Goal: Task Accomplishment & Management: Manage account settings

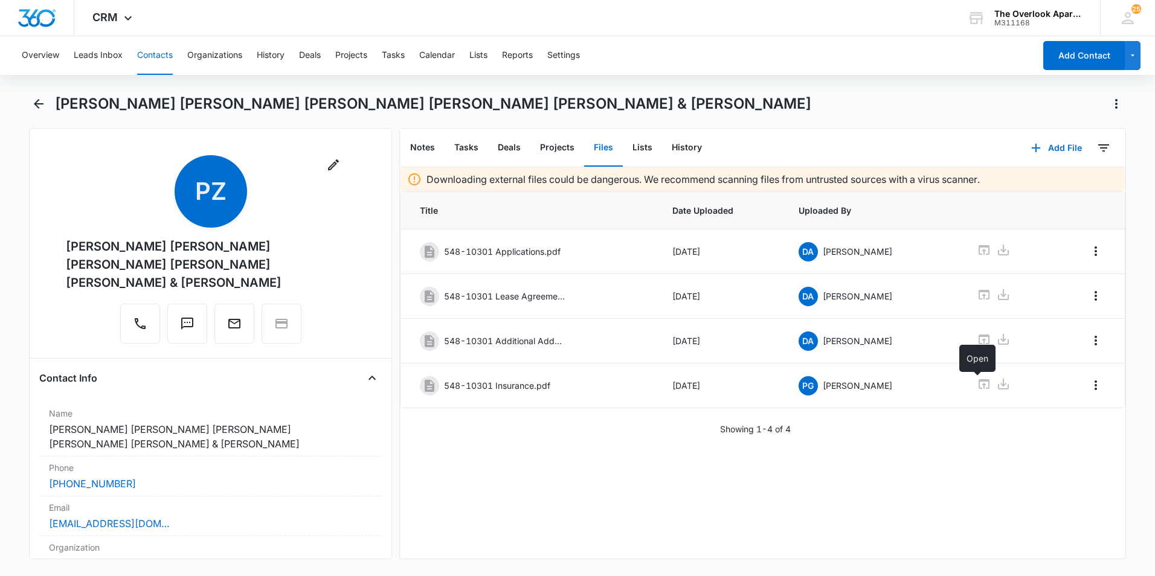
click at [165, 53] on button "Contacts" at bounding box center [155, 55] width 36 height 39
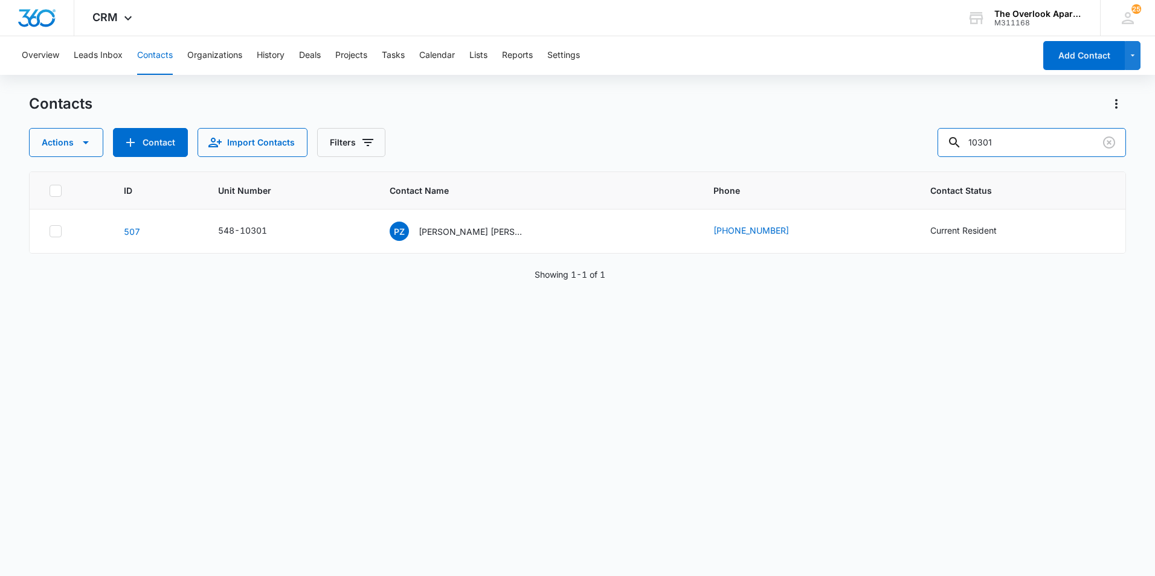
drag, startPoint x: 1050, startPoint y: 147, endPoint x: 325, endPoint y: 188, distance: 725.7
click at [346, 187] on div "Contacts Actions Contact Import Contacts Filters 10301 ID Unit Number Contact N…" at bounding box center [577, 334] width 1097 height 481
type input "3204"
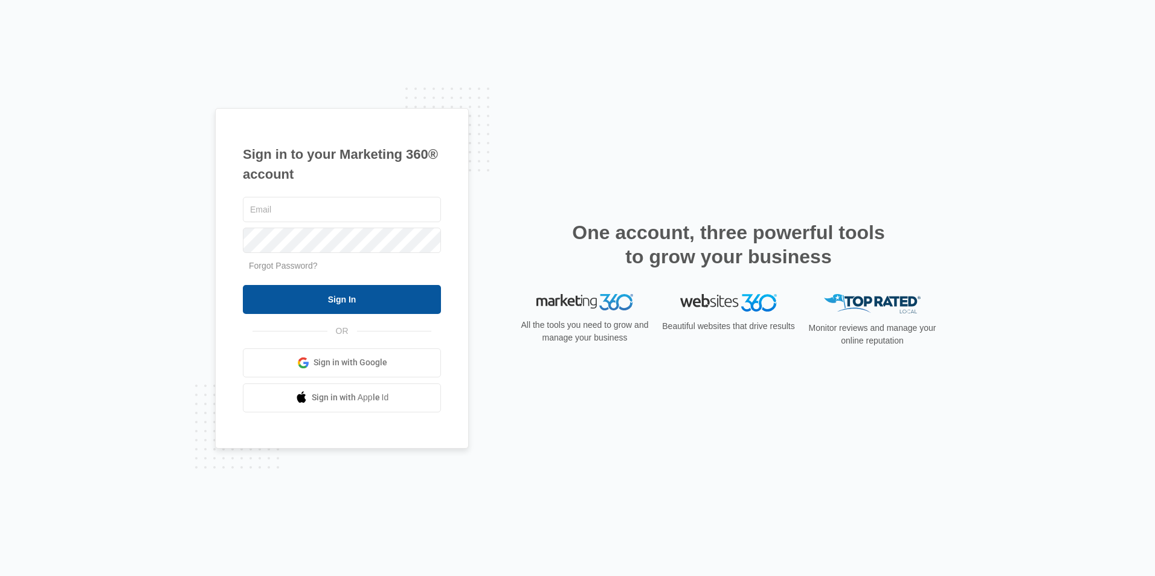
type input "[EMAIL_ADDRESS][DOMAIN_NAME]"
click at [358, 289] on input "Sign In" at bounding box center [342, 299] width 198 height 29
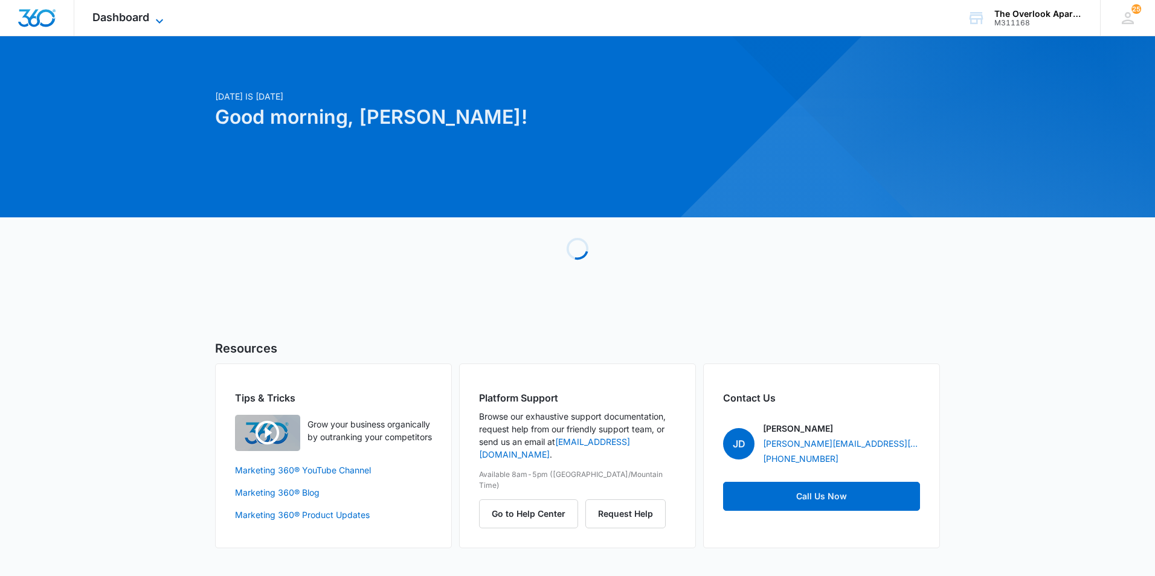
click at [119, 19] on span "Dashboard" at bounding box center [120, 17] width 57 height 13
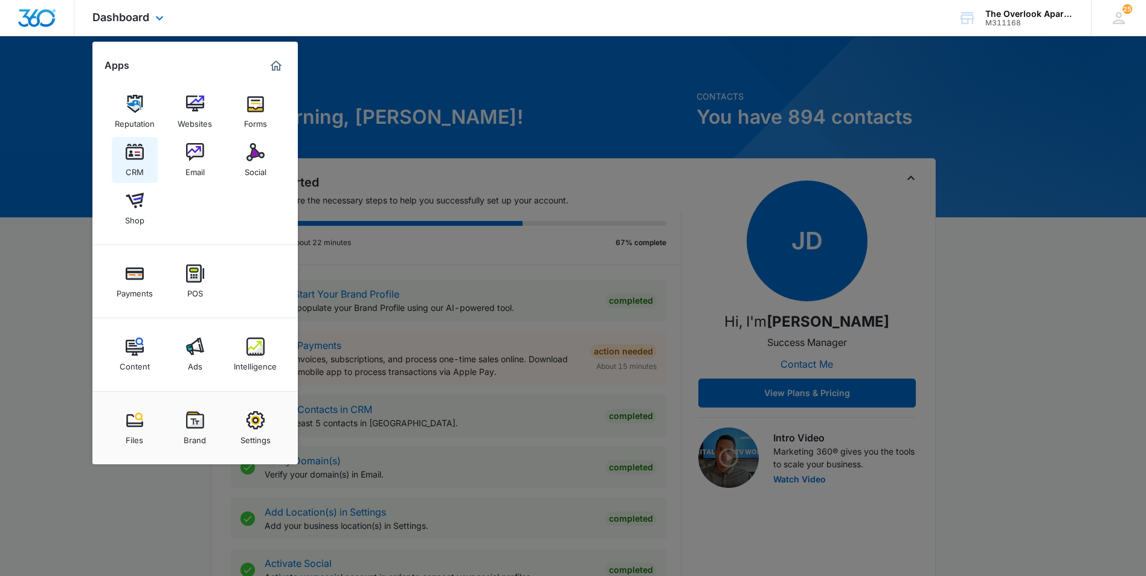
click at [137, 170] on div "CRM" at bounding box center [135, 169] width 18 height 16
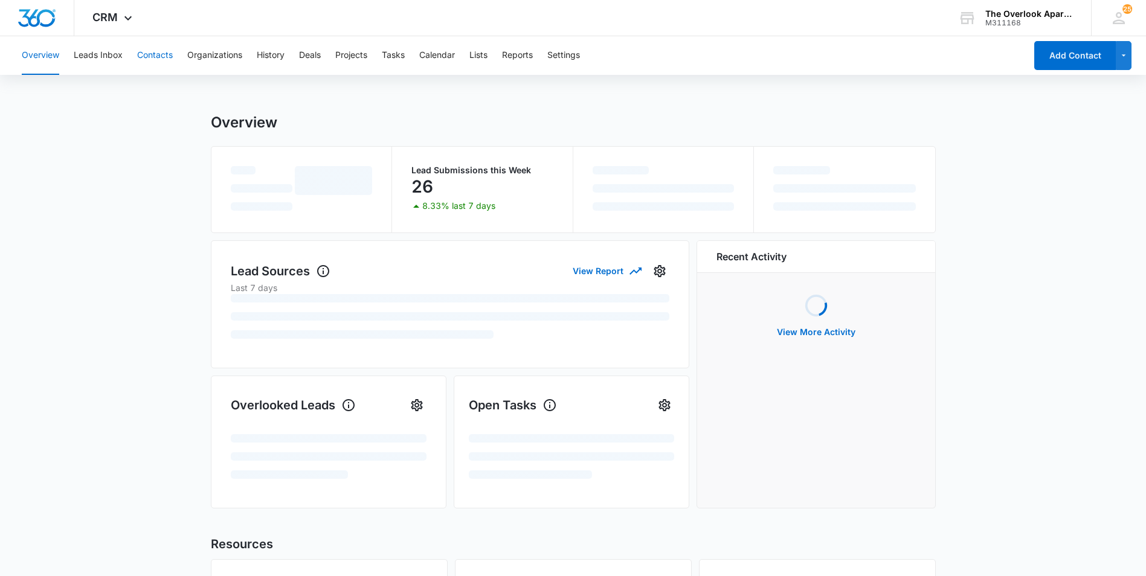
click at [153, 60] on button "Contacts" at bounding box center [155, 55] width 36 height 39
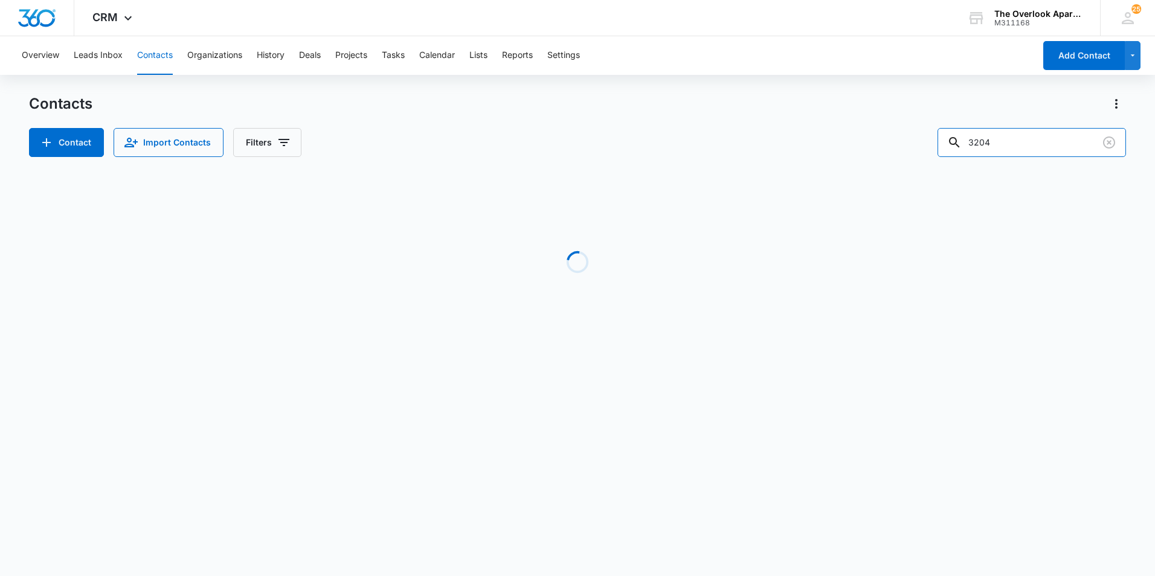
drag, startPoint x: 989, startPoint y: 140, endPoint x: 740, endPoint y: 144, distance: 249.6
click at [749, 149] on div "Contact Import Contacts Filters 3204" at bounding box center [577, 142] width 1097 height 29
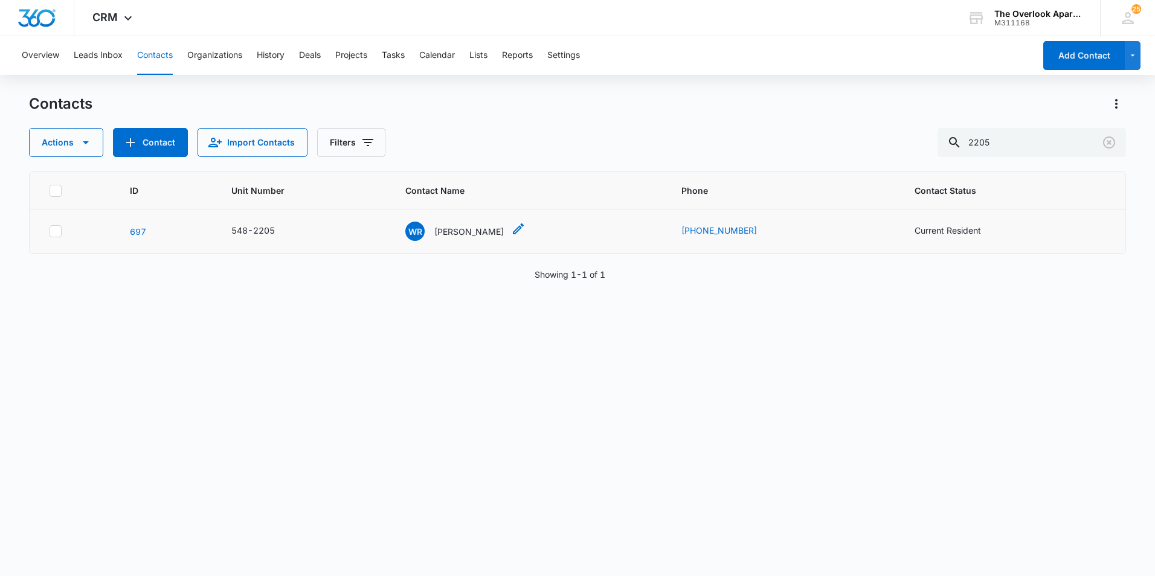
click at [514, 233] on icon "Contact Name - Wilma Ramirez - Select to Edit Field" at bounding box center [518, 229] width 11 height 11
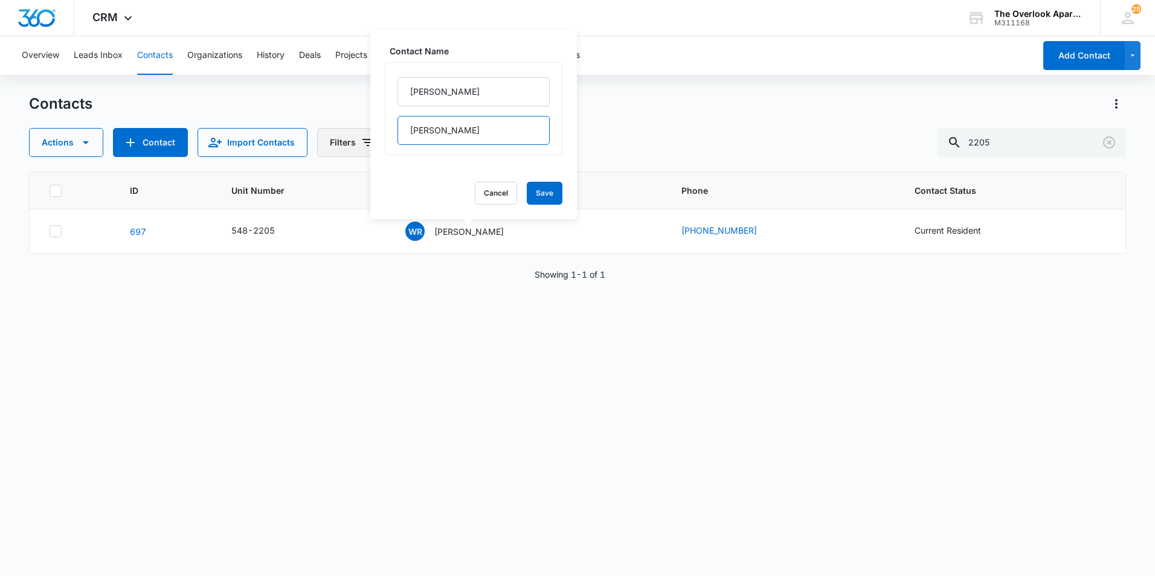
drag, startPoint x: 461, startPoint y: 126, endPoint x: 364, endPoint y: 129, distance: 96.7
click at [364, 129] on div "Contacts Actions Contact Import Contacts Filters 2205 ID Unit Number Contact Na…" at bounding box center [577, 334] width 1097 height 481
drag, startPoint x: 460, startPoint y: 89, endPoint x: 350, endPoint y: 93, distance: 110.7
click at [350, 93] on div "Overview Leads Inbox Contacts Organizations History Deals Projects Tasks Calend…" at bounding box center [577, 305] width 1155 height 539
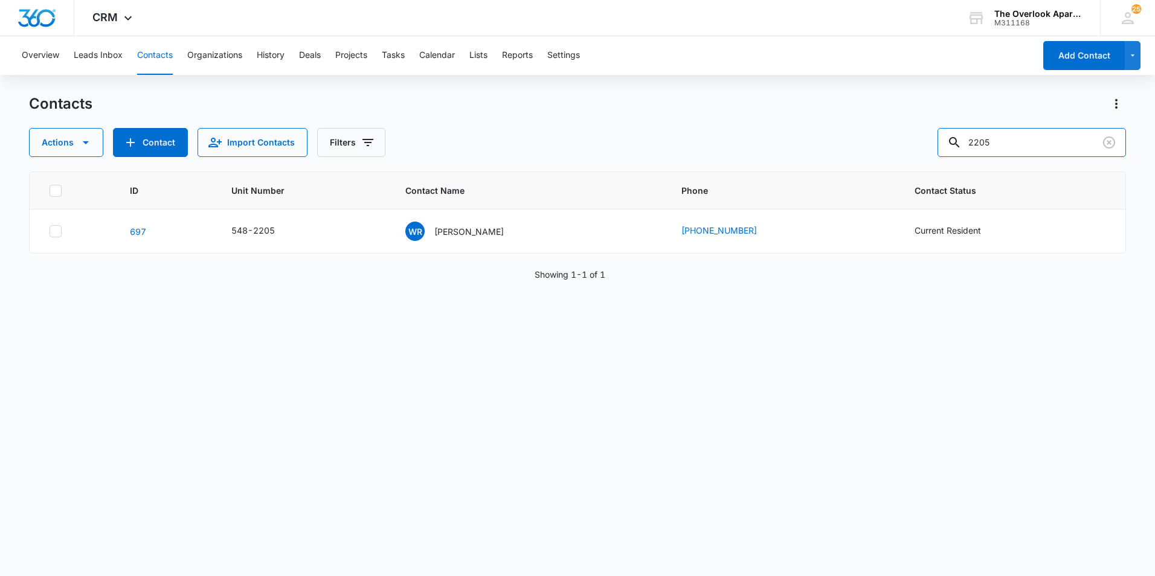
drag, startPoint x: 1054, startPoint y: 150, endPoint x: 757, endPoint y: 170, distance: 298.6
click at [757, 170] on div "Contacts Actions Contact Import Contacts Filters 2205 ID Unit Number Contact Na…" at bounding box center [577, 334] width 1097 height 481
drag, startPoint x: 1053, startPoint y: 148, endPoint x: 543, endPoint y: 144, distance: 510.6
click at [566, 150] on div "Actions Contact Import Contacts Filters 8201" at bounding box center [577, 142] width 1097 height 29
type input "2306"
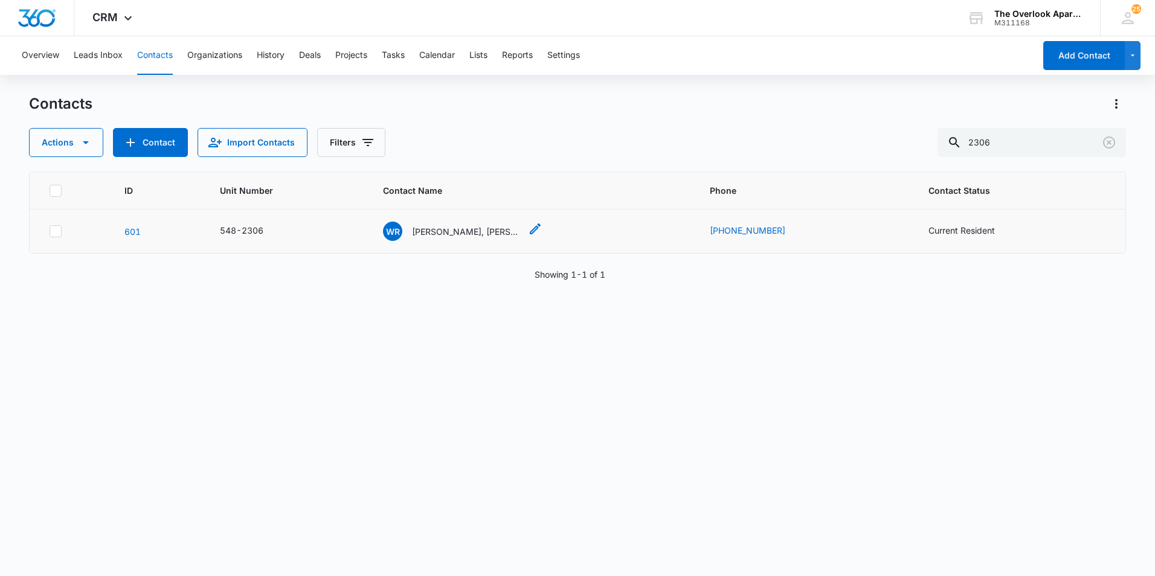
click at [458, 230] on p "Wyatt Robinson, Lexi Bryan" at bounding box center [466, 231] width 109 height 13
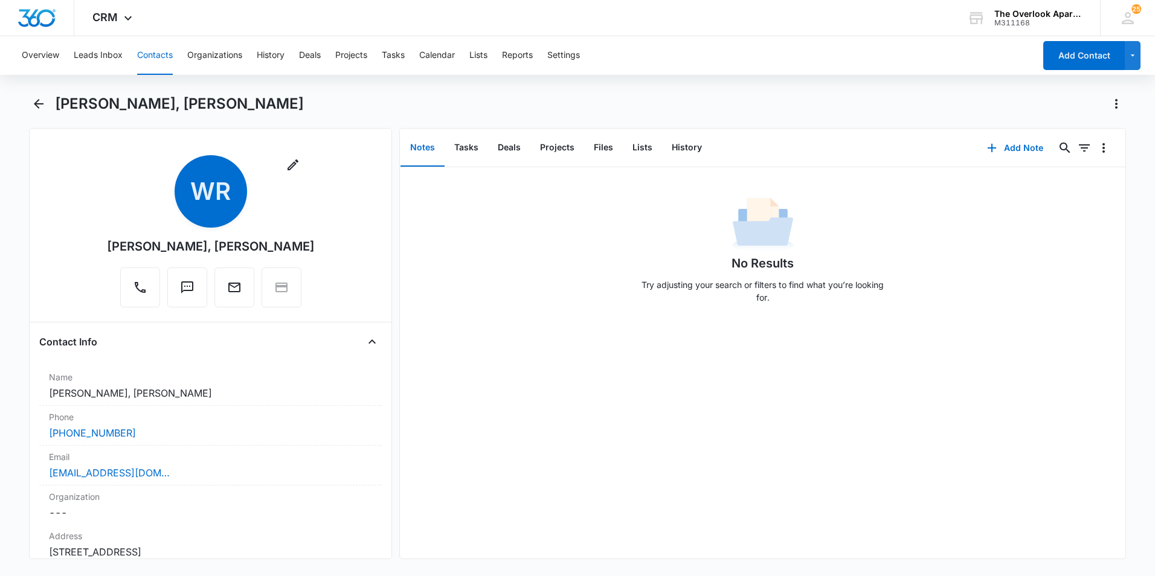
click at [153, 60] on button "Contacts" at bounding box center [155, 55] width 36 height 39
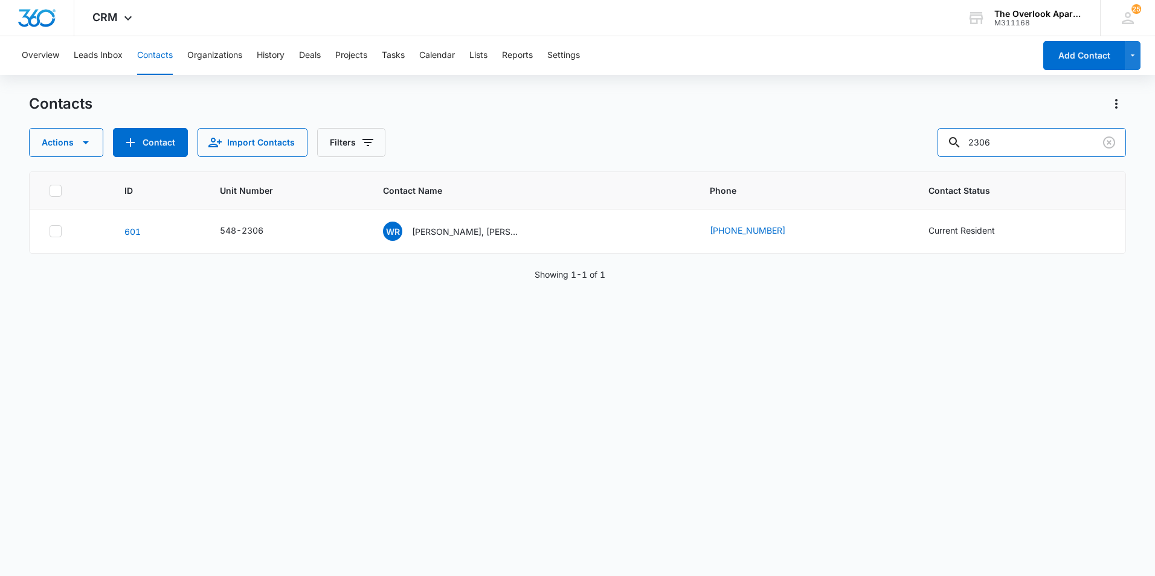
drag, startPoint x: 1051, startPoint y: 150, endPoint x: 583, endPoint y: 175, distance: 469.0
click at [589, 176] on div "Contacts Actions Contact Import Contacts Filters 2306 ID Unit Number Contact Na…" at bounding box center [577, 334] width 1097 height 481
type input "4104"
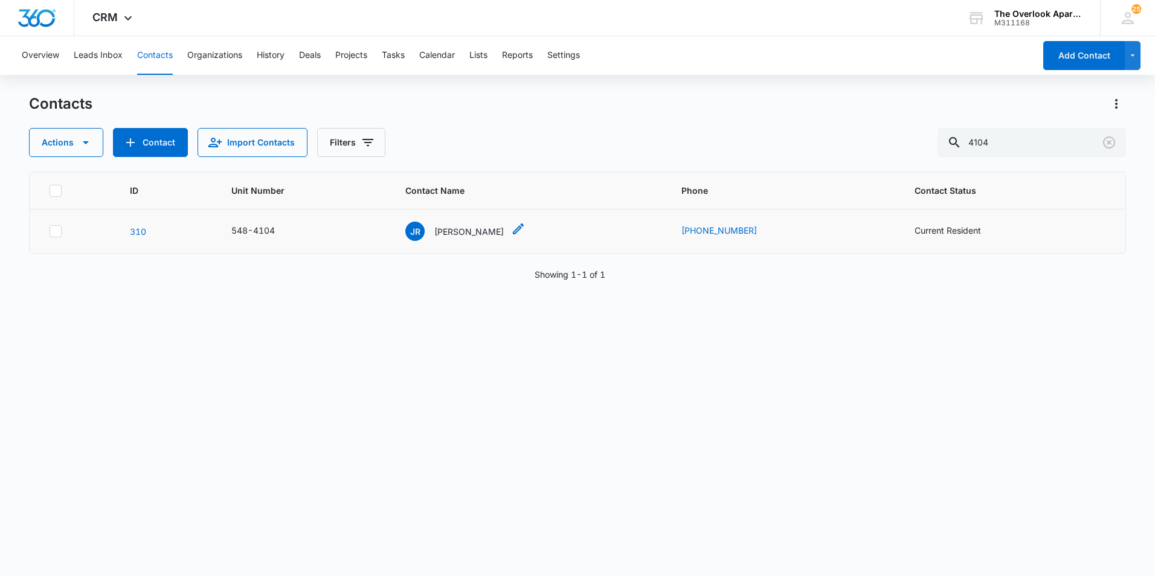
click at [485, 229] on p "Jason Reed" at bounding box center [468, 231] width 69 height 13
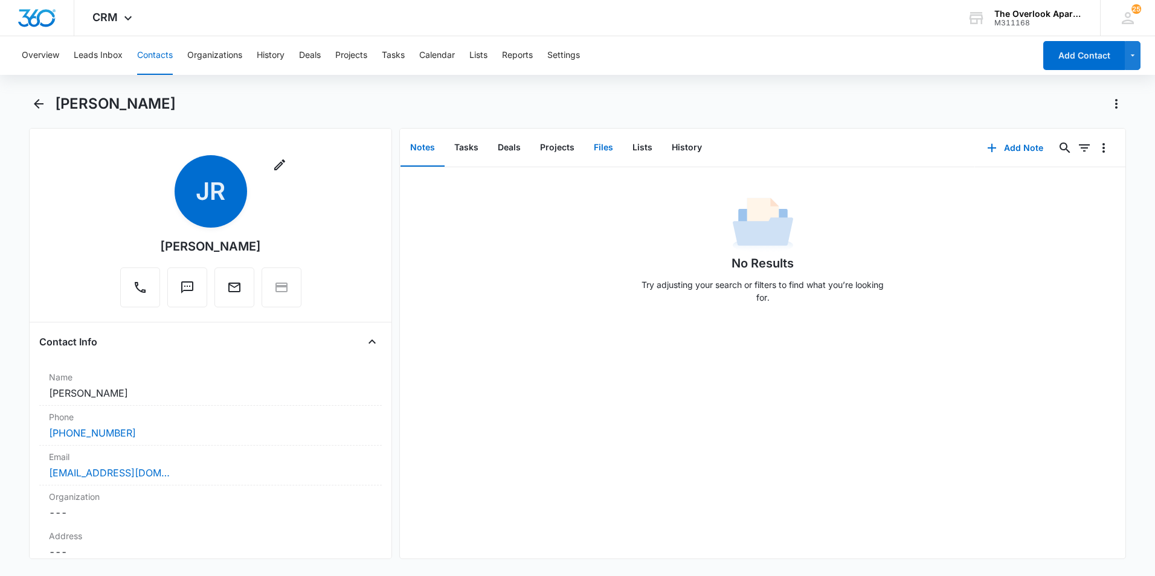
click at [595, 150] on button "Files" at bounding box center [603, 147] width 39 height 37
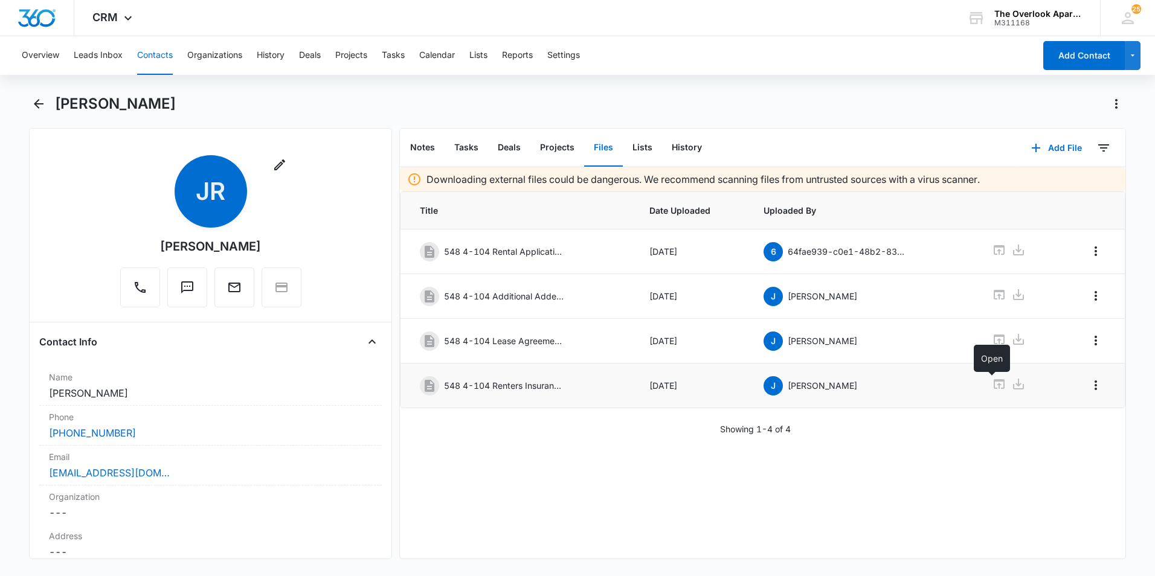
click at [994, 381] on icon at bounding box center [999, 384] width 11 height 10
click at [142, 65] on button "Contacts" at bounding box center [155, 55] width 36 height 39
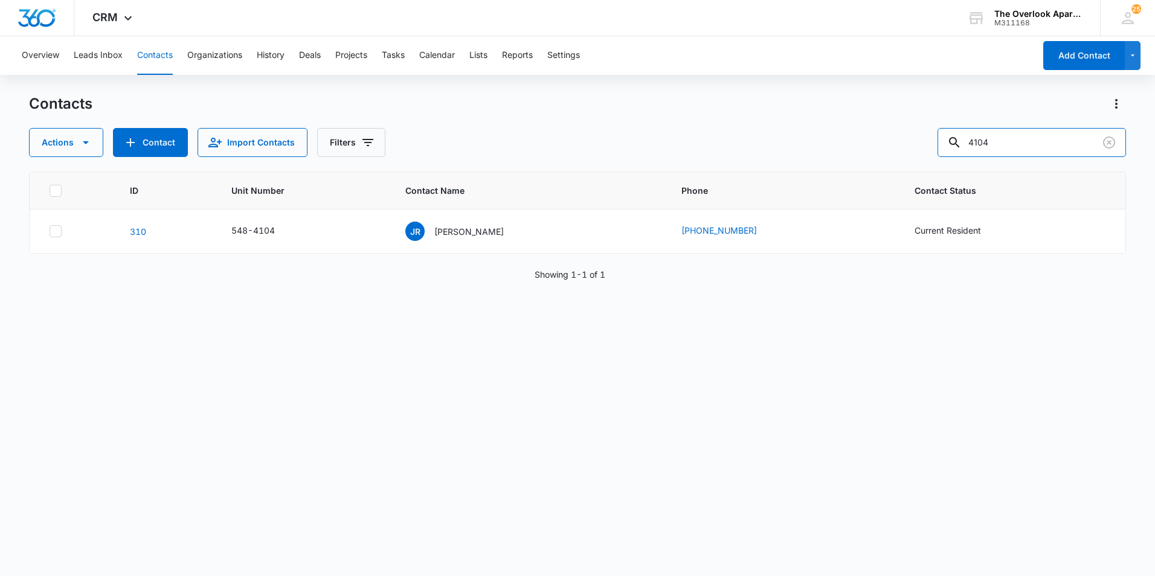
drag, startPoint x: 1039, startPoint y: 138, endPoint x: 691, endPoint y: 165, distance: 348.5
click at [697, 166] on div "Contacts Actions Contact Import Contacts Filters 4104 ID Unit Number Contact Na…" at bounding box center [577, 334] width 1097 height 481
type input "10301"
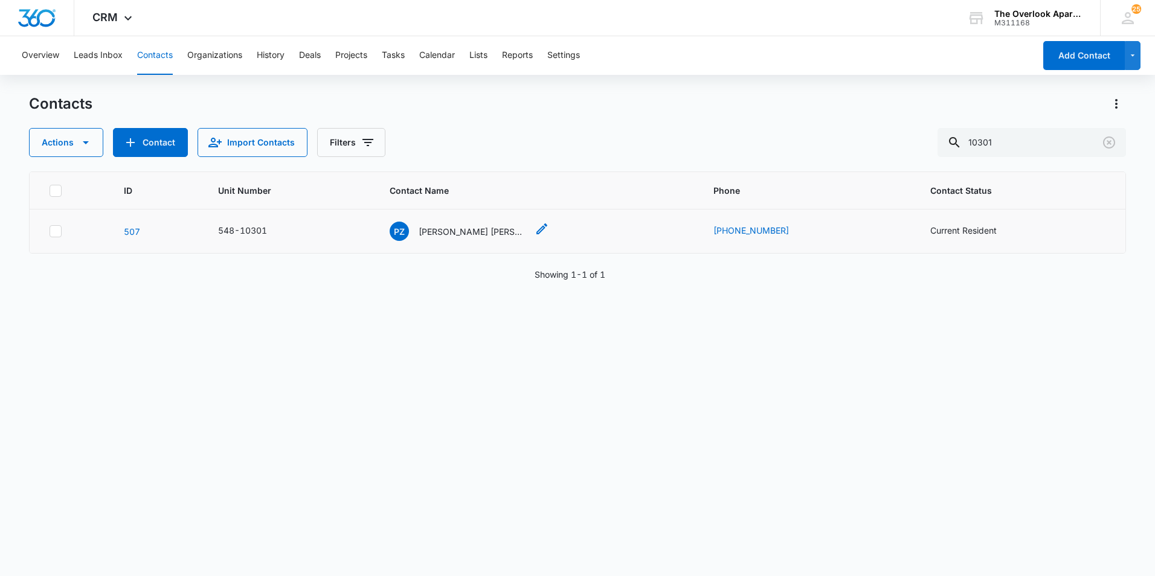
click at [476, 233] on p "Pascual Zapata De La Cruz Joel Suarez Zapata Jose Luis Soto Reyes & Alberto Sua…" at bounding box center [473, 231] width 109 height 13
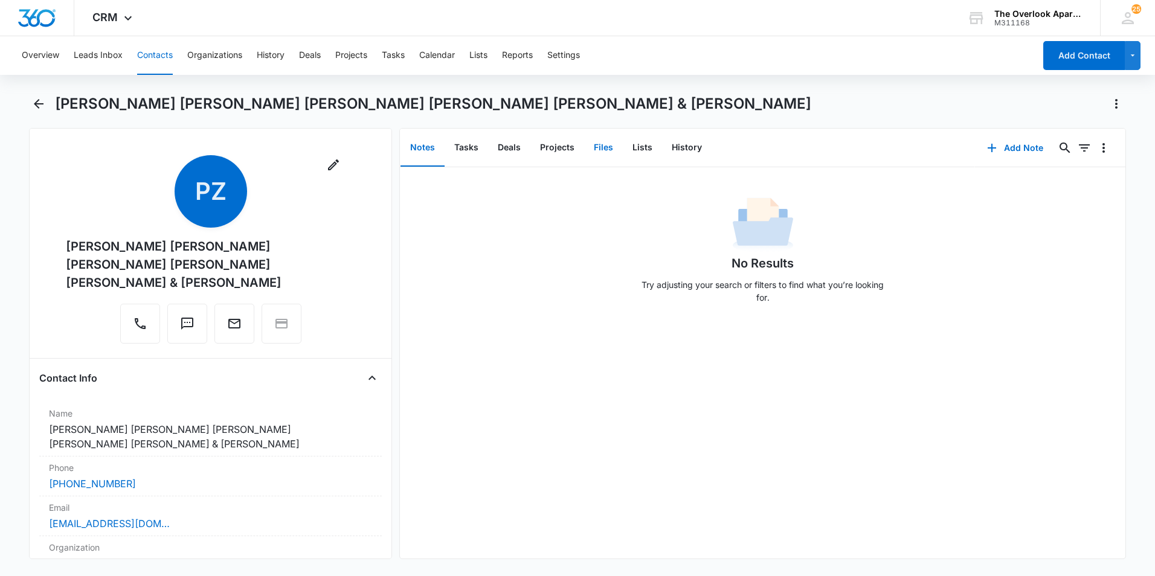
click at [611, 152] on button "Files" at bounding box center [603, 147] width 39 height 37
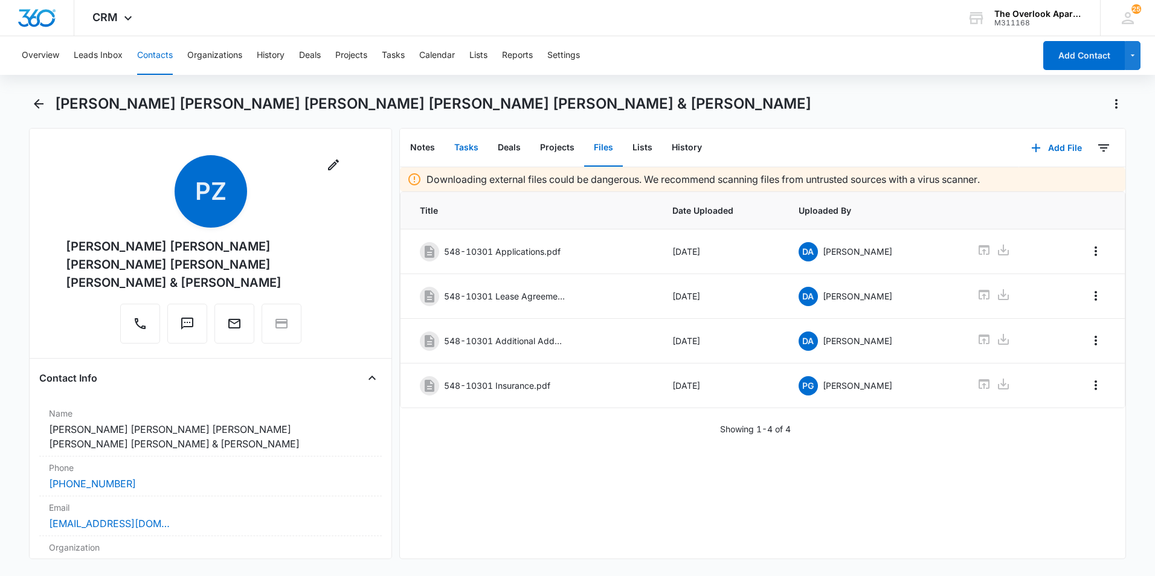
click at [454, 149] on button "Tasks" at bounding box center [467, 147] width 44 height 37
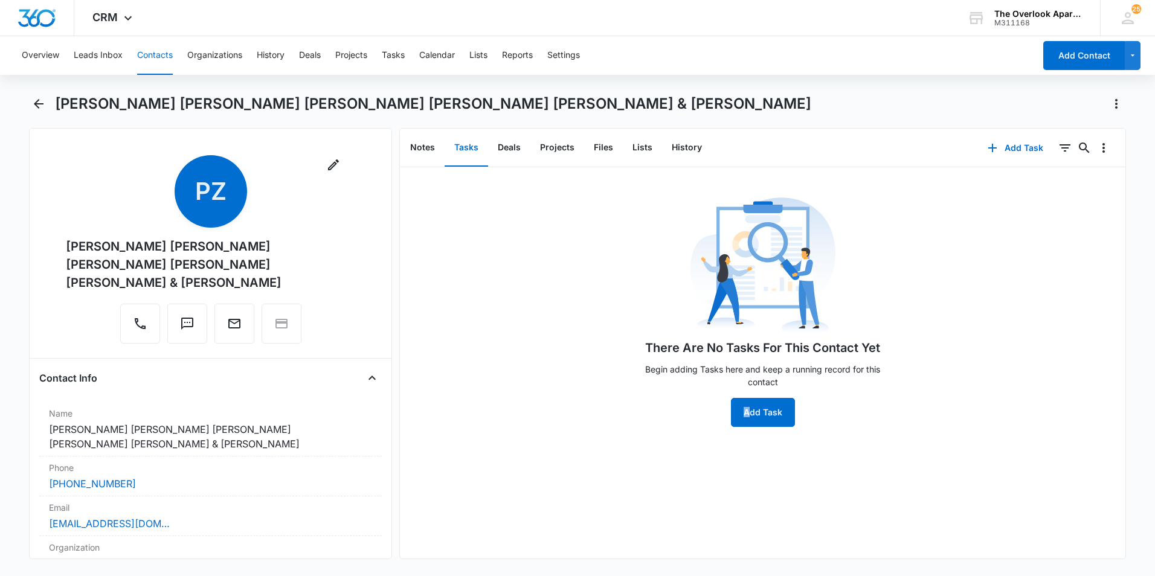
click at [743, 395] on div "There Are No Tasks For This Contact Yet Begin adding Tasks here and keep a runn…" at bounding box center [763, 310] width 254 height 233
drag, startPoint x: 743, startPoint y: 395, endPoint x: 748, endPoint y: 408, distance: 14.1
click at [748, 408] on button "Add Task" at bounding box center [763, 412] width 64 height 29
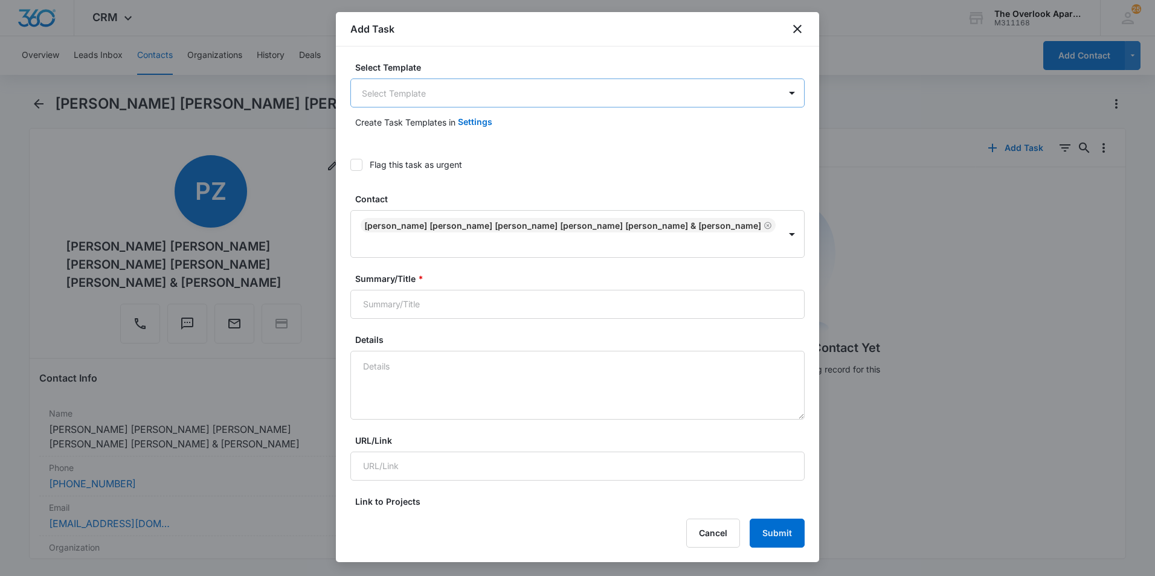
click at [436, 84] on body "CRM Apps Reputation Websites Forms CRM Email Social Shop Payments POS Content A…" at bounding box center [577, 288] width 1155 height 576
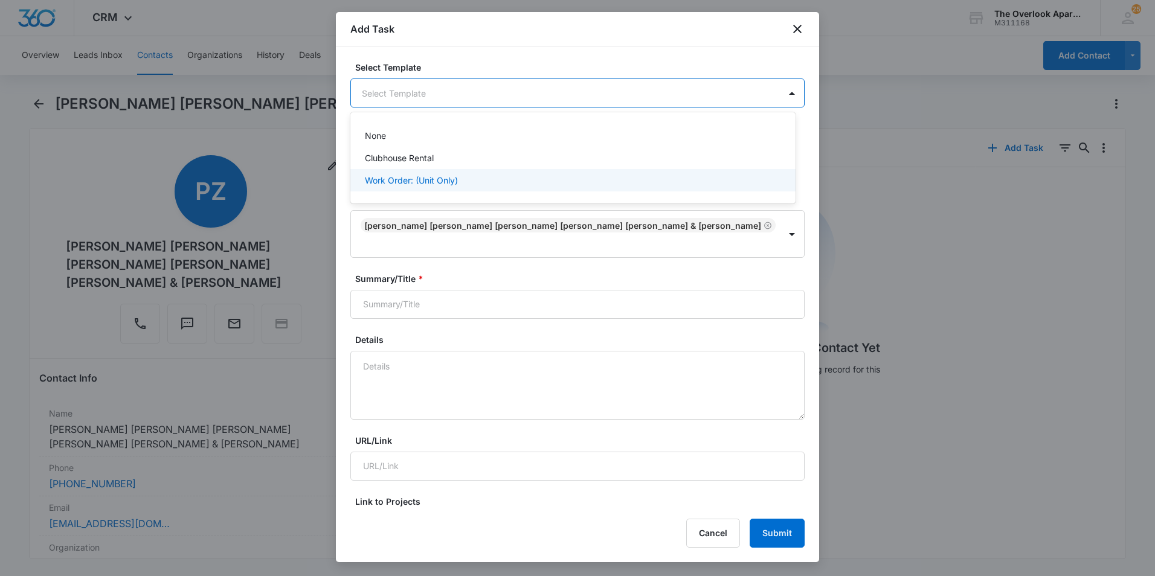
click at [416, 182] on p "Work Order: (Unit Only)" at bounding box center [411, 180] width 93 height 13
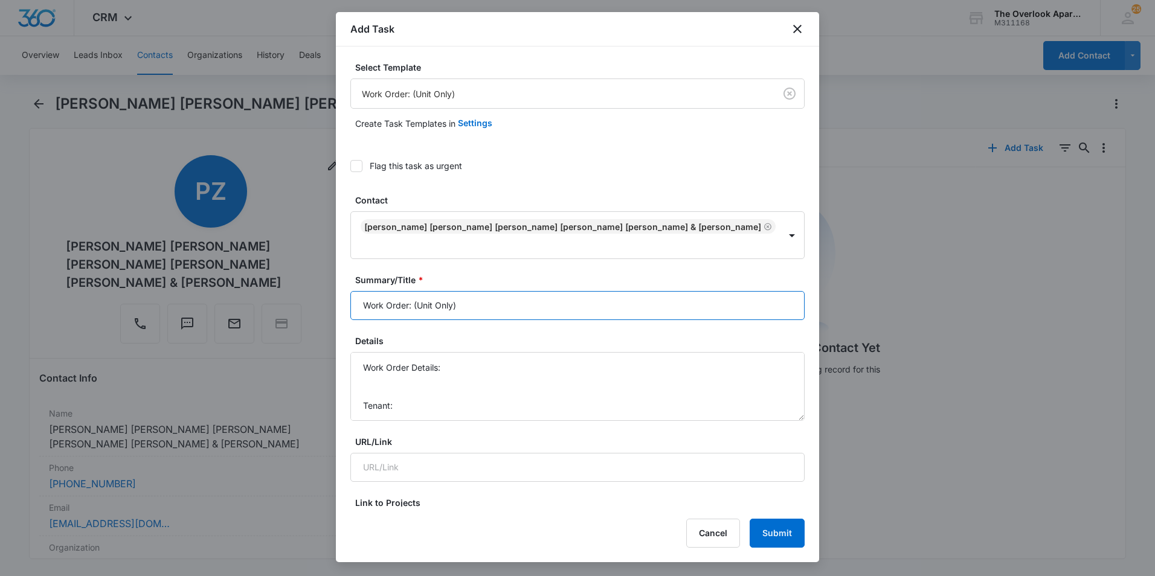
click at [468, 291] on input "Work Order: (Unit Only)" at bounding box center [577, 305] width 454 height 29
type input "Work Order: 10-301"
click at [370, 376] on textarea "Work Order Details: Tenant: Tenant Phone:" at bounding box center [577, 386] width 454 height 69
click at [375, 368] on textarea "Work Order Details: Tenant: Tenant Phone:" at bounding box center [577, 386] width 454 height 69
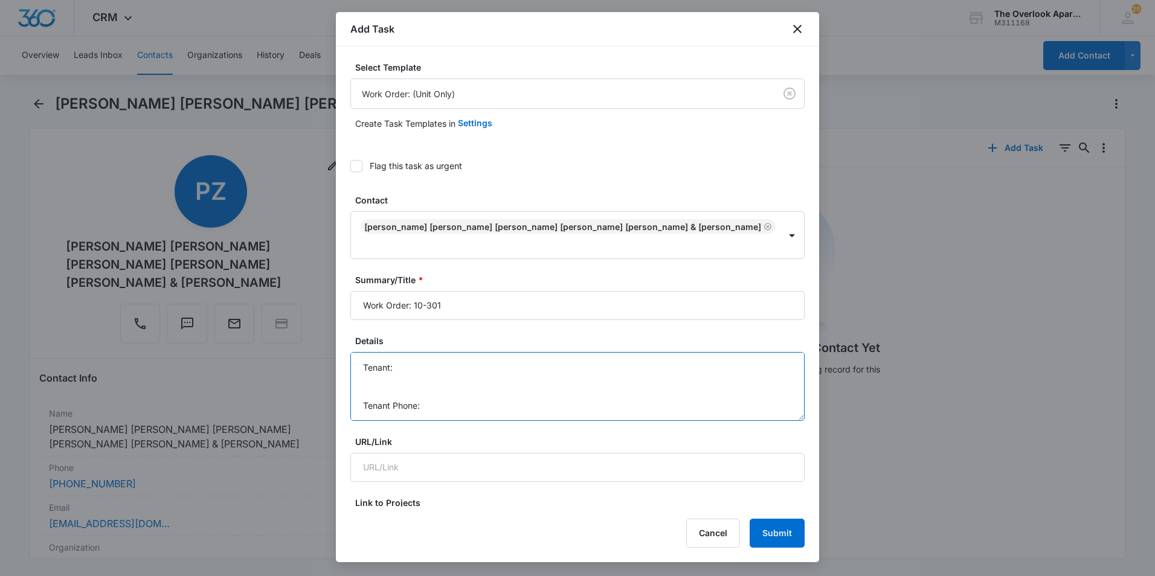
click at [431, 352] on textarea "Work Order Details: - microwave doesnt heat up Tenant: Tenant Phone:" at bounding box center [577, 386] width 454 height 69
click at [450, 387] on textarea "Work Order Details: - microwave doesnt heat up Tenant: 7207300237 Tenant Phone:" at bounding box center [577, 386] width 454 height 69
drag, startPoint x: 467, startPoint y: 341, endPoint x: 412, endPoint y: 345, distance: 55.1
click at [412, 352] on textarea "Work Order Details: - microwave doesnt heat up Tenant: 7207300237 Tenant Phone:" at bounding box center [577, 386] width 454 height 69
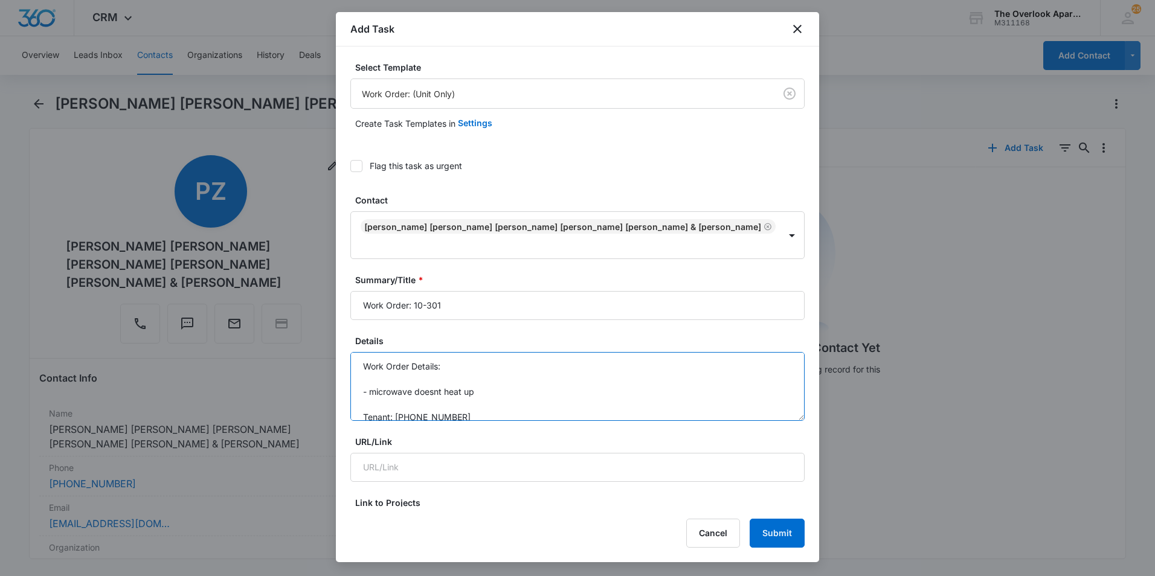
scroll to position [0, 0]
click at [532, 366] on textarea "Work Order Details: - microwave doesnt heat up Tenant: 7207300237 Tenant Phone:" at bounding box center [577, 386] width 454 height 69
drag, startPoint x: 454, startPoint y: 398, endPoint x: 395, endPoint y: 350, distance: 76.1
click at [395, 352] on textarea "Work Order Details: - microwave doesnt heat up Tenant: 7207300237 Tenant Phone:" at bounding box center [577, 386] width 454 height 69
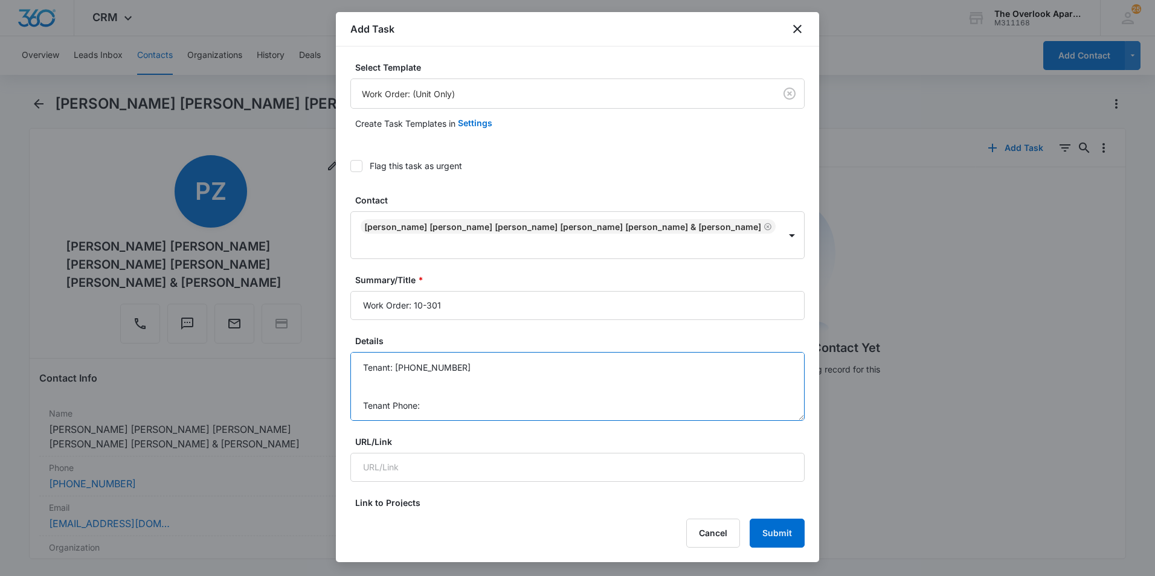
click at [436, 390] on textarea "Work Order Details: - microwave doesnt heat up Tenant: 7207300237 Tenant Phone:" at bounding box center [577, 386] width 454 height 69
paste textarea "7207300237"
click at [485, 352] on textarea "Work Order Details: - microwave doesnt heat up Tenant: 7207300237 Tenant Phone:…" at bounding box center [577, 386] width 454 height 69
click at [476, 352] on textarea "Work Order Details: - microwave doesnt heat up Tenant: 7207300237 Tenant Phone:…" at bounding box center [577, 386] width 454 height 69
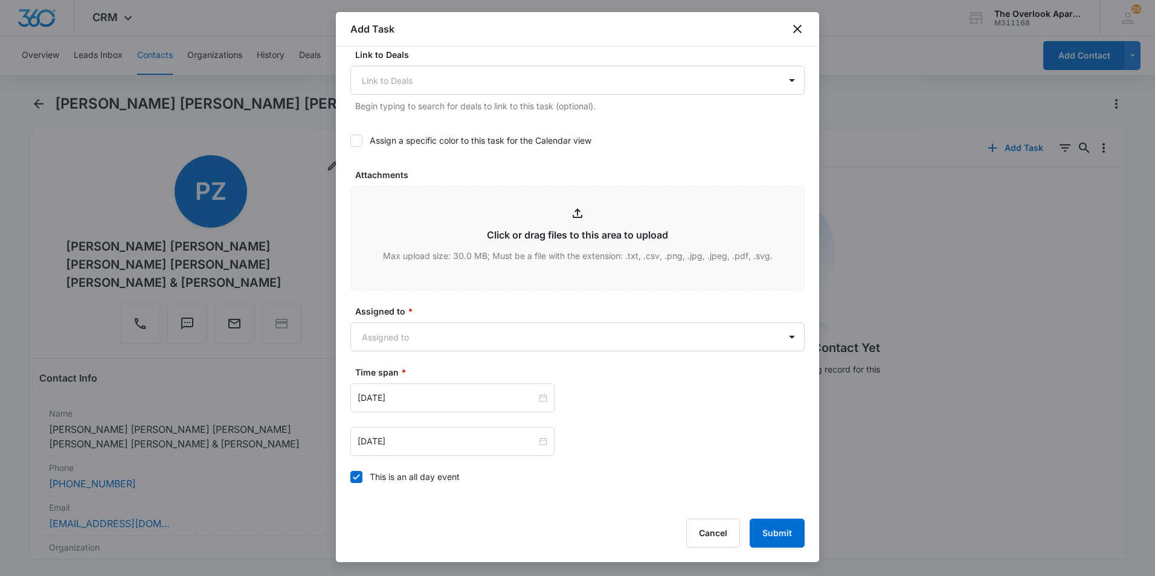
scroll to position [544, 0]
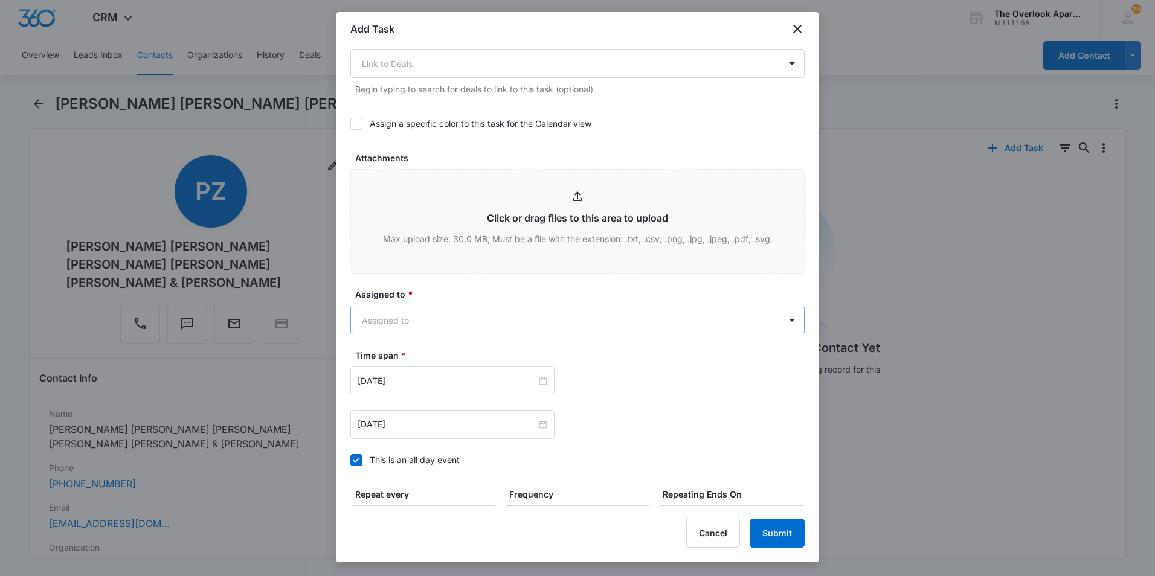
type textarea "Work Order Details: - microwave doesnt heat up Tenant: Pascual Zapata Tenant Ph…"
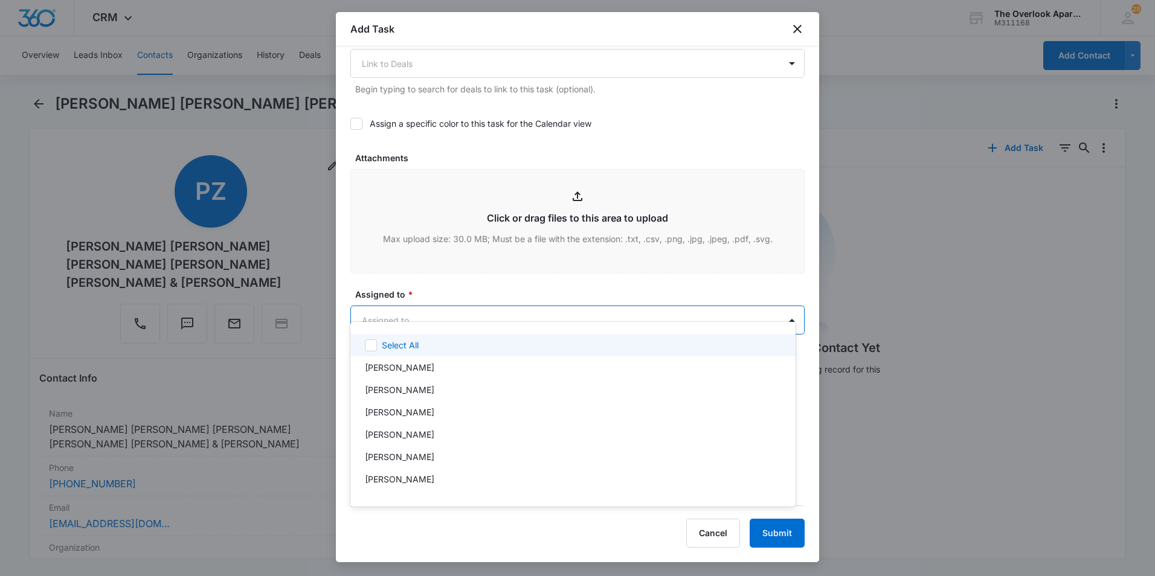
click at [436, 291] on body "CRM Apps Reputation Websites Forms CRM Email Social Shop Payments POS Content A…" at bounding box center [577, 288] width 1155 height 576
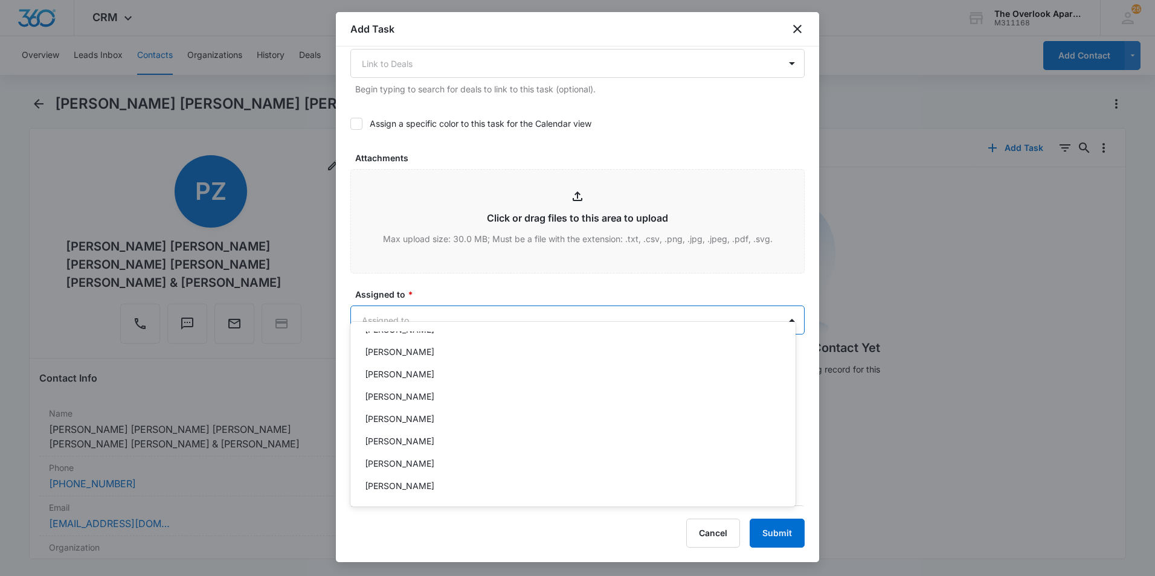
scroll to position [108, 0]
click at [407, 479] on p "William Traylor" at bounding box center [399, 483] width 69 height 13
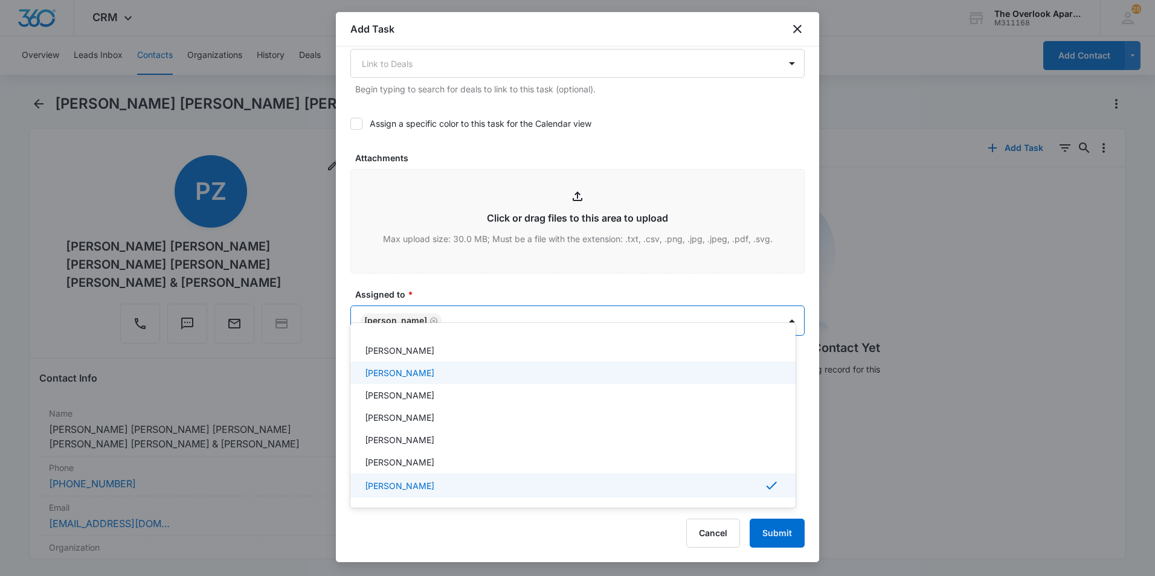
click at [465, 259] on div at bounding box center [577, 288] width 1155 height 576
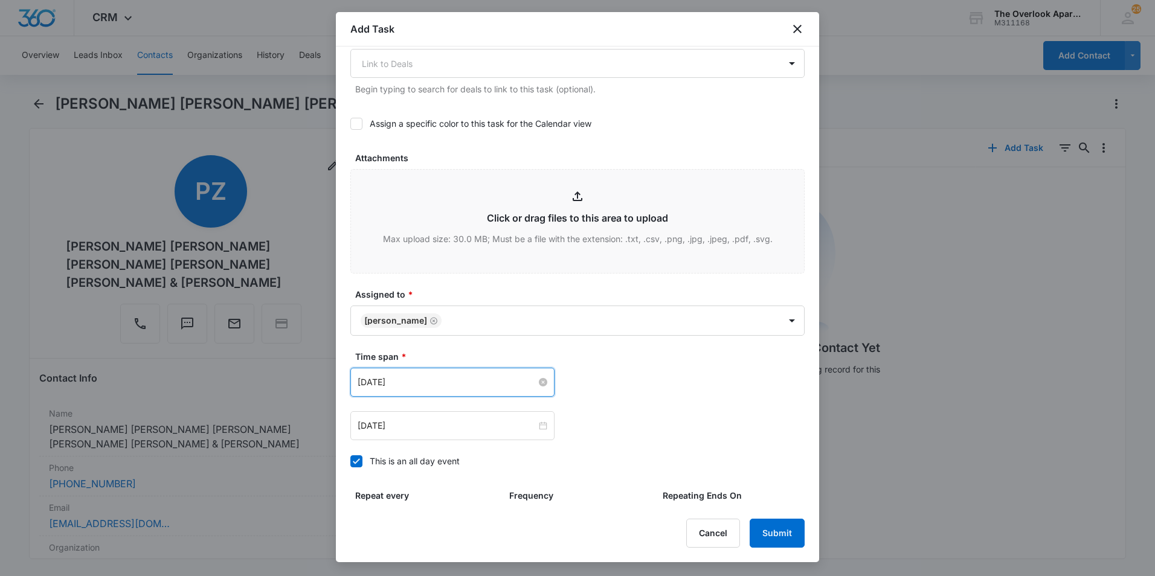
click at [420, 376] on input "Oct 6, 2025" at bounding box center [447, 382] width 179 height 13
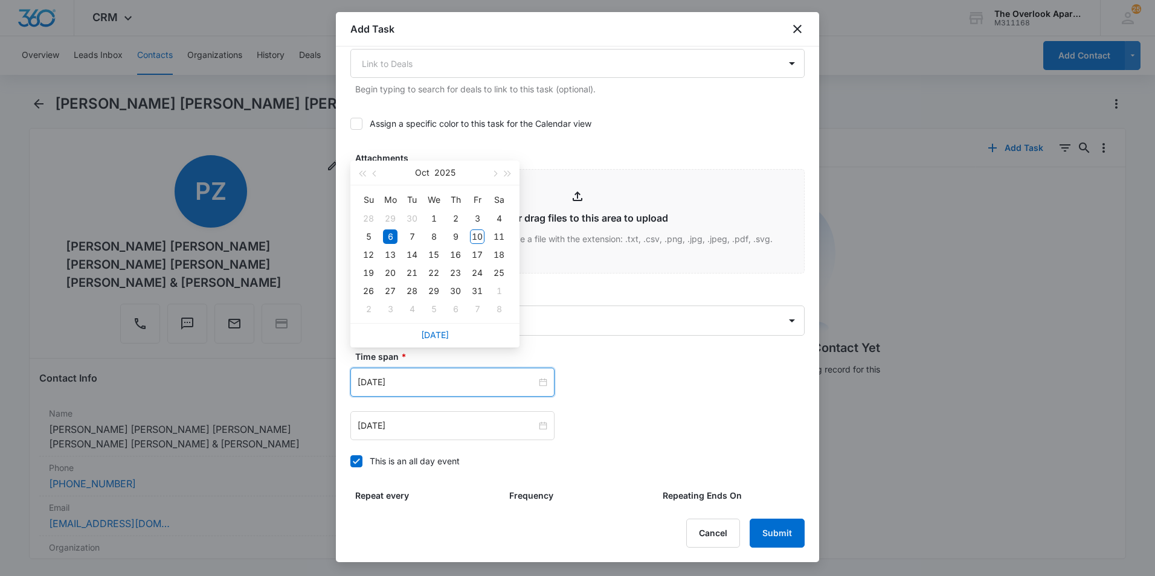
click at [435, 341] on div "Today" at bounding box center [434, 335] width 169 height 24
click at [434, 335] on link "Today" at bounding box center [435, 335] width 28 height 10
type input "Oct 10, 2025"
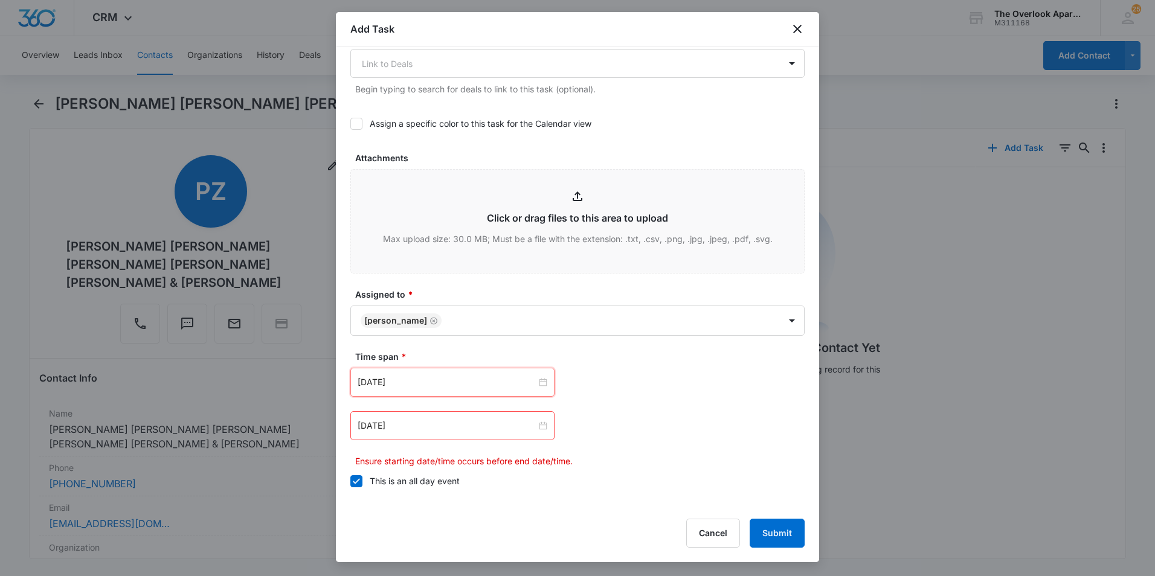
click at [415, 418] on div "Oct 6, 2025" at bounding box center [452, 426] width 204 height 29
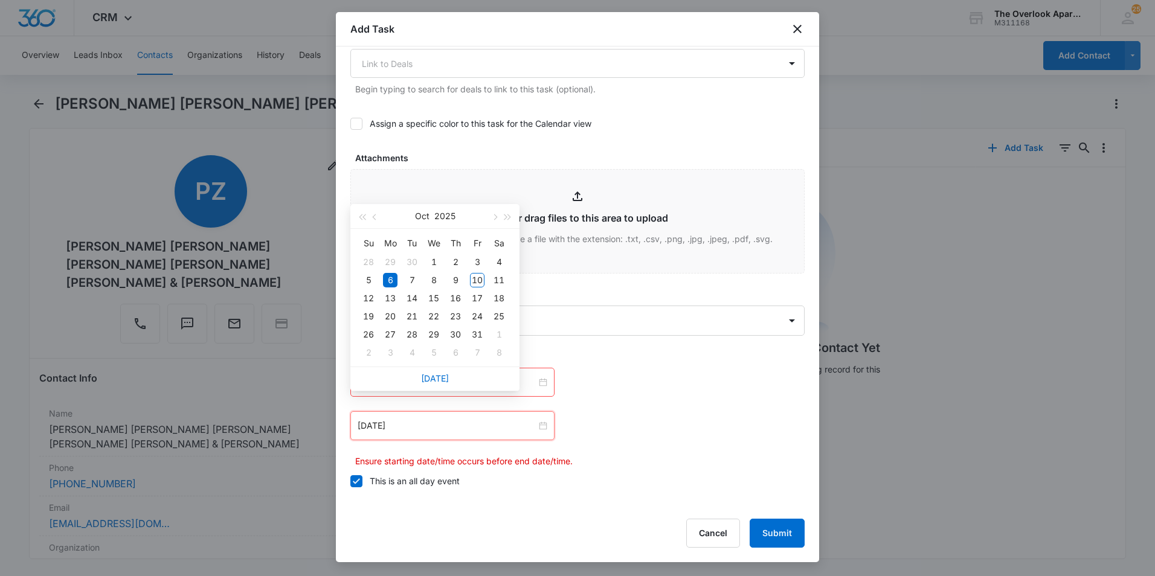
click at [436, 385] on div "Today" at bounding box center [434, 379] width 169 height 24
click at [434, 378] on link "Today" at bounding box center [435, 378] width 28 height 10
type input "Oct 10, 2025"
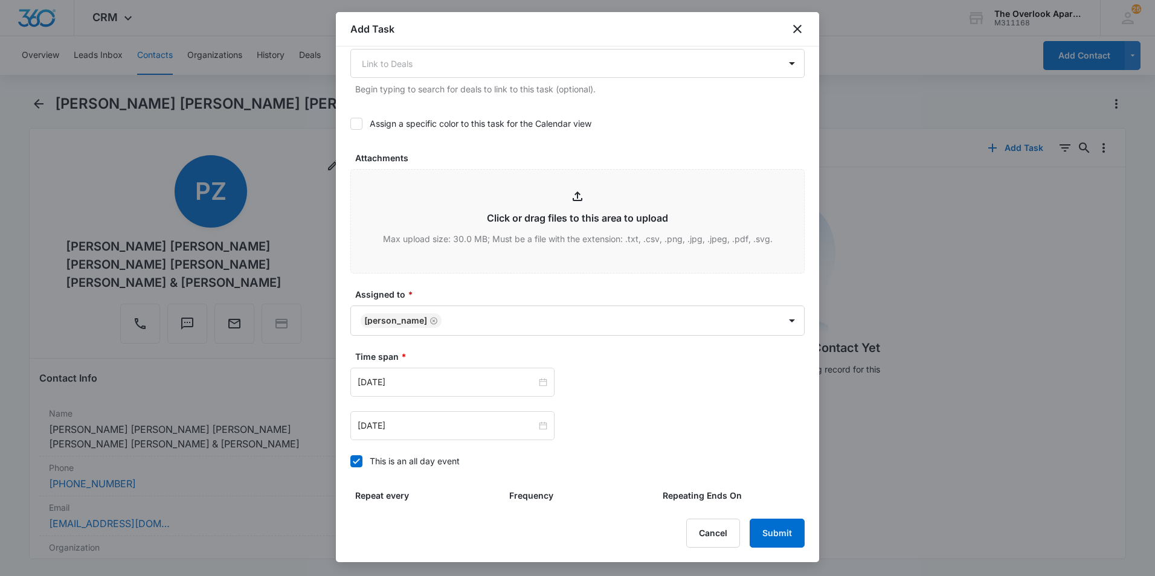
click at [711, 392] on div "Oct 10, 2025 Oct 2025 Su Mo Tu We Th Fr Sa 28 29 30 1 2 3 4 5 6 7 8 9 10 11 12 …" at bounding box center [577, 404] width 454 height 73
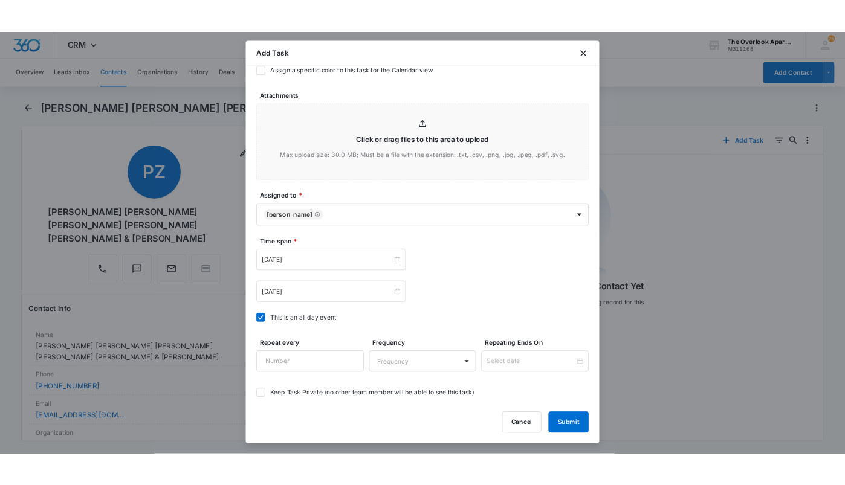
scroll to position [658, 0]
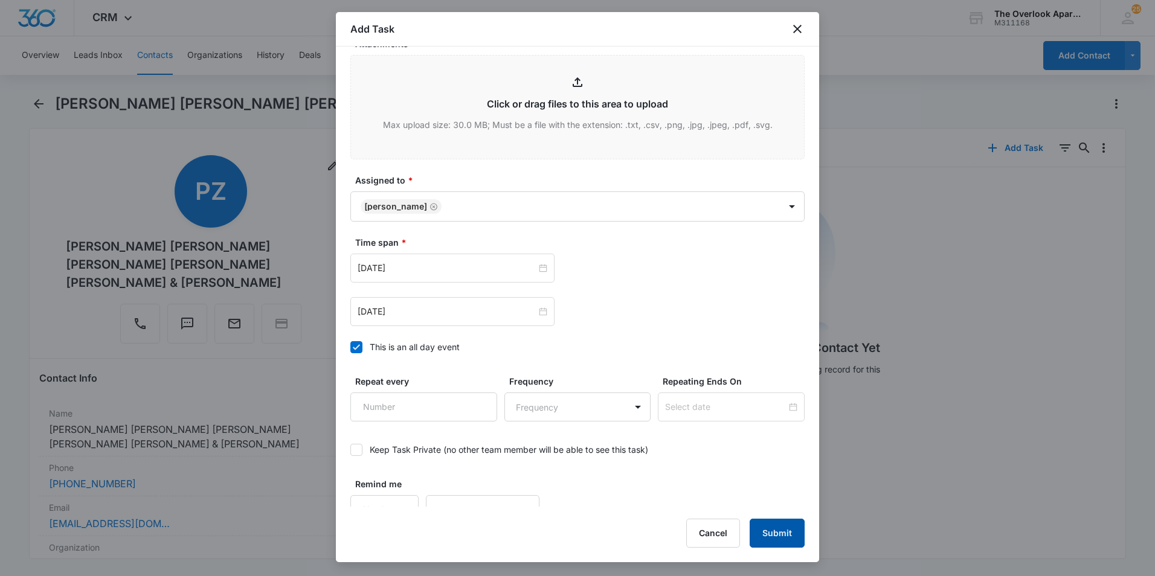
click at [759, 534] on button "Submit" at bounding box center [777, 533] width 55 height 29
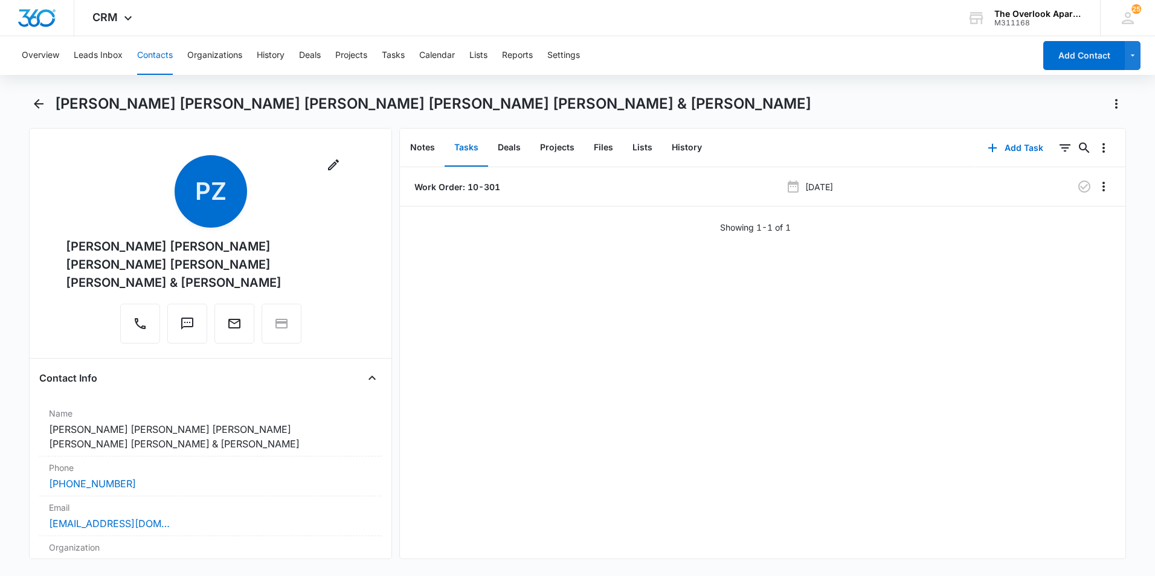
click at [146, 52] on button "Contacts" at bounding box center [155, 55] width 36 height 39
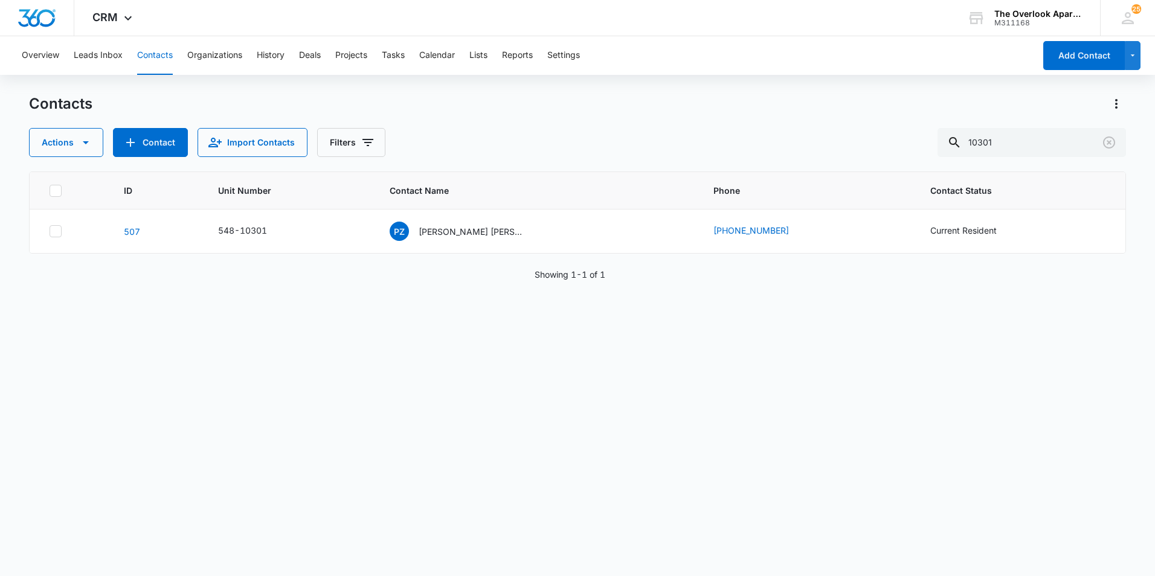
click at [441, 379] on div "ID Unit Number Contact Name Phone Contact Status 507 548-10301 PZ Pascual Zapat…" at bounding box center [577, 366] width 1097 height 389
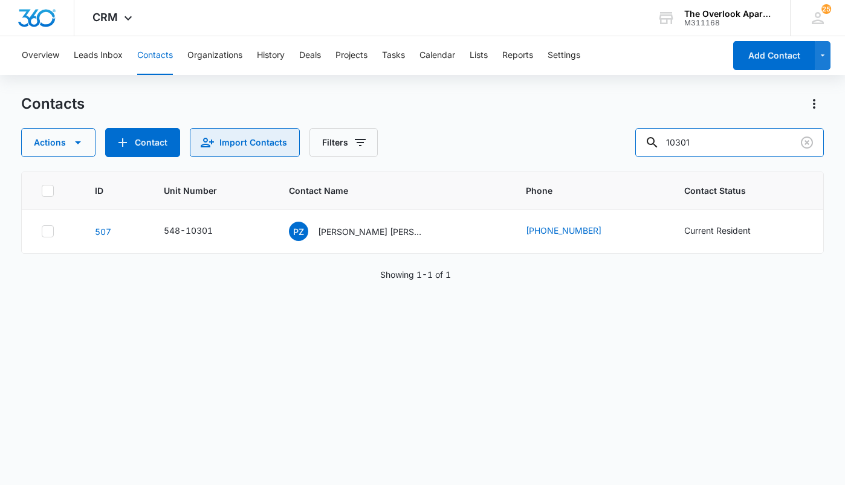
drag, startPoint x: 717, startPoint y: 137, endPoint x: 248, endPoint y: 132, distance: 469.0
click at [249, 132] on div "Actions Contact Import Contacts Filters 10301" at bounding box center [422, 142] width 802 height 29
drag, startPoint x: 717, startPoint y: 140, endPoint x: 487, endPoint y: 176, distance: 232.4
click at [488, 176] on div "Contacts Actions Contact Import Contacts Filters 2201 ID Unit Number Contact Na…" at bounding box center [422, 289] width 802 height 390
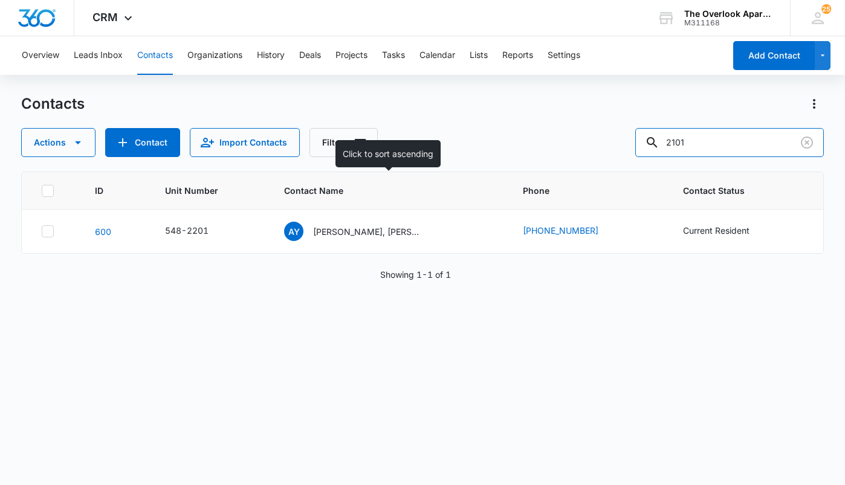
type input "2101"
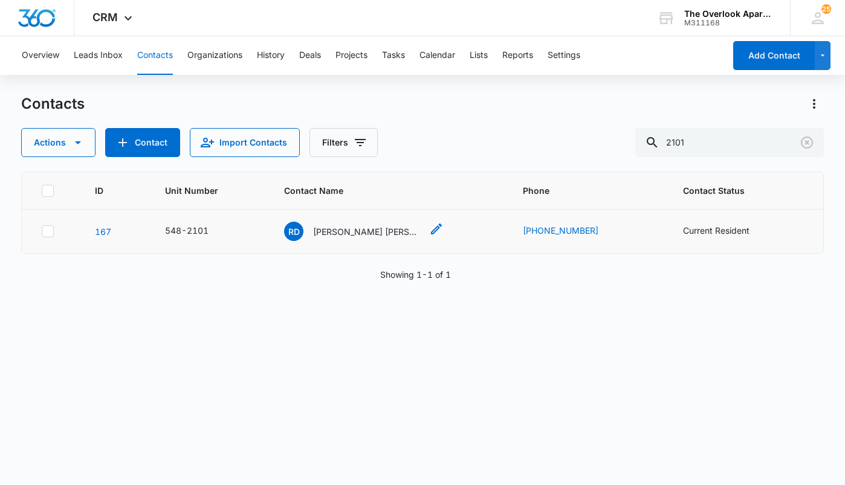
click at [357, 236] on p "Ronald D. Cross, James Michael Martin" at bounding box center [367, 231] width 109 height 13
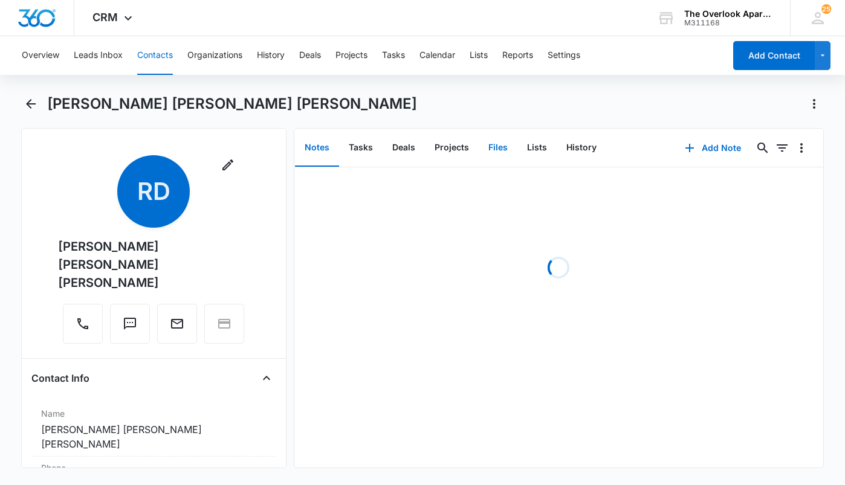
click at [491, 158] on button "Files" at bounding box center [498, 147] width 39 height 37
click at [726, 142] on icon "button" at bounding box center [733, 148] width 15 height 15
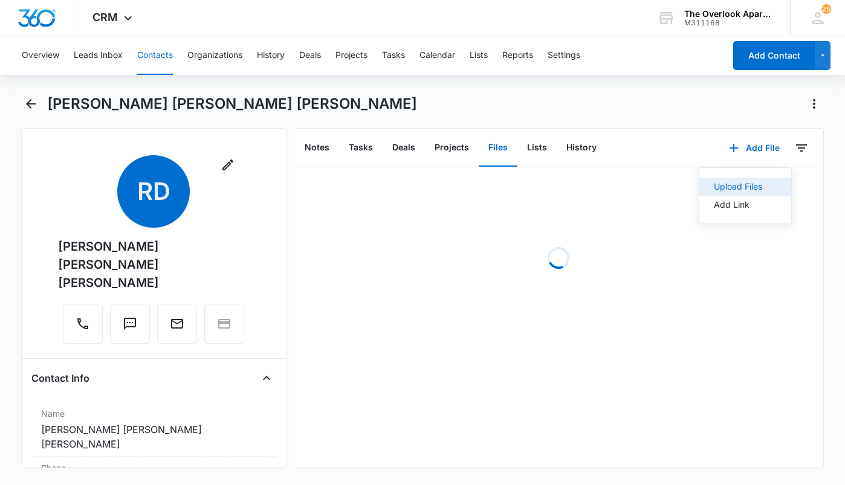
click at [714, 182] on div "Upload Files" at bounding box center [738, 186] width 48 height 8
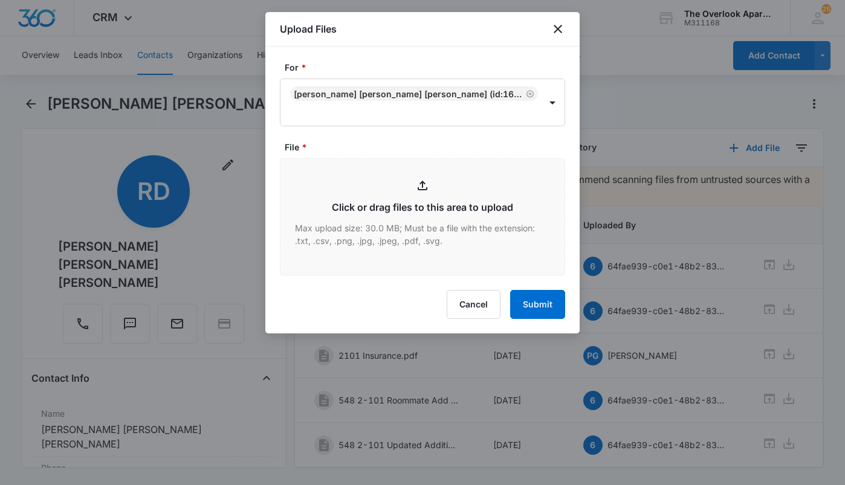
type input "C:\fakepath\548 2-101 Washer, Dryer Relinquish Addendum.pdf"
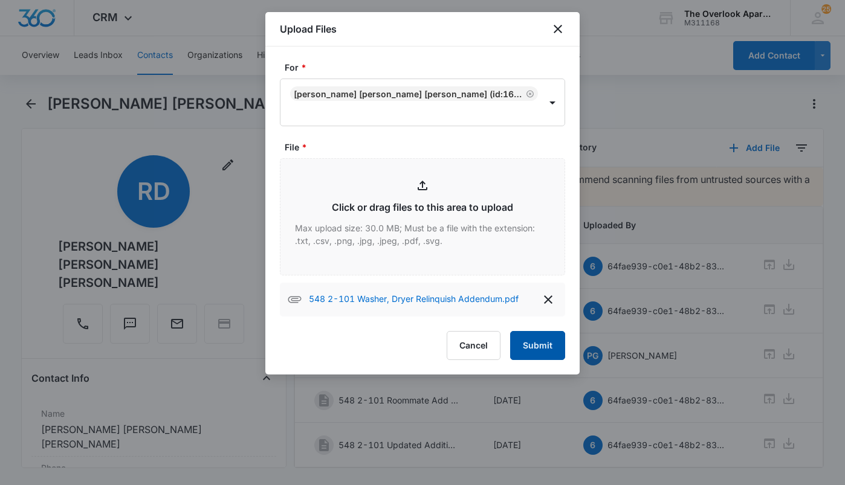
click at [526, 351] on button "Submit" at bounding box center [537, 345] width 55 height 29
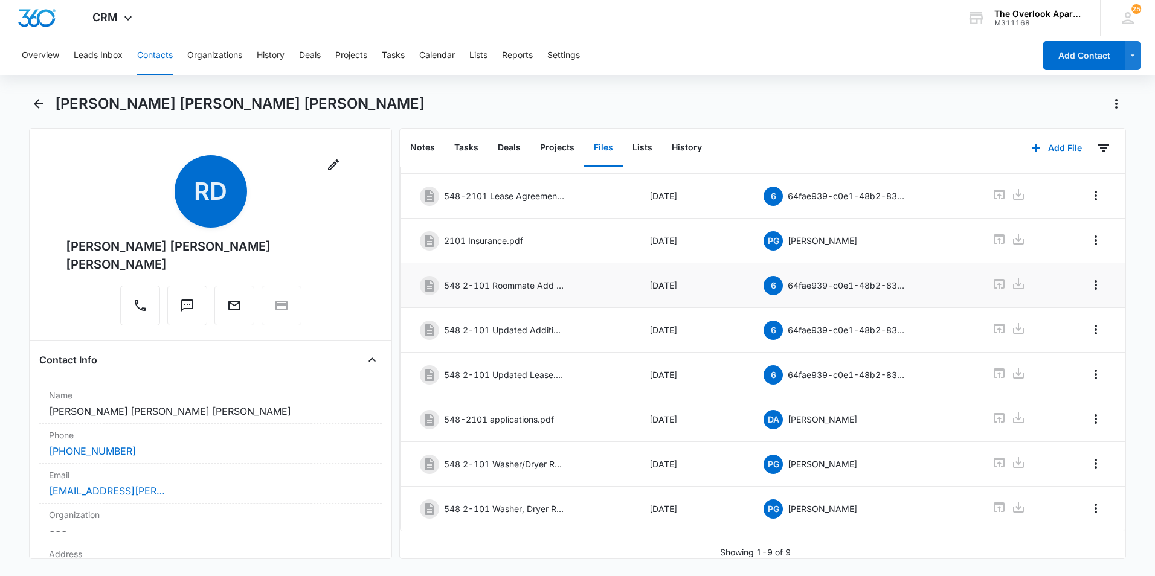
scroll to position [109, 0]
click at [1089, 502] on icon "Overflow Menu" at bounding box center [1096, 509] width 15 height 15
click at [1053, 531] on div "Edit" at bounding box center [1054, 533] width 25 height 8
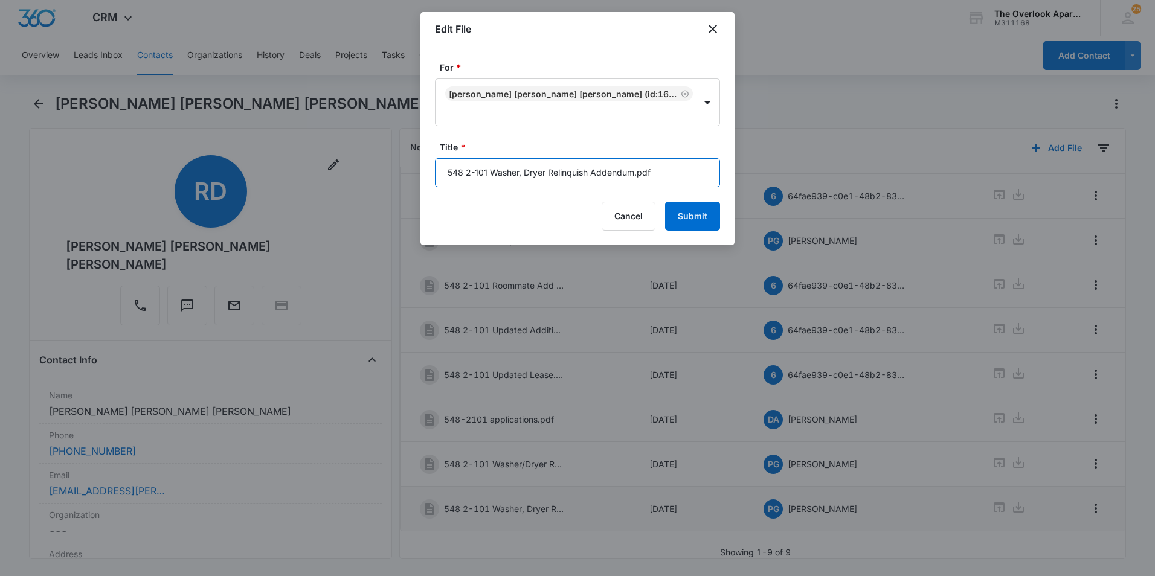
click at [523, 170] on input "548 2-101 Washer, Dryer Relinquish Addendum.pdf" at bounding box center [577, 172] width 285 height 29
click at [680, 175] on input "548 2-101 Washer/Dryer Relinquish Addendum.pdf" at bounding box center [577, 172] width 285 height 29
type input "548 2-101 Washer/Dryer Relinquish Addendum"
click at [688, 216] on button "Submit" at bounding box center [692, 216] width 55 height 29
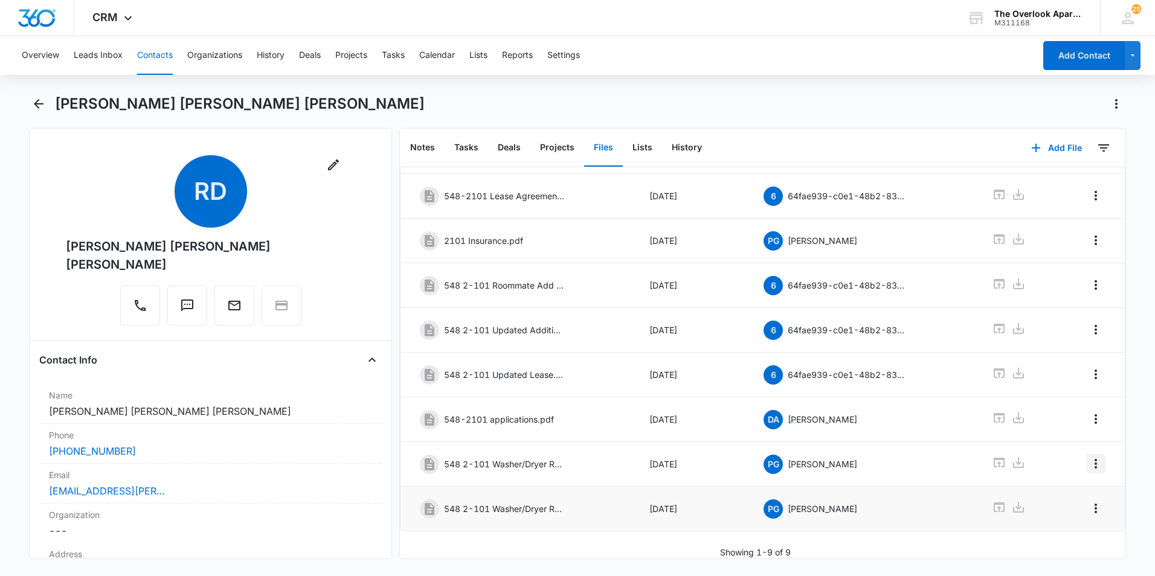
click at [1089, 460] on icon "Overflow Menu" at bounding box center [1096, 464] width 15 height 15
click at [1073, 505] on button "Delete" at bounding box center [1061, 507] width 69 height 18
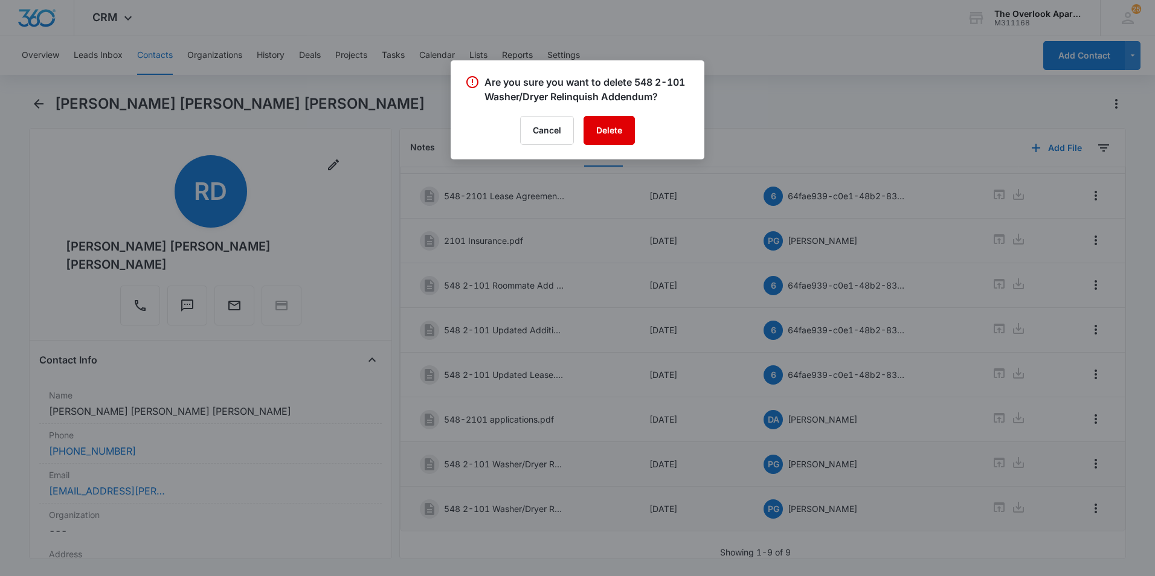
drag, startPoint x: 613, startPoint y: 131, endPoint x: 531, endPoint y: 161, distance: 87.4
click at [611, 131] on button "Delete" at bounding box center [609, 130] width 51 height 29
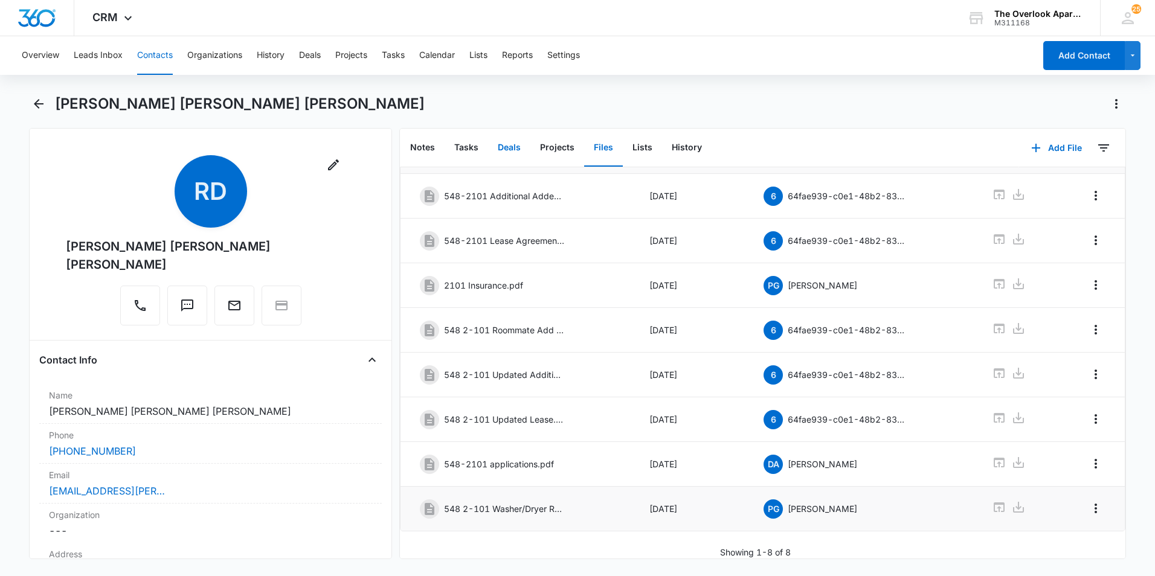
scroll to position [65, 0]
click at [166, 54] on button "Contacts" at bounding box center [155, 55] width 36 height 39
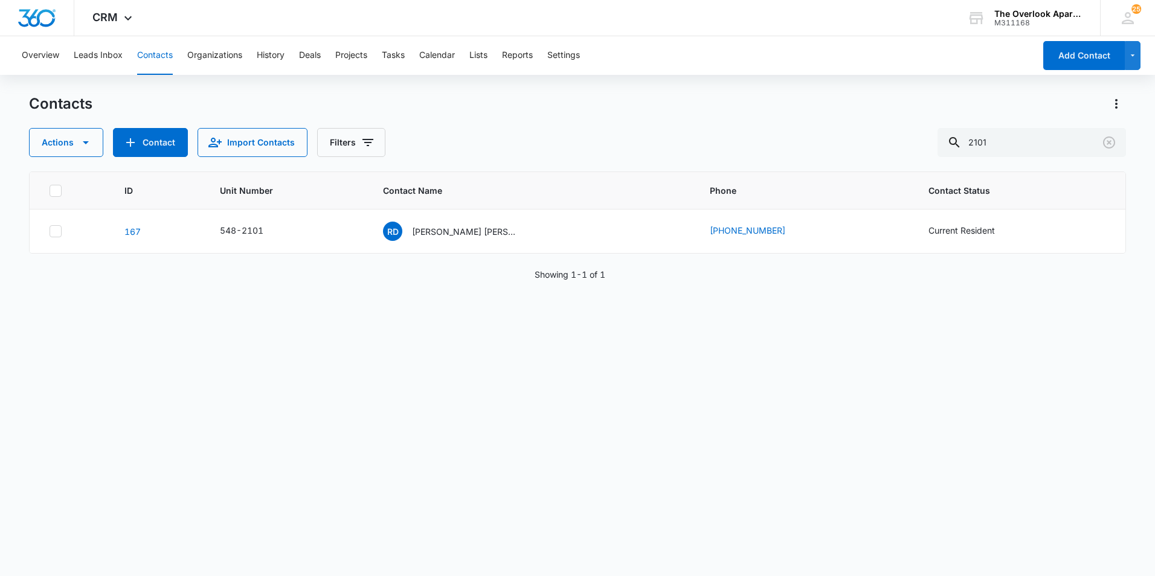
drag, startPoint x: 1027, startPoint y: 126, endPoint x: 737, endPoint y: 177, distance: 294.6
click at [737, 177] on div "Contacts Actions Contact Import Contacts Filters 2101 ID Unit Number Contact Na…" at bounding box center [577, 334] width 1097 height 481
click at [1001, 144] on input "2101" at bounding box center [1032, 142] width 189 height 29
type input "8205"
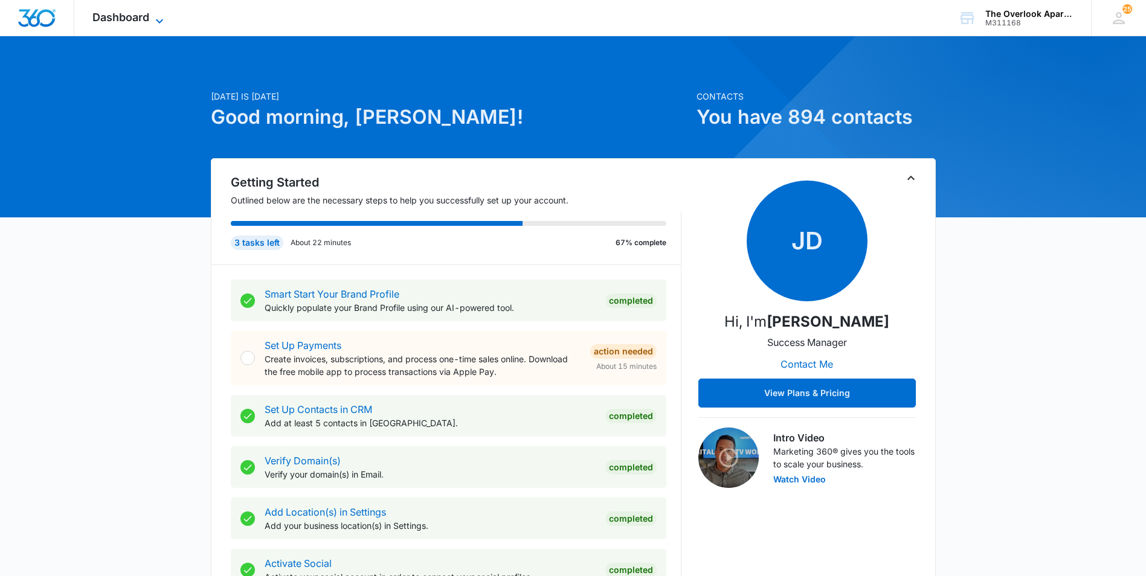
click at [106, 16] on span "Dashboard" at bounding box center [120, 17] width 57 height 13
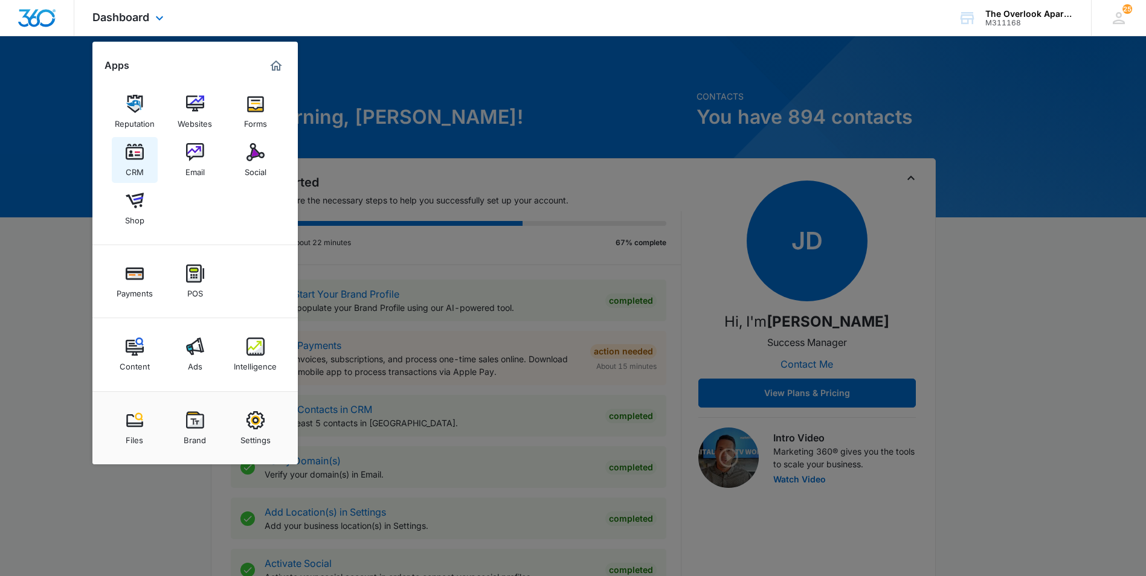
click at [128, 161] on div "CRM" at bounding box center [135, 169] width 18 height 16
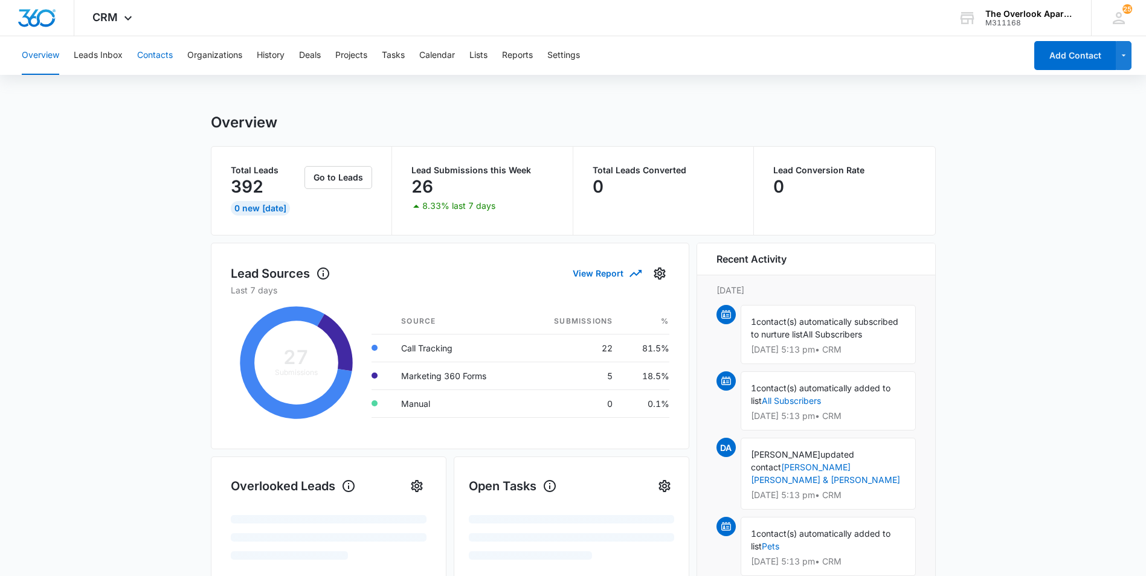
click at [163, 53] on button "Contacts" at bounding box center [155, 55] width 36 height 39
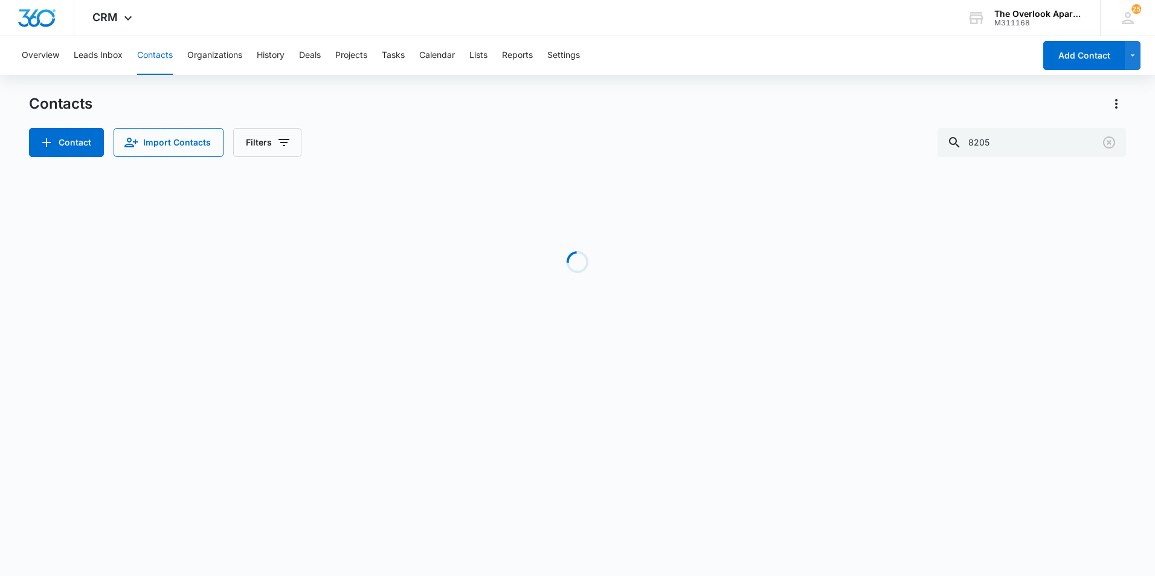
drag, startPoint x: 1022, startPoint y: 127, endPoint x: 679, endPoint y: 161, distance: 345.6
click at [679, 161] on div "Contacts Contact Import Contacts Filters 8205 Loading No Results" at bounding box center [577, 230] width 1097 height 273
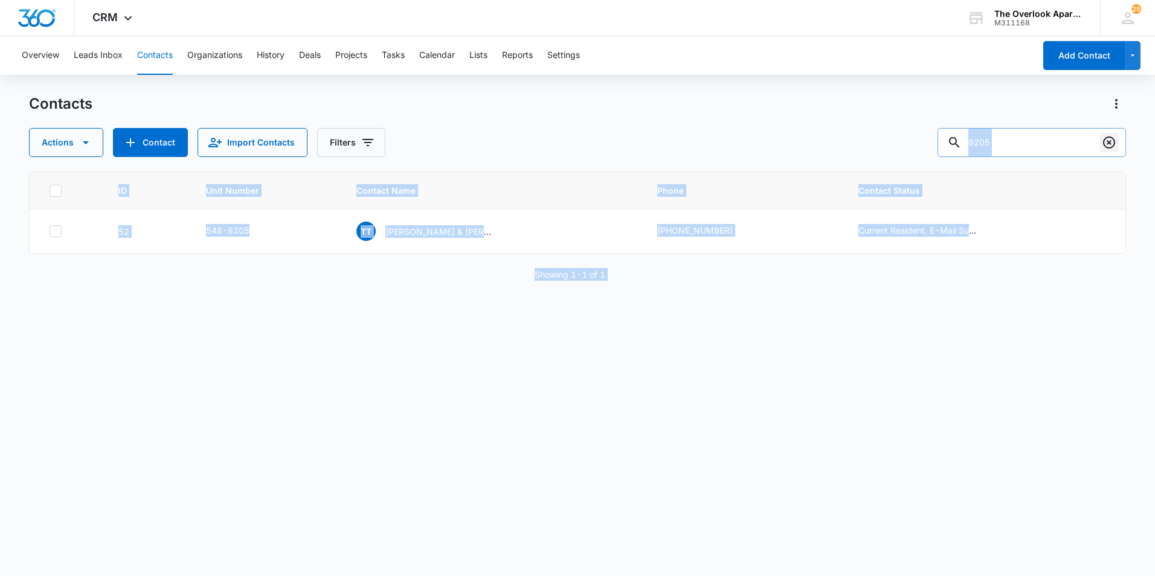
click at [1116, 141] on icon "Clear" at bounding box center [1109, 142] width 15 height 15
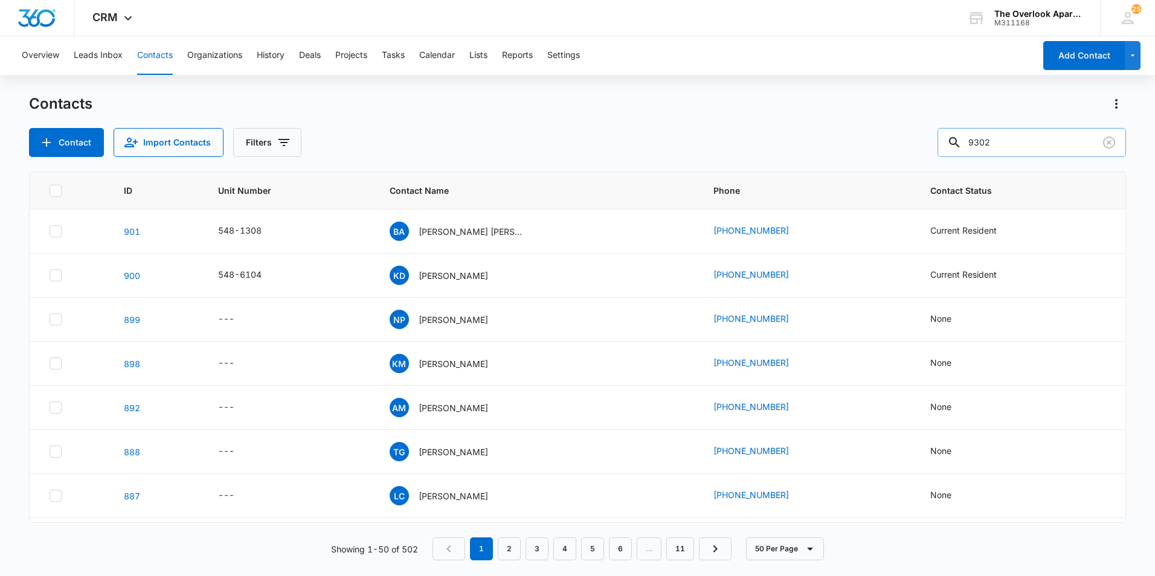
type input "9302"
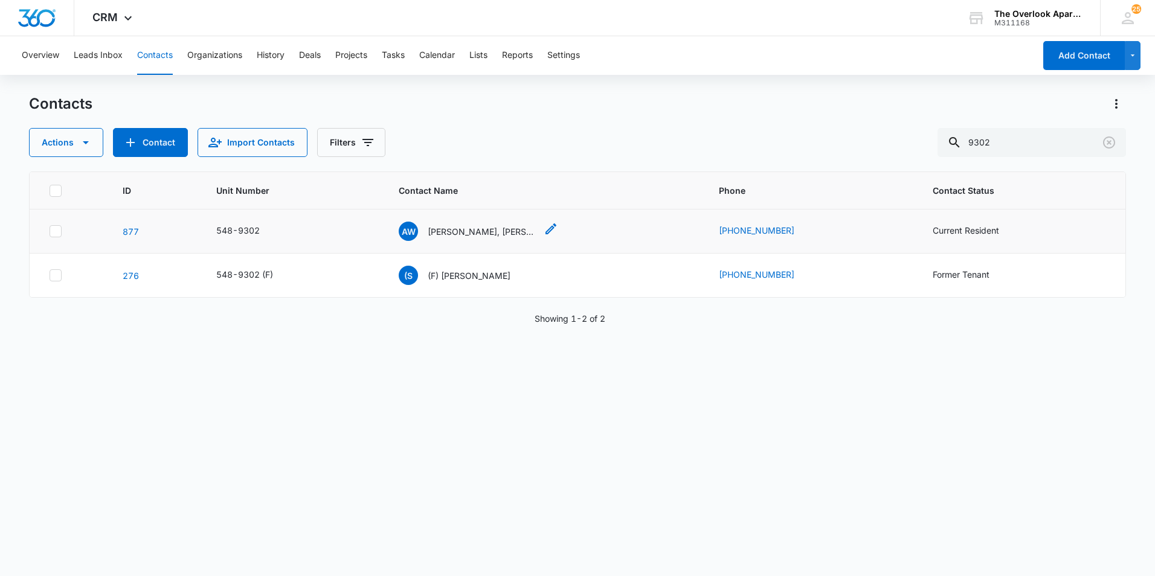
click at [450, 239] on div "AW [PERSON_NAME], [PERSON_NAME]" at bounding box center [468, 231] width 138 height 19
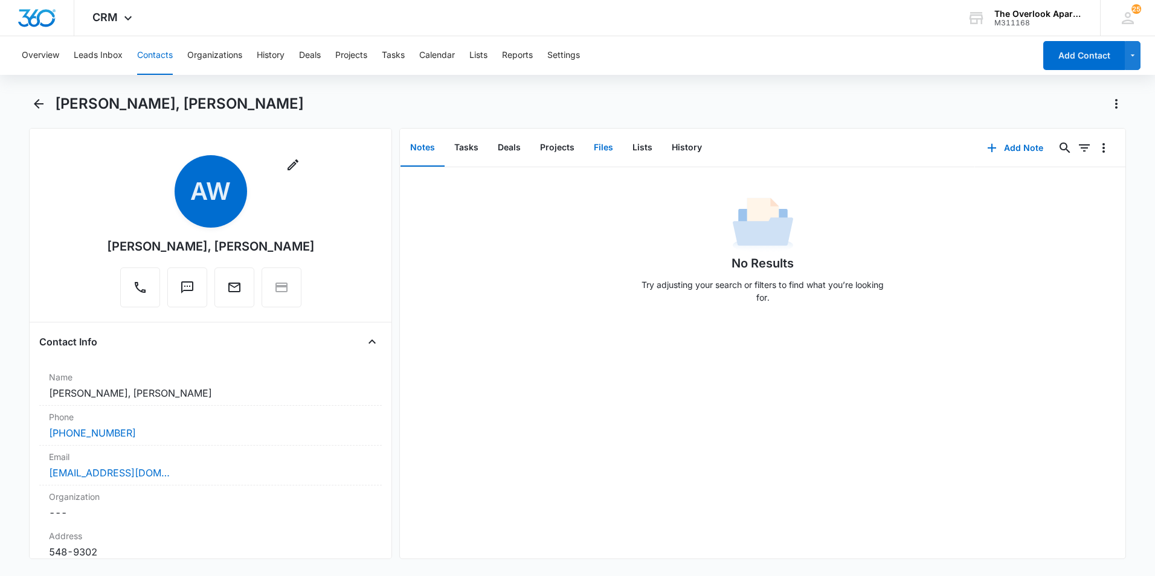
click at [588, 149] on button "Files" at bounding box center [603, 147] width 39 height 37
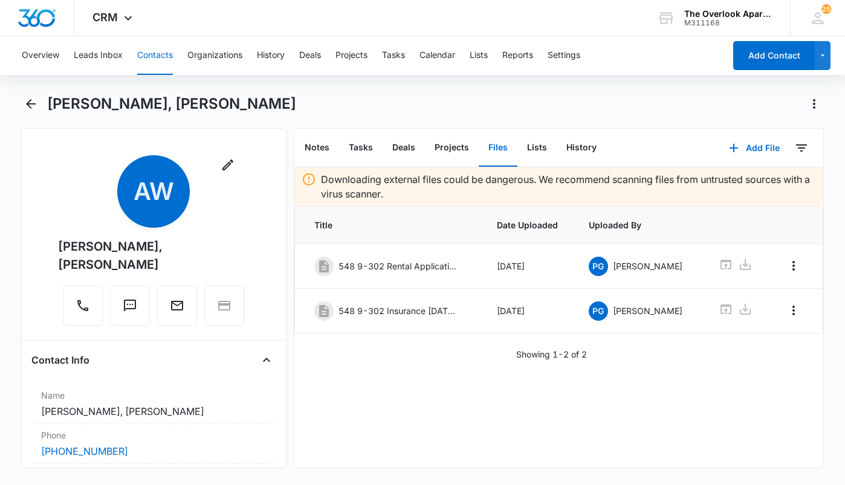
click at [168, 54] on button "Contacts" at bounding box center [155, 55] width 36 height 39
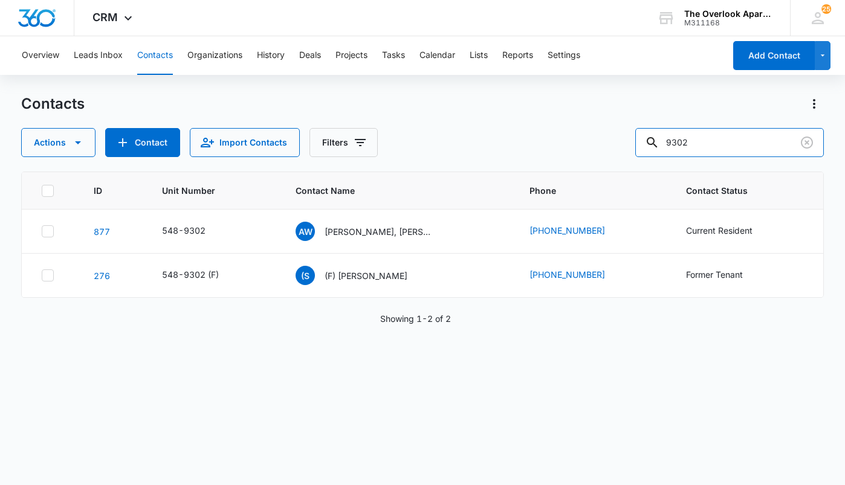
drag, startPoint x: 725, startPoint y: 152, endPoint x: 466, endPoint y: 187, distance: 260.9
click at [466, 187] on div "Contacts Actions Contact Import Contacts Filters 9302 ID Unit Number Contact Na…" at bounding box center [422, 289] width 802 height 390
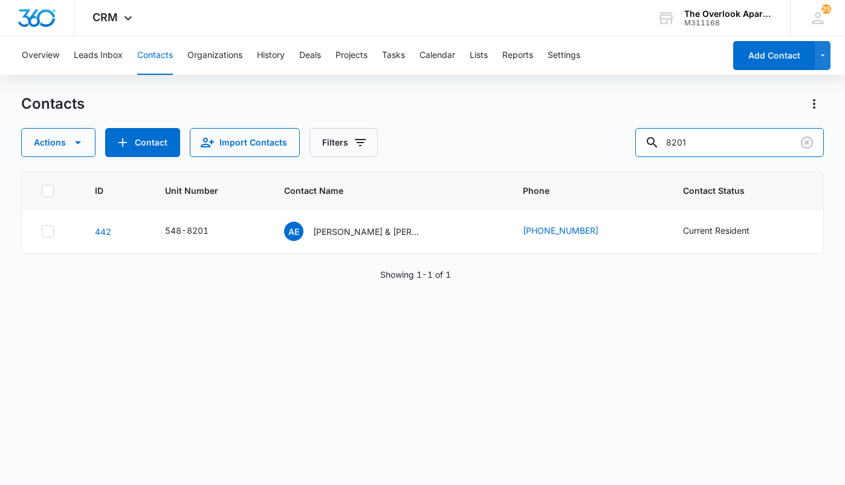
drag, startPoint x: 714, startPoint y: 143, endPoint x: 458, endPoint y: 135, distance: 255.7
click at [458, 135] on div "Actions Contact Import Contacts Filters 8201" at bounding box center [422, 142] width 802 height 29
type input "1207"
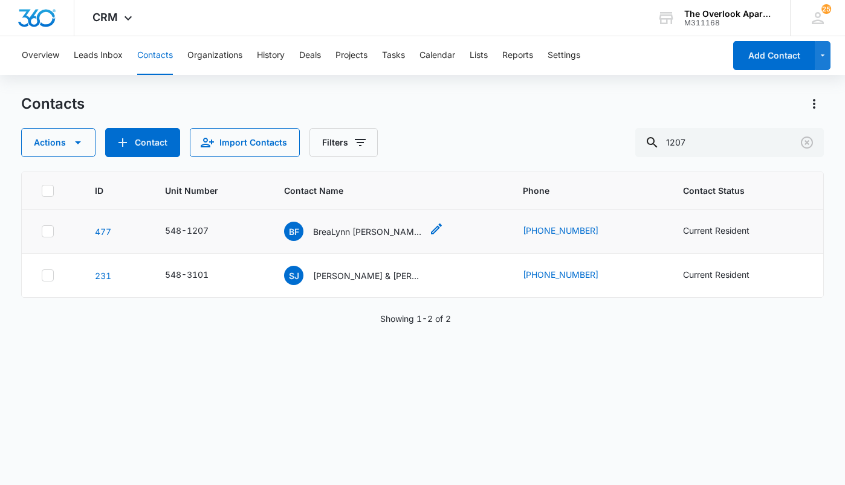
click at [376, 226] on p "BreaLynn Flores & Micah Flores & Donovyn Andersen" at bounding box center [367, 231] width 109 height 13
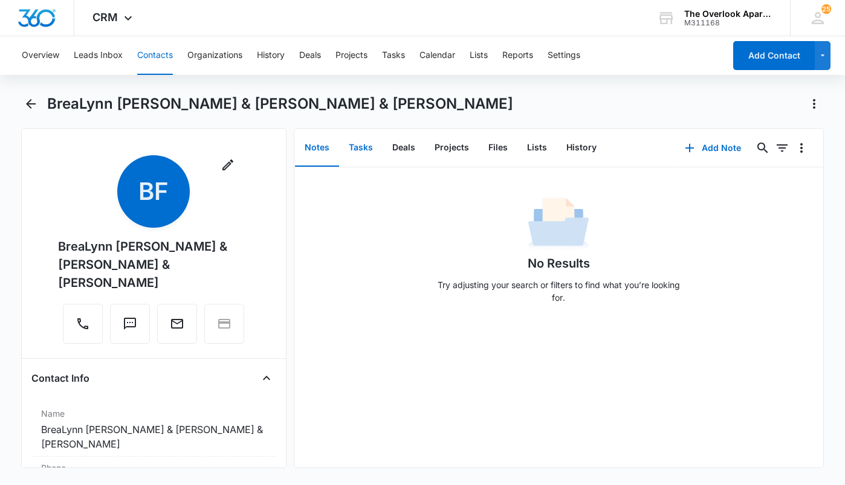
click at [364, 155] on button "Tasks" at bounding box center [361, 147] width 44 height 37
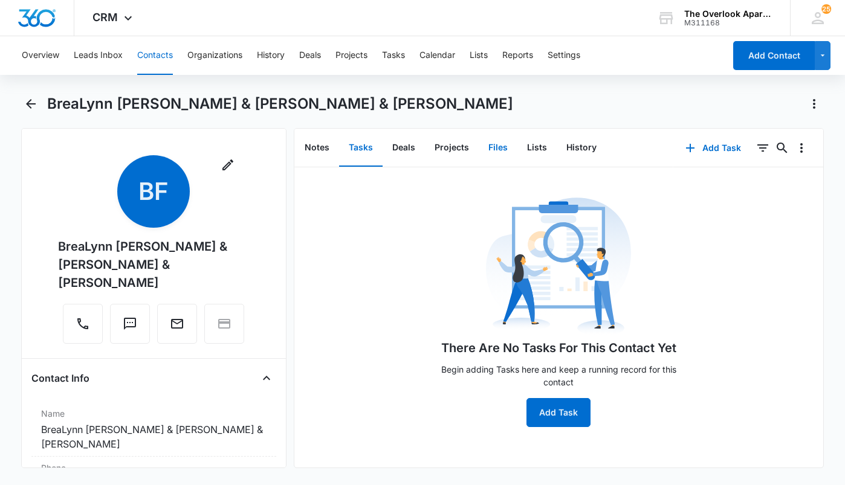
click at [482, 152] on button "Files" at bounding box center [498, 147] width 39 height 37
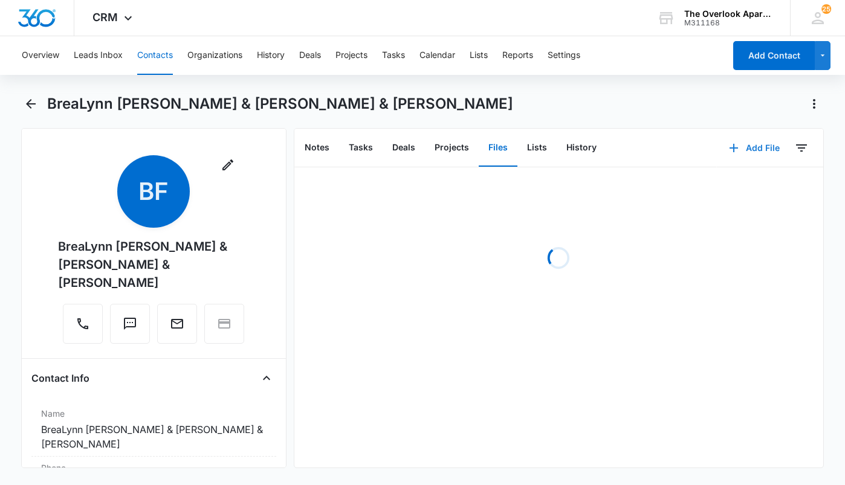
click at [726, 141] on icon "button" at bounding box center [733, 148] width 15 height 15
click at [717, 189] on div "Upload Files" at bounding box center [738, 186] width 48 height 8
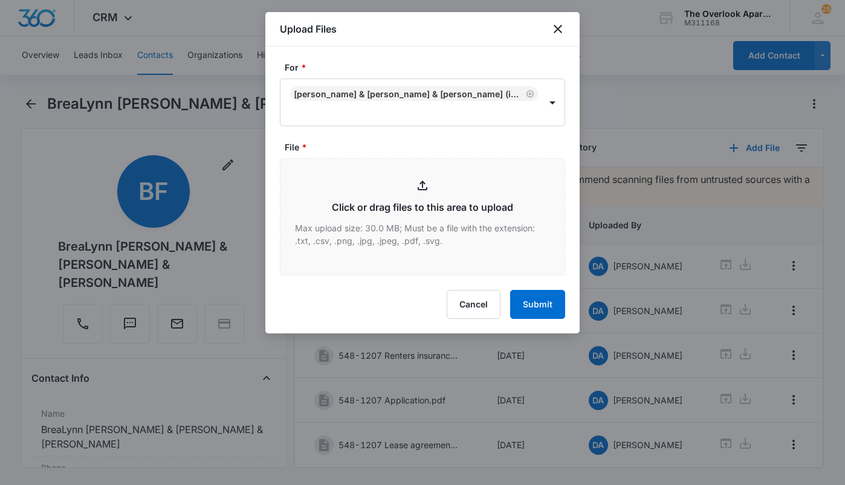
type input "C:\fakepath\548 1-207 Additional Pet Addendum.pdf"
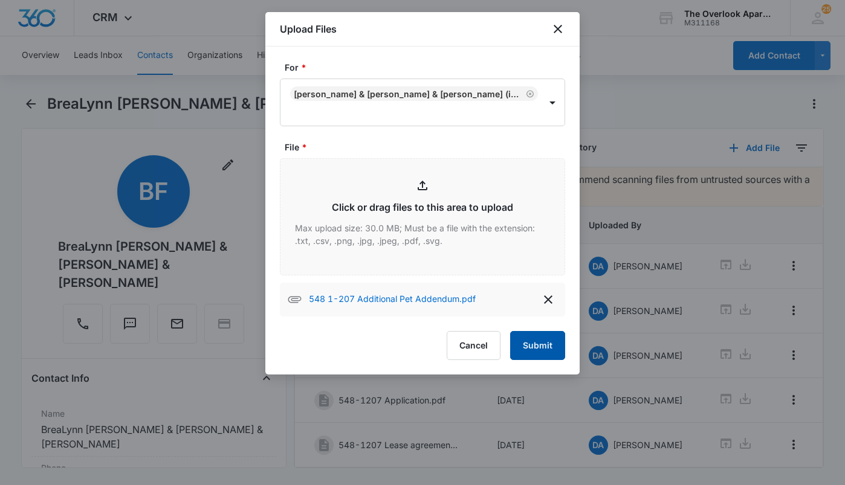
click at [544, 349] on button "Submit" at bounding box center [537, 345] width 55 height 29
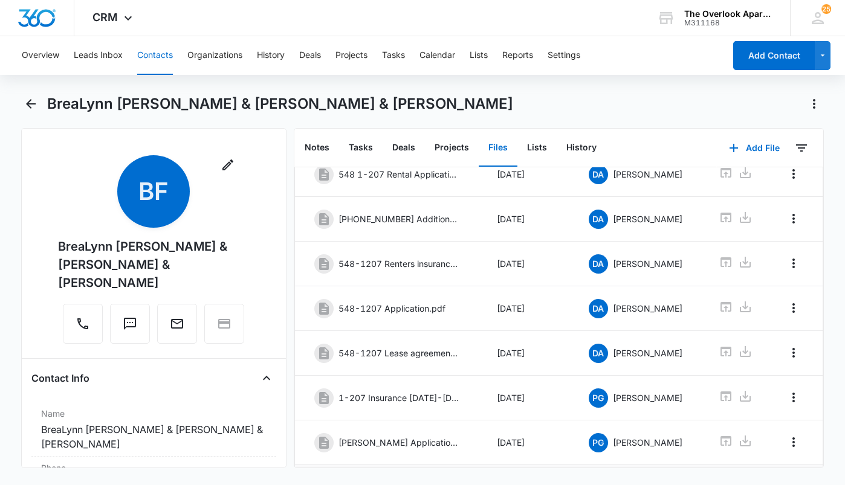
scroll to position [215, 0]
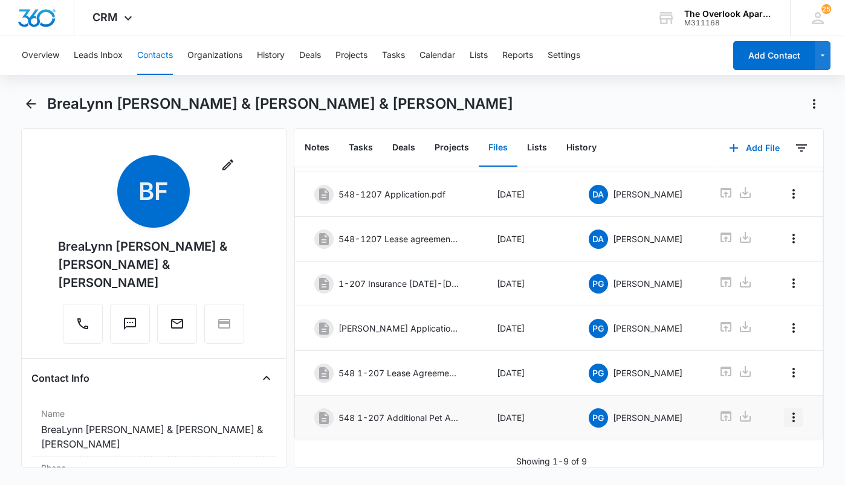
click at [787, 411] on icon "Overflow Menu" at bounding box center [793, 417] width 15 height 15
click at [752, 438] on div "Edit" at bounding box center [751, 442] width 25 height 8
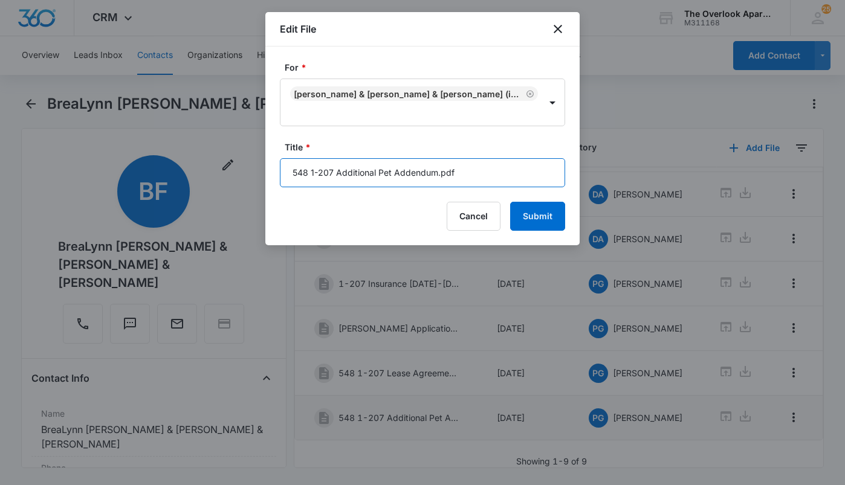
drag, startPoint x: 459, startPoint y: 173, endPoint x: 436, endPoint y: 171, distance: 23.1
click at [436, 171] on input "548 1-207 Additional Pet Addendum.pdf" at bounding box center [422, 172] width 285 height 29
type input "548 1-207 Additional Pet Addendum"
click at [510, 202] on button "Submit" at bounding box center [537, 216] width 55 height 29
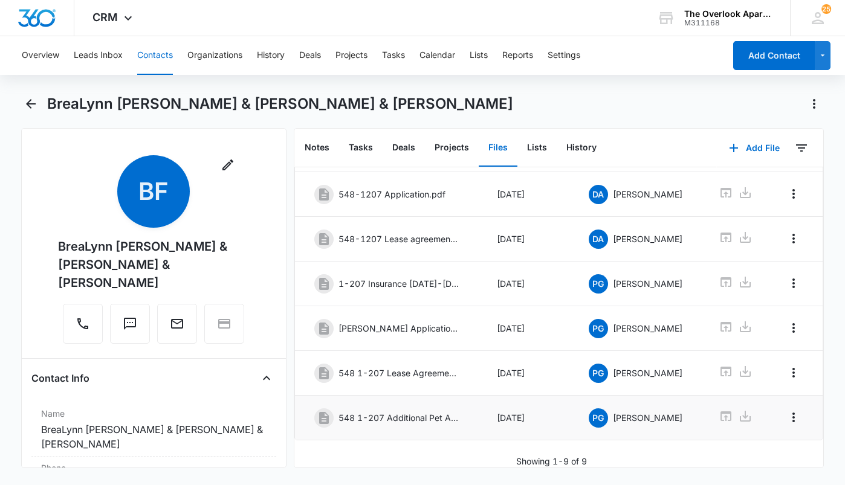
click at [160, 46] on button "Contacts" at bounding box center [155, 55] width 36 height 39
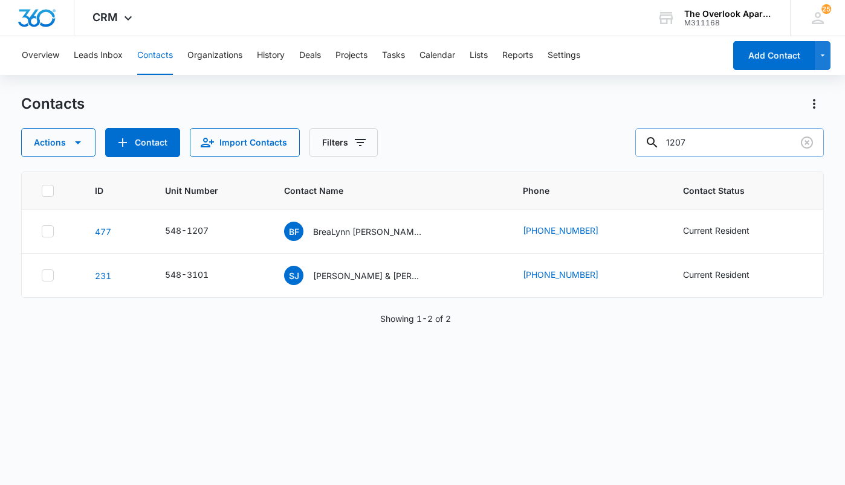
click at [722, 143] on input "1207" at bounding box center [729, 142] width 189 height 29
type input "1102"
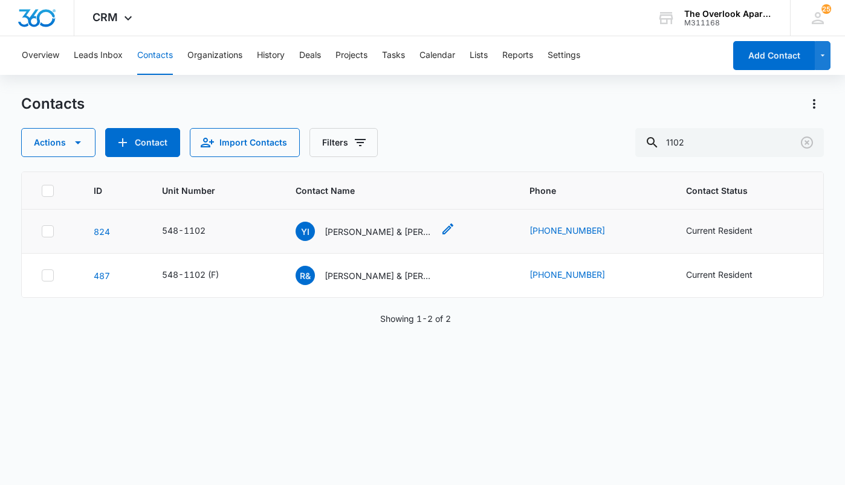
click at [365, 230] on p "Yessica Isassi Ramirez & Pedro Ivan Bueno Ibarra" at bounding box center [379, 231] width 109 height 13
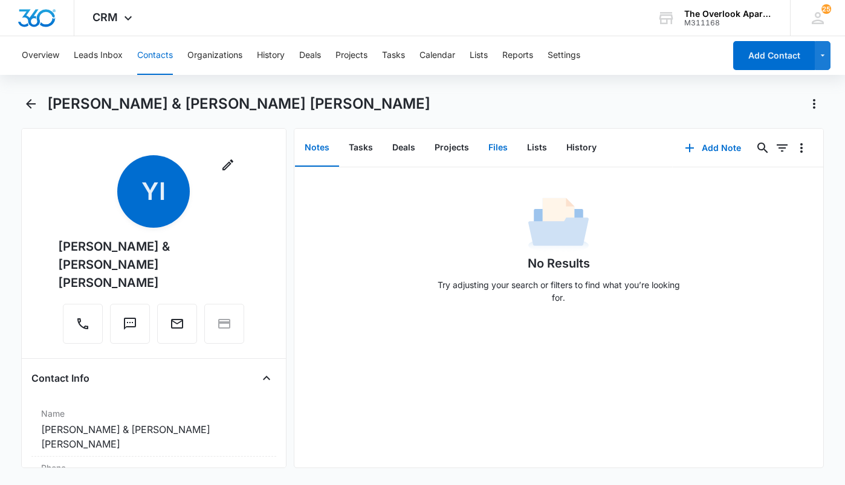
click at [491, 146] on button "Files" at bounding box center [498, 147] width 39 height 37
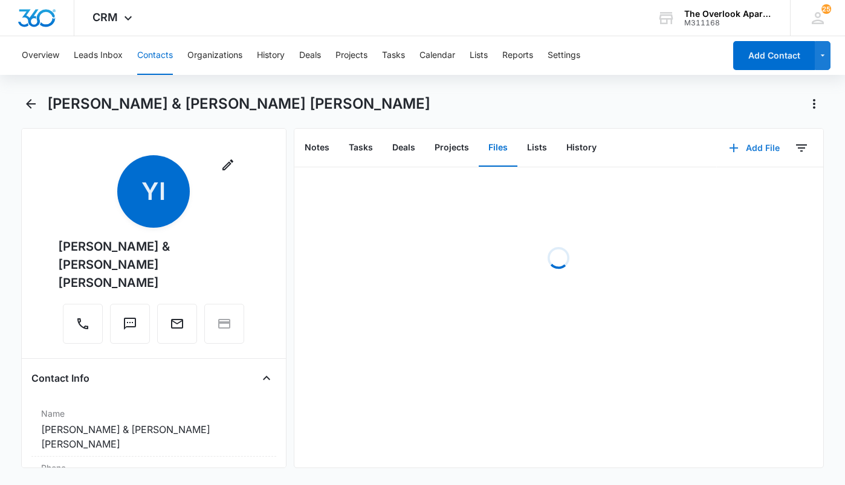
click at [735, 149] on button "Add File" at bounding box center [754, 148] width 75 height 29
click at [725, 189] on div "Upload Files" at bounding box center [738, 186] width 48 height 8
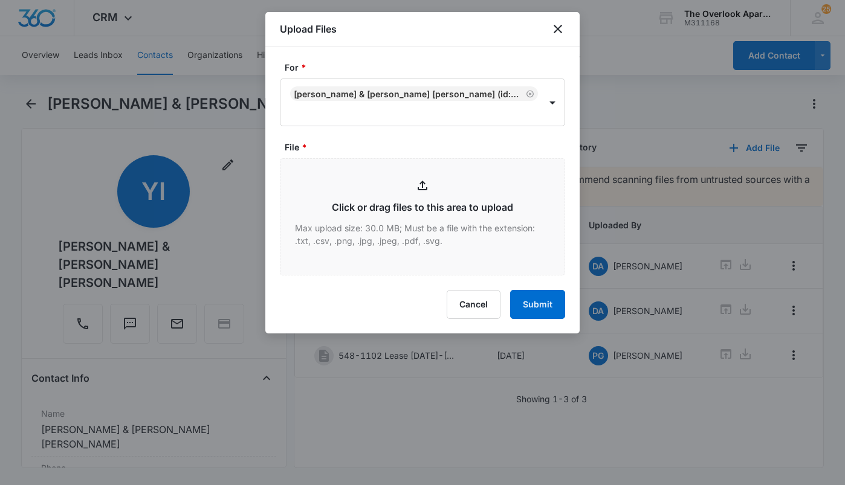
type input "C:\fakepath\548 1-102 Insurance 9.9.25-9.9.26.pdf"
click at [541, 308] on button "Submit" at bounding box center [537, 304] width 55 height 29
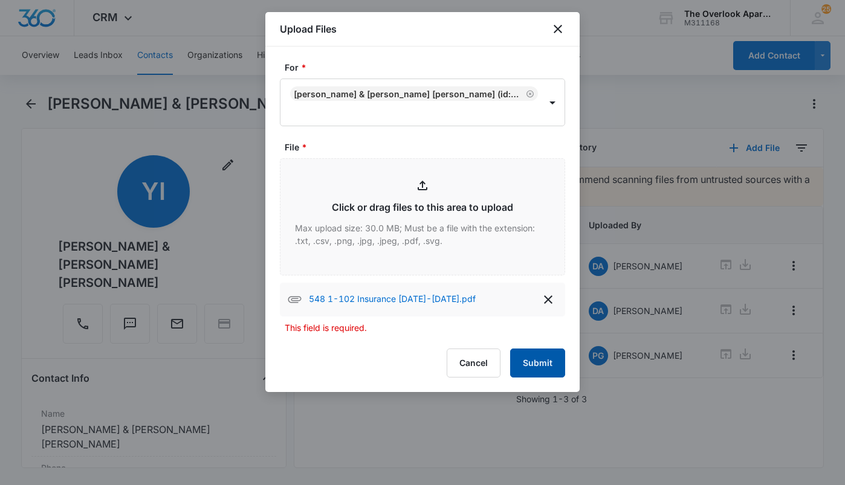
click at [536, 356] on button "Submit" at bounding box center [537, 363] width 55 height 29
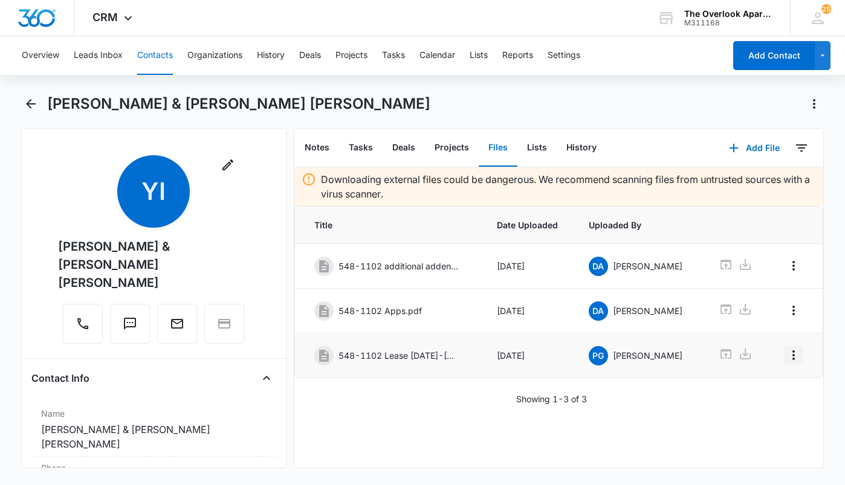
click at [792, 353] on icon "Overflow Menu" at bounding box center [793, 355] width 15 height 15
click at [757, 386] on div "Edit" at bounding box center [751, 389] width 25 height 8
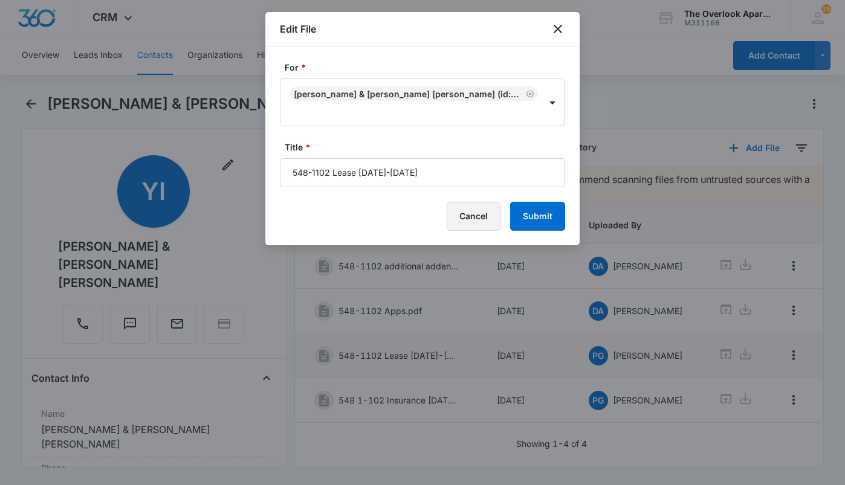
click at [462, 214] on button "Cancel" at bounding box center [474, 216] width 54 height 29
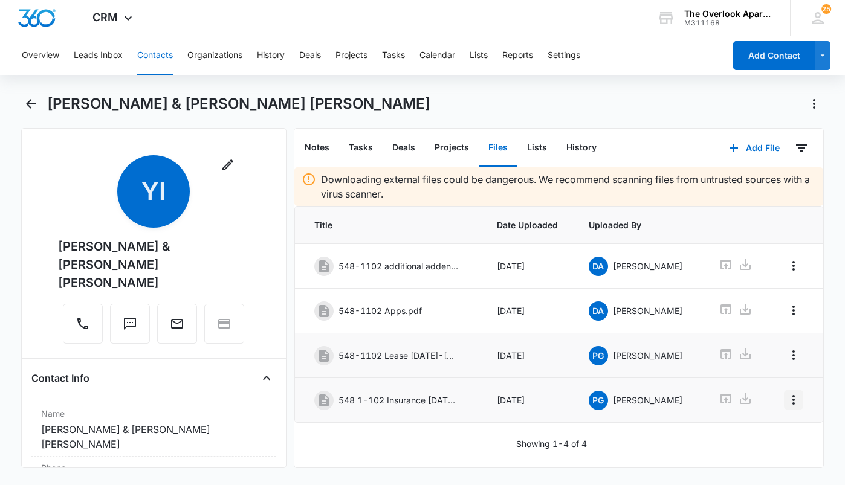
click at [789, 398] on icon "Overflow Menu" at bounding box center [793, 400] width 15 height 15
click at [740, 430] on div "Edit" at bounding box center [751, 434] width 25 height 8
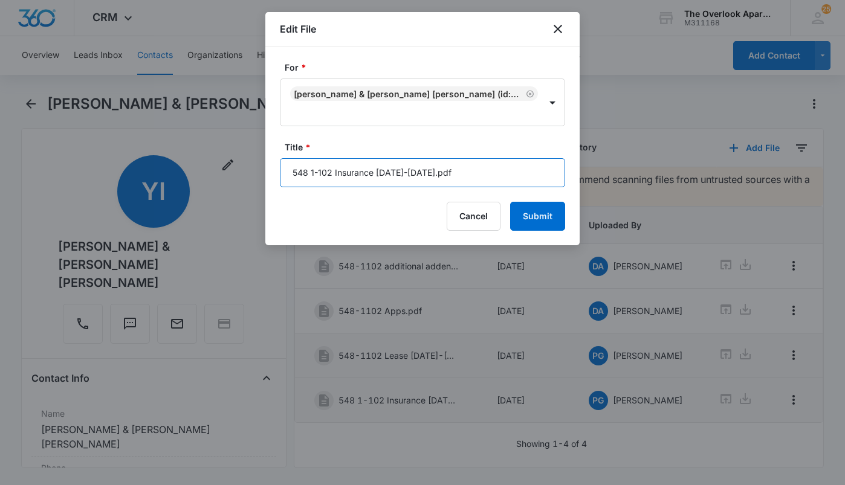
click at [385, 170] on input "548 1-102 Insurance 9.9.25-9.9.26.pdf" at bounding box center [422, 172] width 285 height 29
type input "548 1-102 Insurance 9/9/25-9/9/26"
click at [510, 202] on button "Submit" at bounding box center [537, 216] width 55 height 29
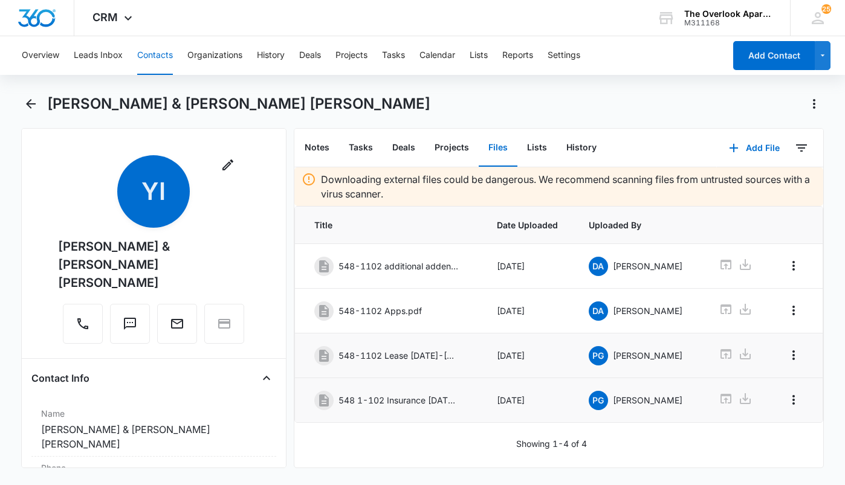
click at [163, 54] on button "Contacts" at bounding box center [155, 55] width 36 height 39
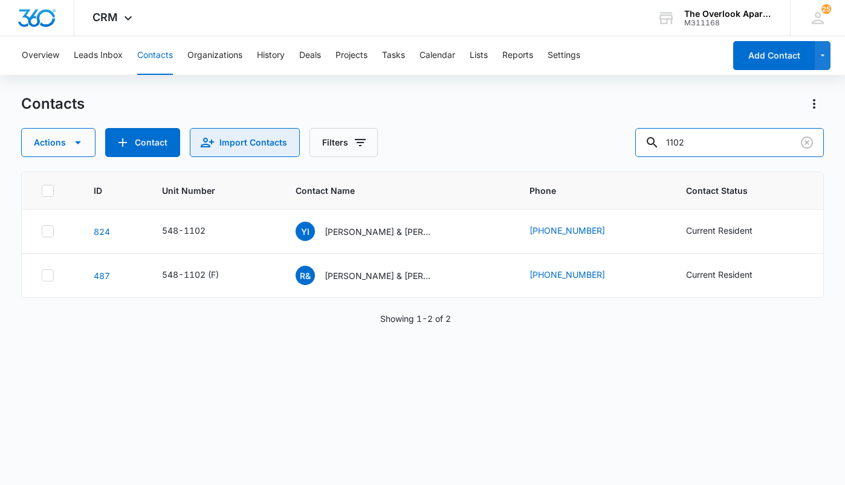
drag, startPoint x: 723, startPoint y: 142, endPoint x: 297, endPoint y: 137, distance: 426.0
click at [297, 140] on div "Actions Contact Import Contacts Filters 1102" at bounding box center [422, 142] width 802 height 29
type input "10205"
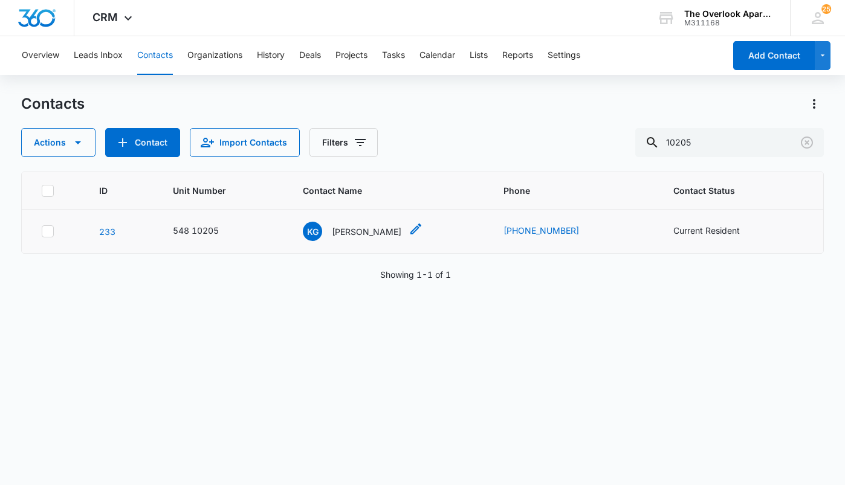
click at [360, 233] on p "Kitra Gallagher" at bounding box center [366, 231] width 69 height 13
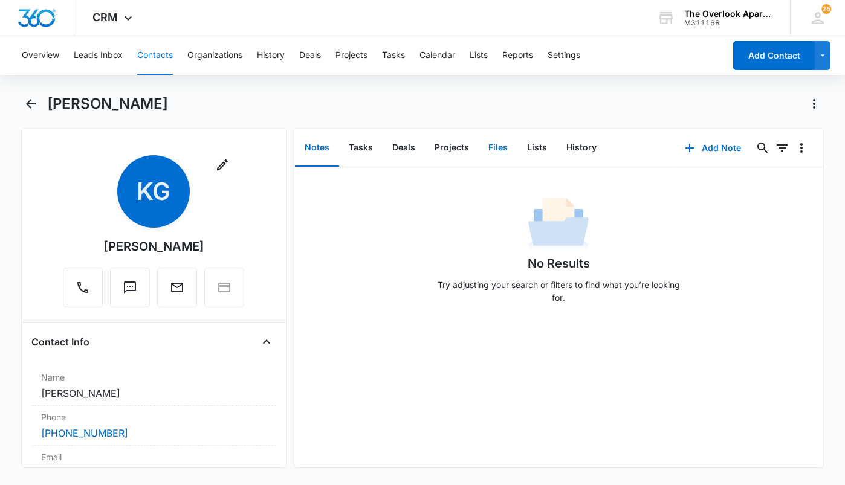
click at [492, 145] on button "Files" at bounding box center [498, 147] width 39 height 37
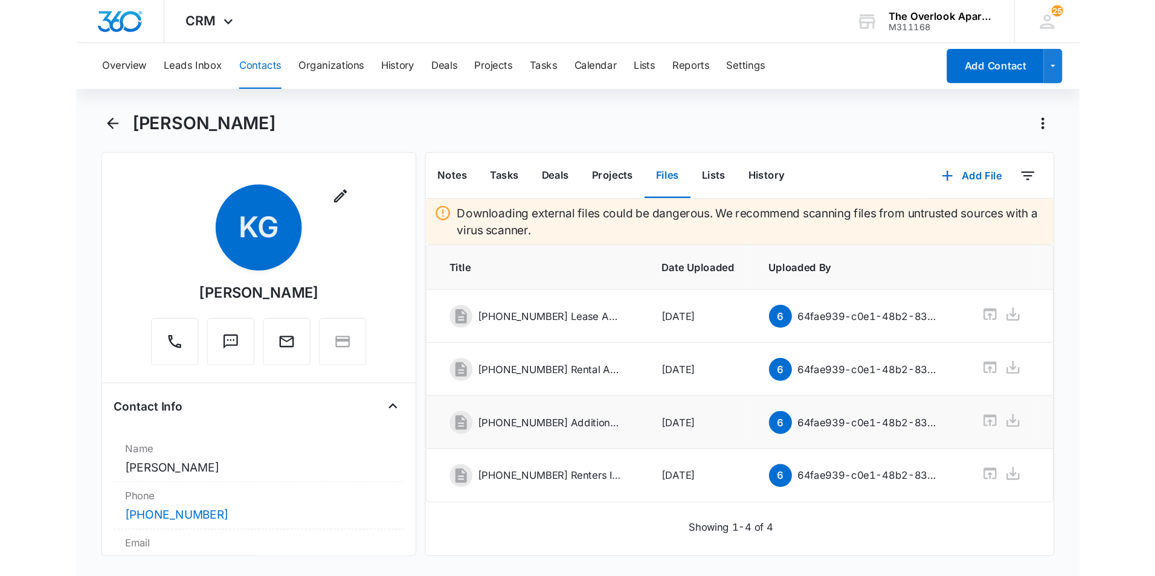
scroll to position [1, 0]
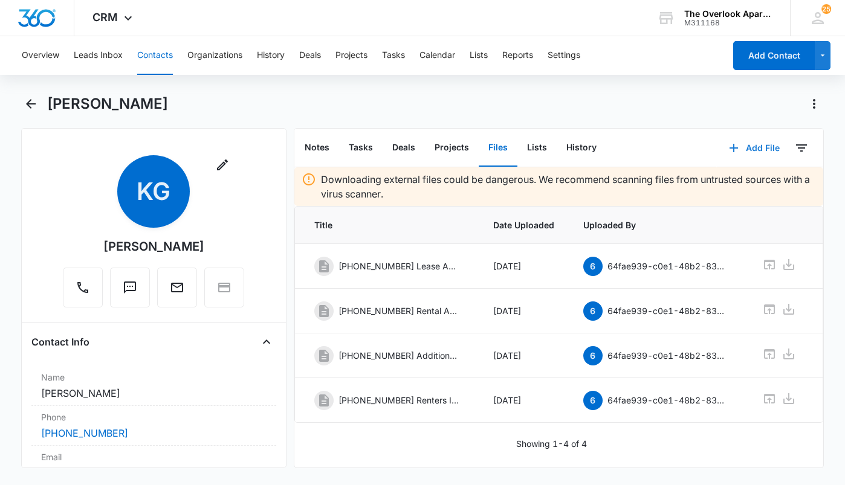
drag, startPoint x: 718, startPoint y: 143, endPoint x: 718, endPoint y: 153, distance: 10.3
click at [726, 143] on icon "button" at bounding box center [733, 148] width 15 height 15
click at [714, 187] on div "Upload Files" at bounding box center [738, 186] width 48 height 8
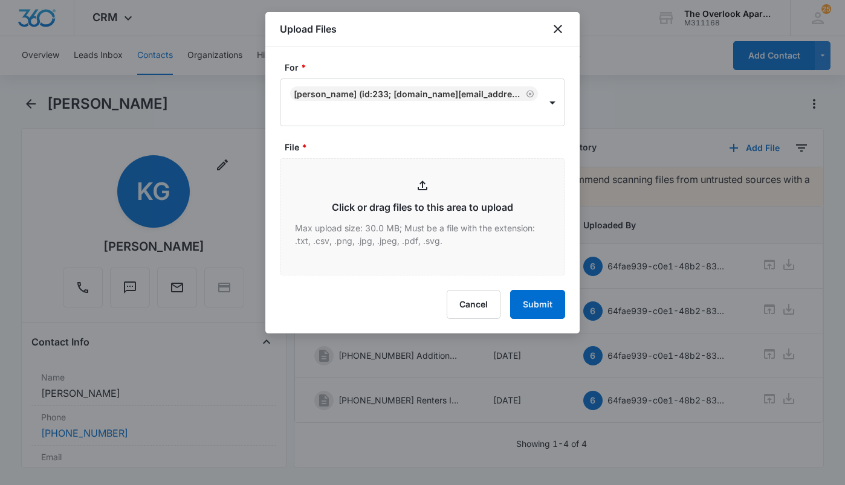
type input "C:\fakepath\548 10-205 M-T-M Lease.pdf"
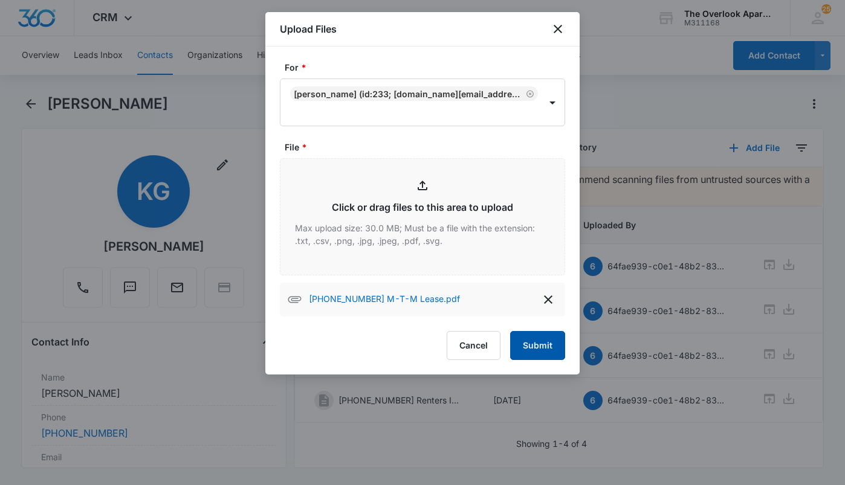
click at [532, 345] on button "Submit" at bounding box center [537, 345] width 55 height 29
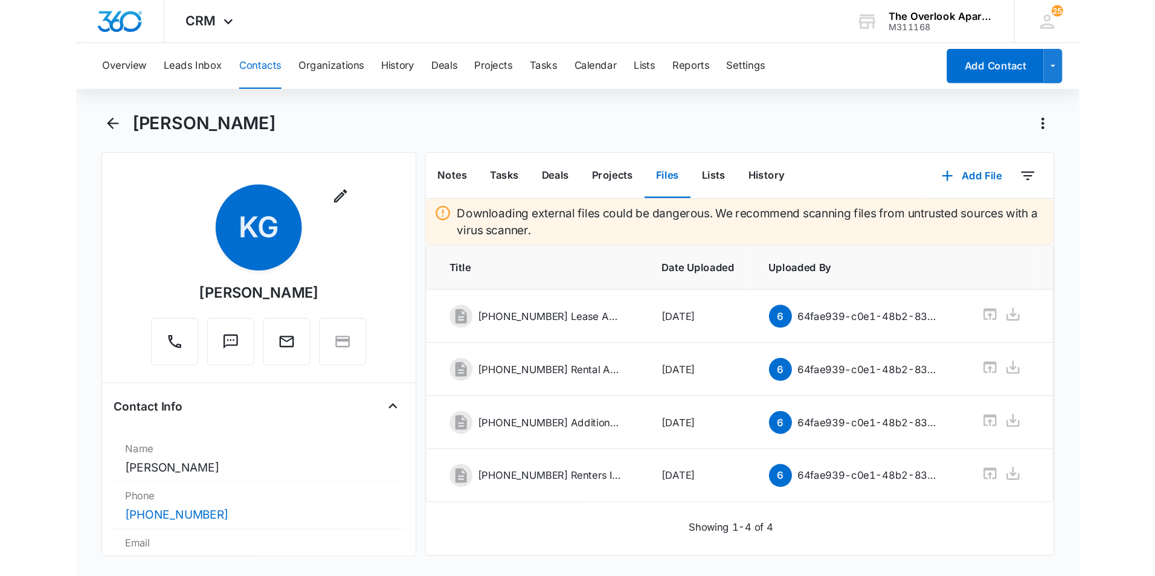
scroll to position [0, 0]
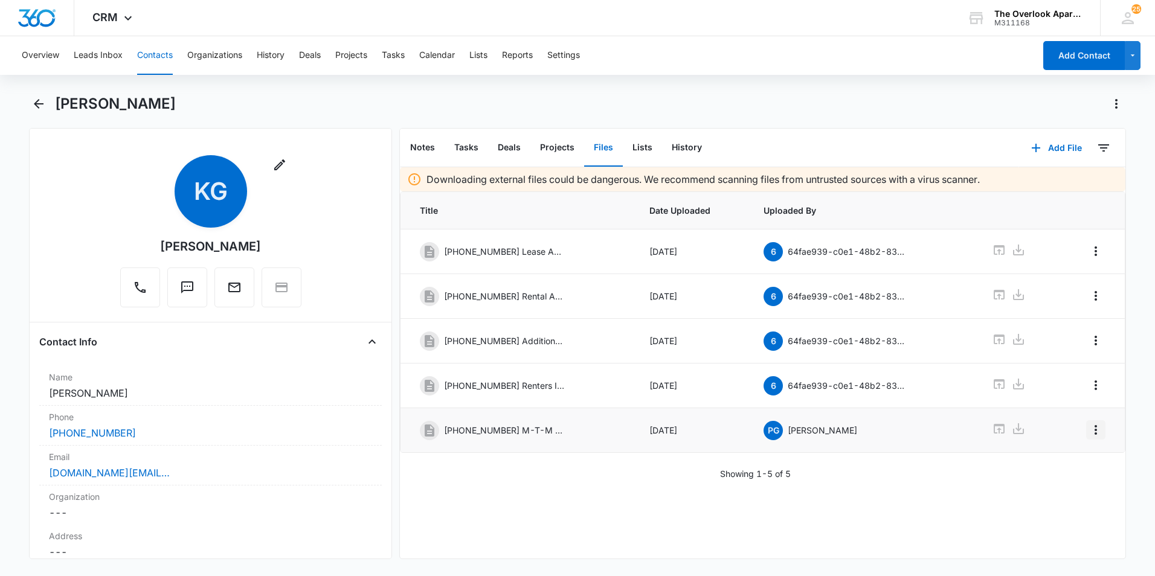
click at [1087, 427] on button "Overflow Menu" at bounding box center [1096, 430] width 19 height 19
click at [1048, 463] on div "Edit" at bounding box center [1054, 464] width 25 height 8
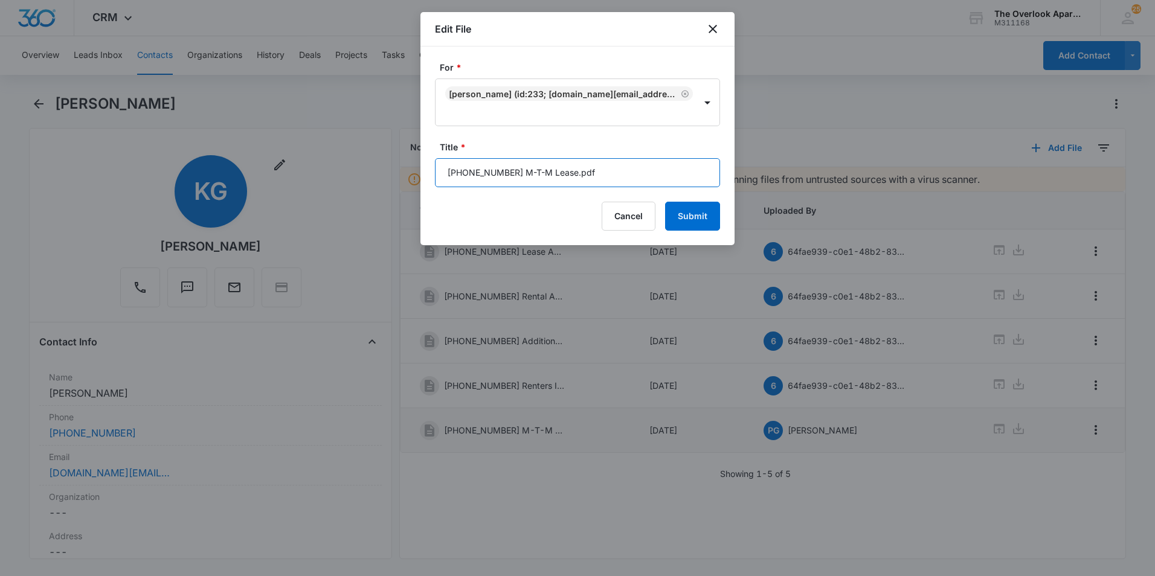
drag, startPoint x: 612, startPoint y: 176, endPoint x: 549, endPoint y: 176, distance: 63.5
click at [549, 176] on input "548 10-205 M-T-M Lease.pdf" at bounding box center [577, 172] width 285 height 29
type input "548 10-205 M-T-M Lease"
click at [665, 202] on button "Submit" at bounding box center [692, 216] width 55 height 29
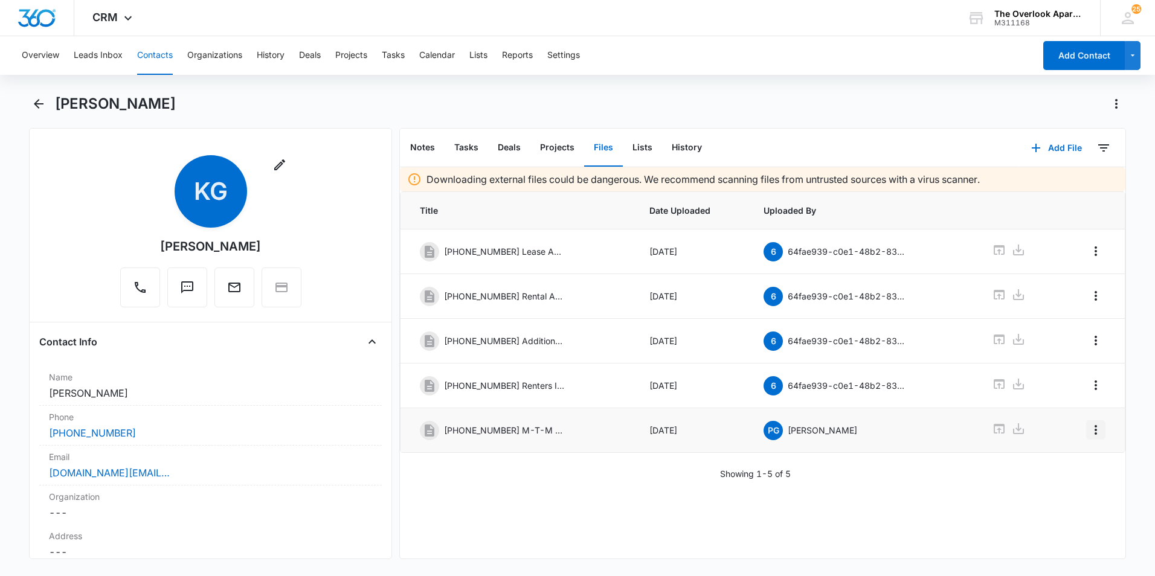
click at [1094, 428] on icon "Overflow Menu" at bounding box center [1096, 430] width 15 height 15
click at [1042, 466] on div "Edit" at bounding box center [1054, 464] width 25 height 8
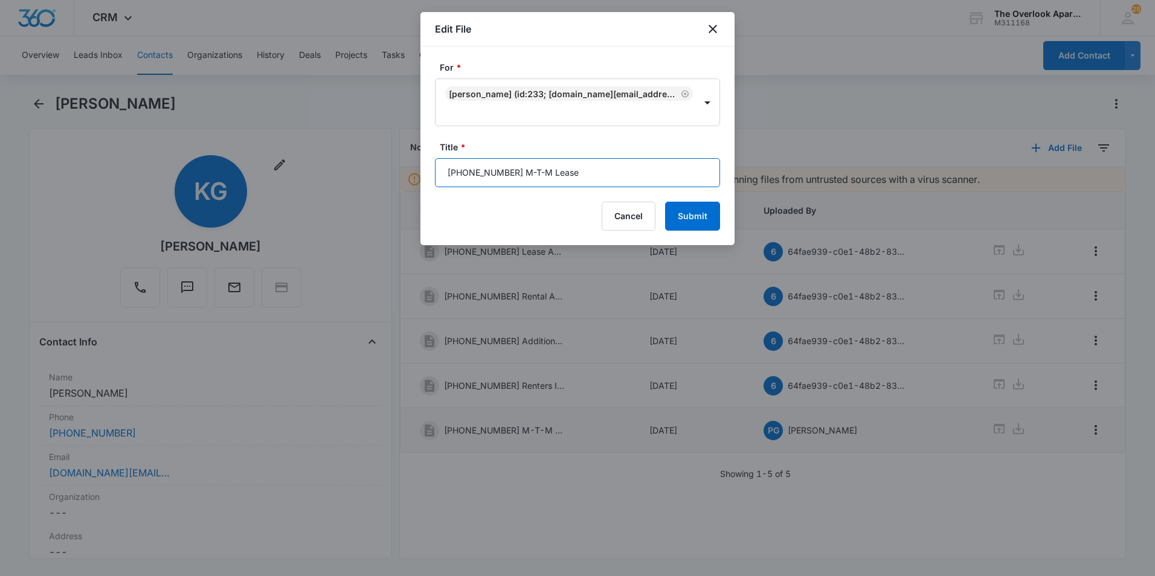
click at [593, 173] on input "548 10-205 M-T-M Lease" at bounding box center [577, 172] width 285 height 29
type input "548 10-205 M-T-M Lease & Offer Rejection Letter"
click at [665, 202] on button "Submit" at bounding box center [692, 216] width 55 height 29
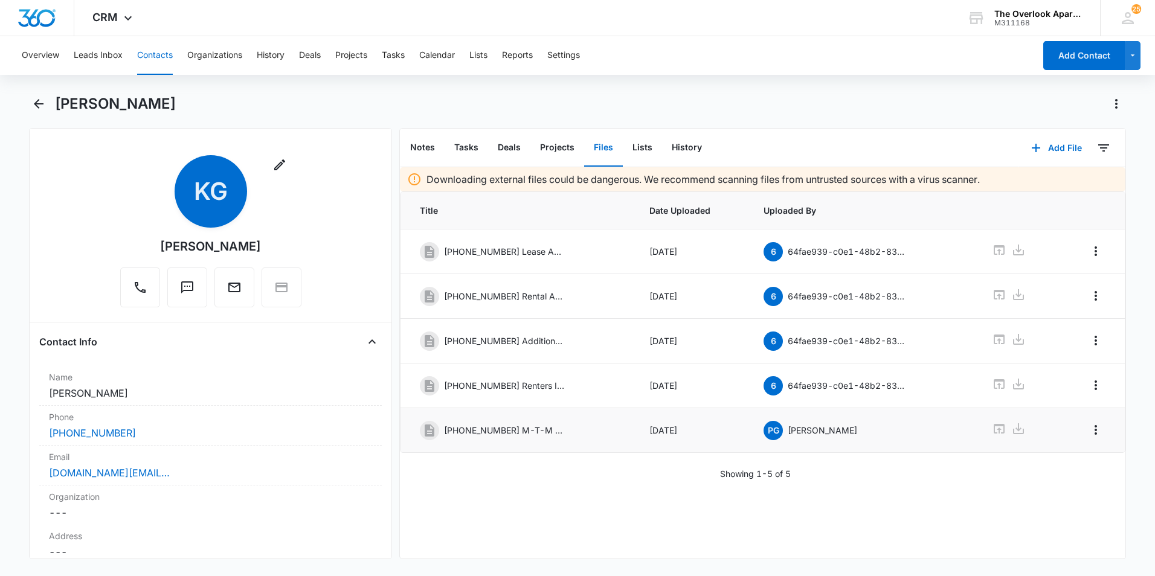
click at [151, 52] on button "Contacts" at bounding box center [155, 55] width 36 height 39
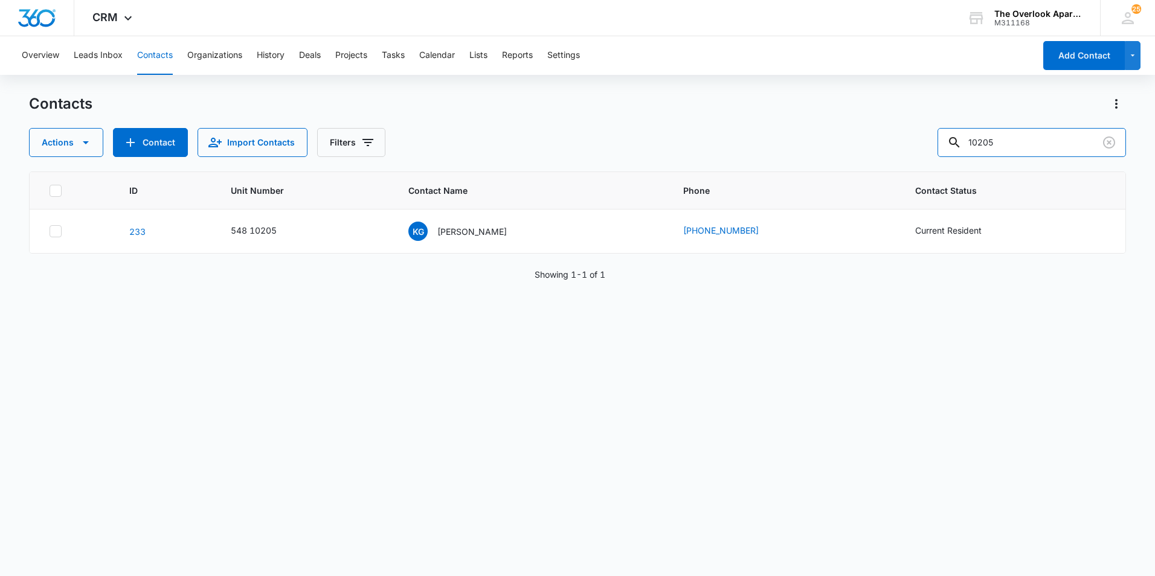
drag, startPoint x: 1035, startPoint y: 140, endPoint x: 402, endPoint y: 167, distance: 632.7
click at [450, 170] on div "Contacts Actions Contact Import Contacts Filters 10205 ID Unit Number Contact N…" at bounding box center [577, 334] width 1097 height 481
type input "9302"
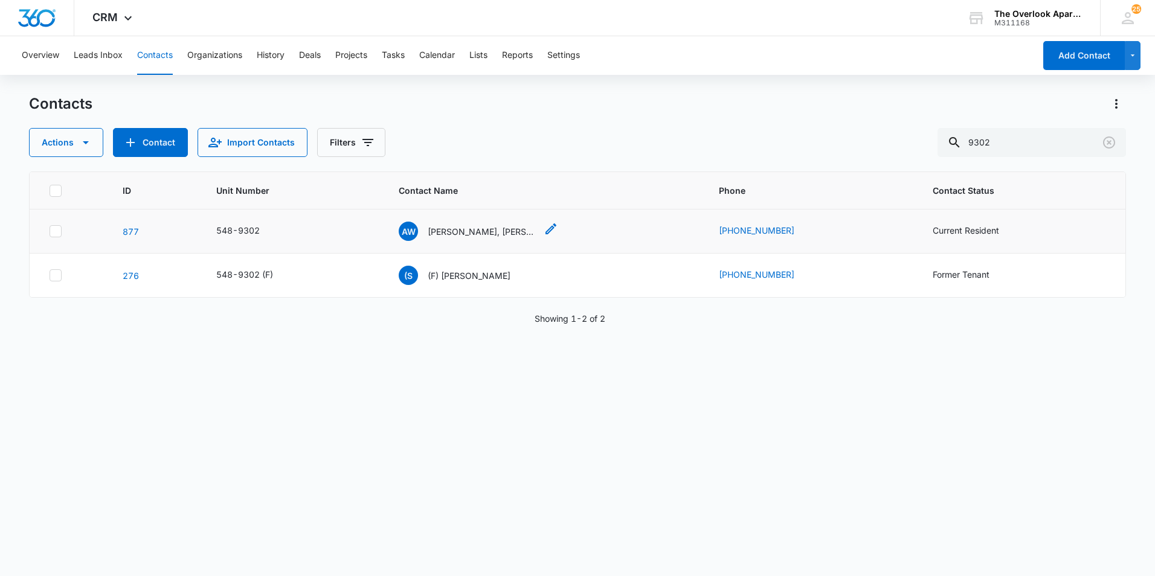
click at [435, 224] on div "AW Ashley Williamson, Kyleigh Kieler" at bounding box center [468, 231] width 138 height 19
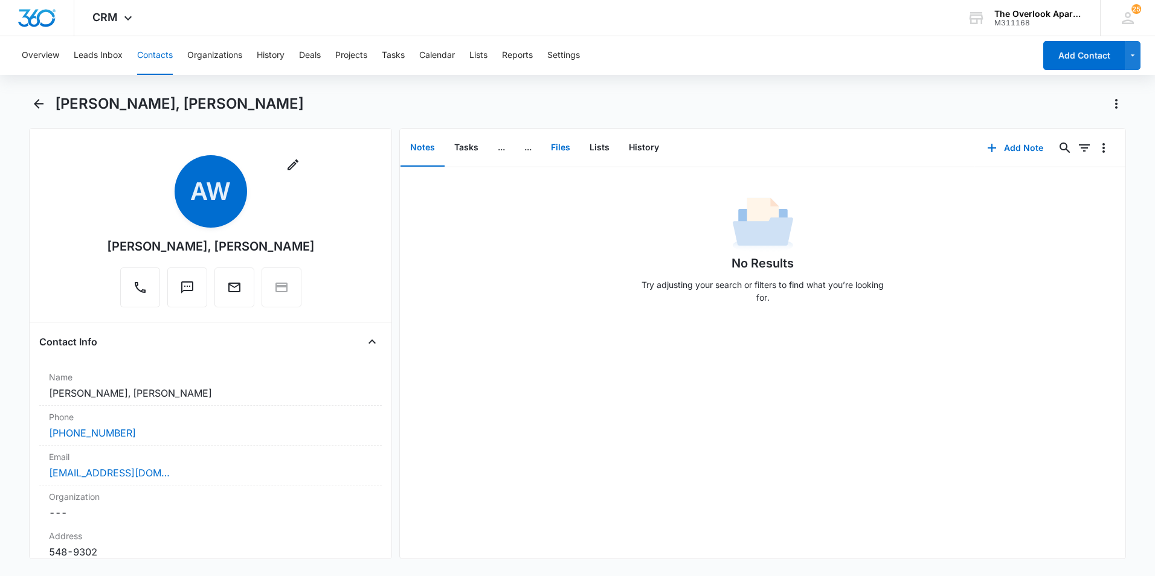
click at [554, 153] on button "Files" at bounding box center [560, 147] width 39 height 37
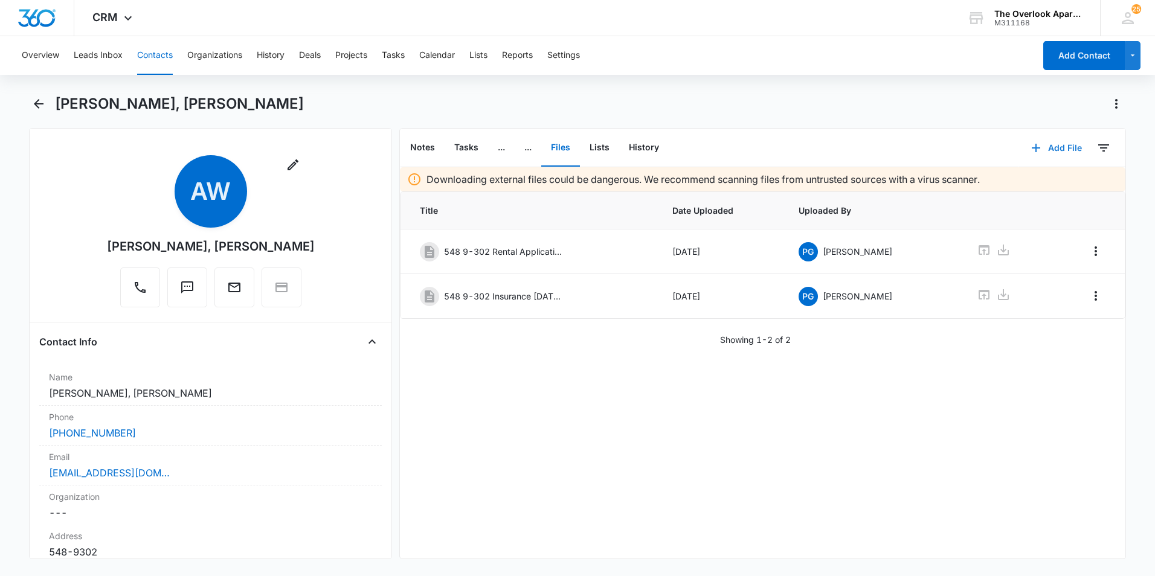
click at [1029, 143] on icon "button" at bounding box center [1036, 148] width 15 height 15
click at [1022, 178] on button "Upload Files" at bounding box center [1048, 187] width 92 height 18
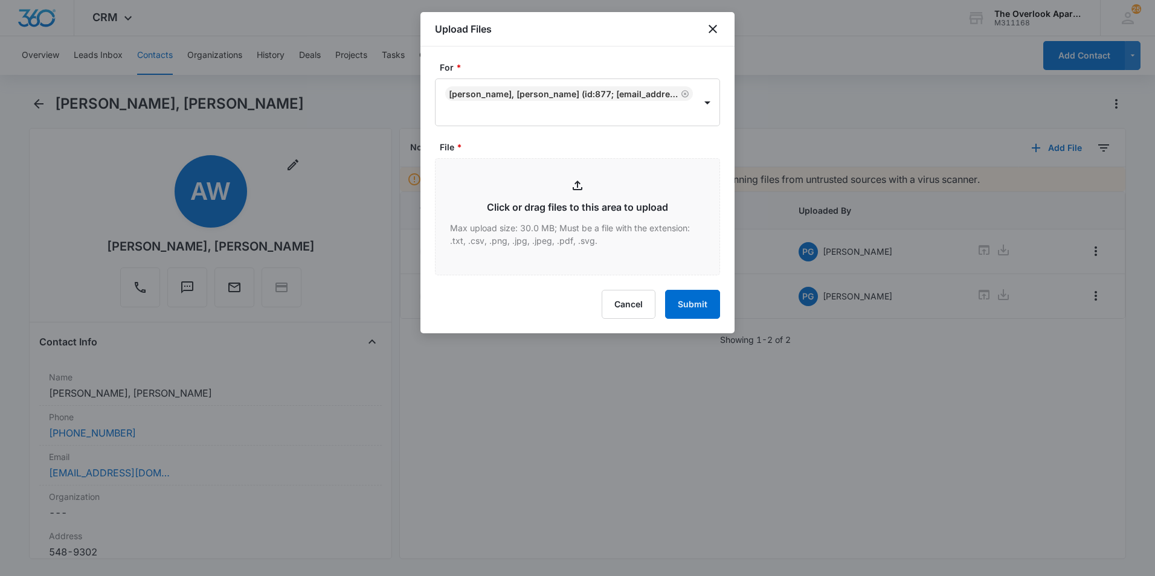
type input "C:\fakepath\548 9-302 Lease Agreement 9.29.25-3.31.26.pdf"
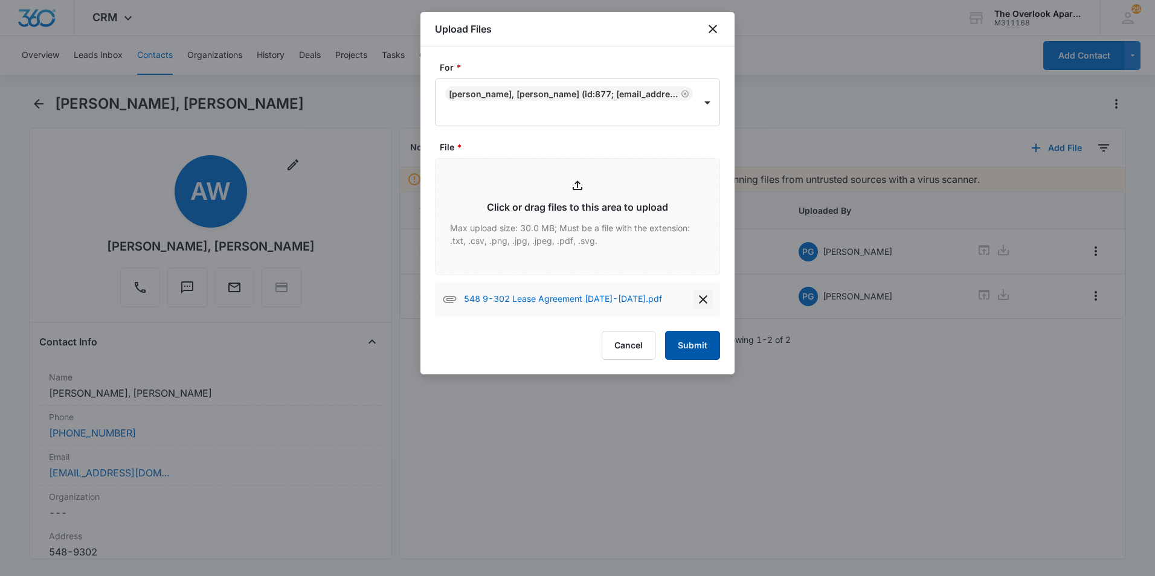
click at [706, 306] on icon "delete" at bounding box center [703, 299] width 15 height 15
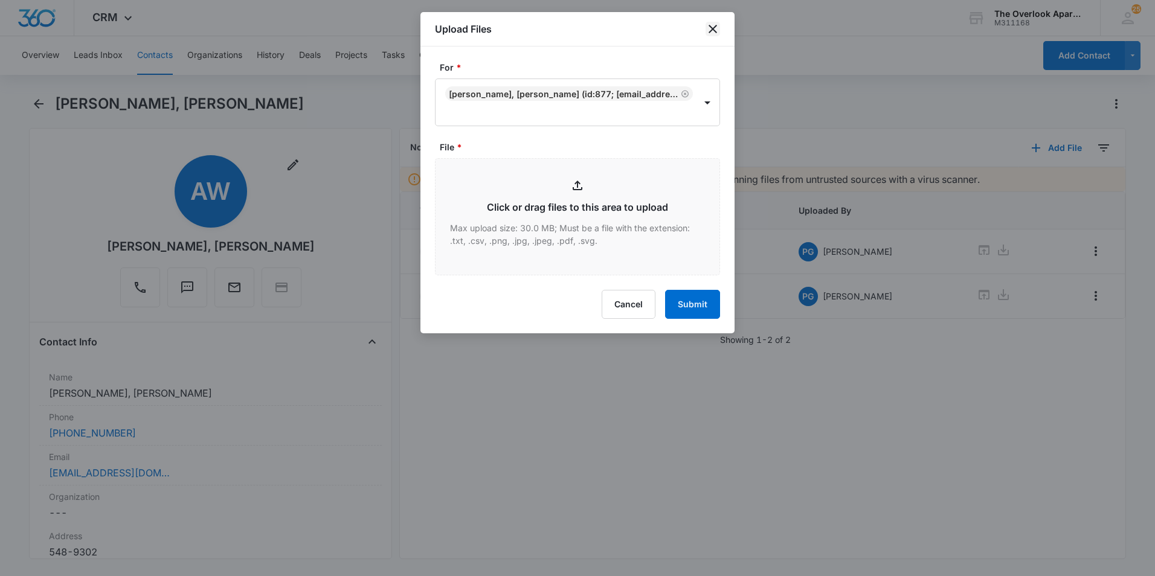
click at [718, 27] on icon "close" at bounding box center [713, 29] width 15 height 15
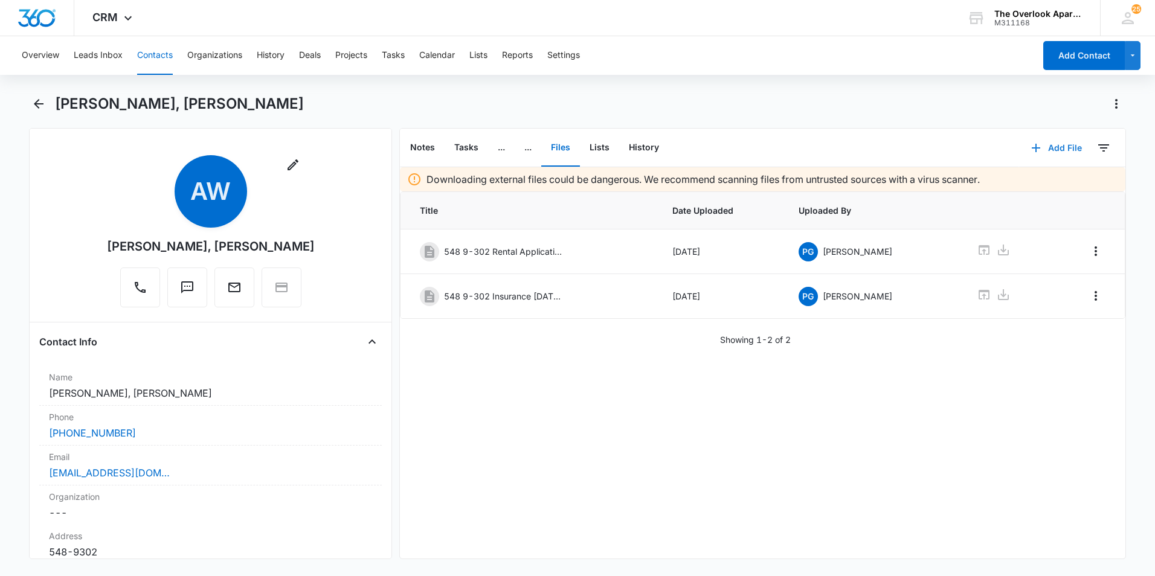
click at [1029, 149] on icon "button" at bounding box center [1036, 148] width 15 height 15
click at [1016, 183] on div "Upload Files" at bounding box center [1040, 186] width 48 height 8
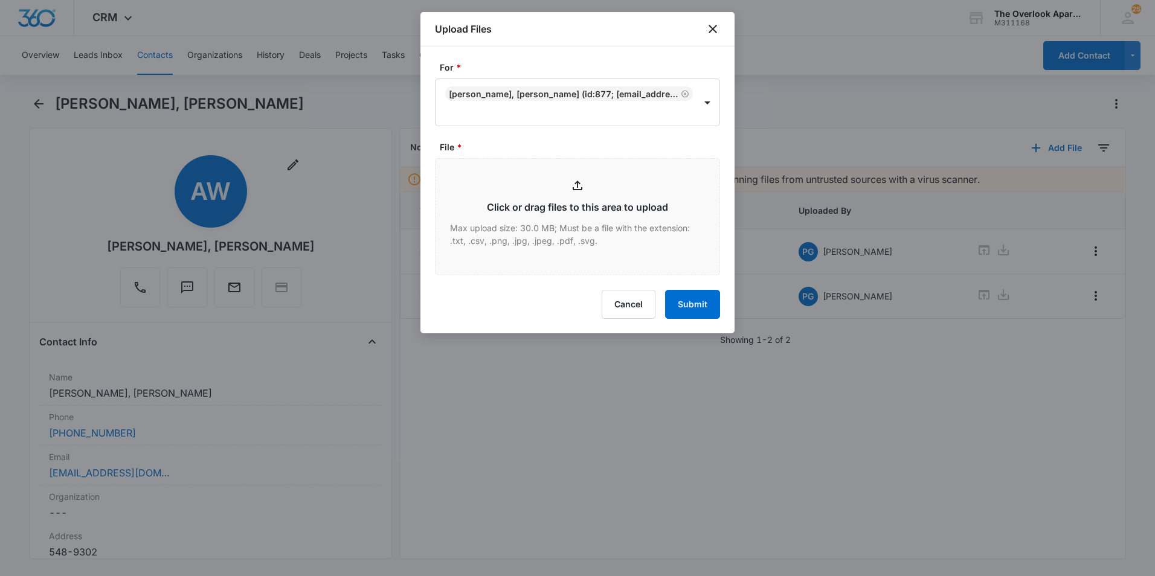
type input "C:\fakepath\548 9-302 Lease Agreement 9.29.25-3.31.26.pdf"
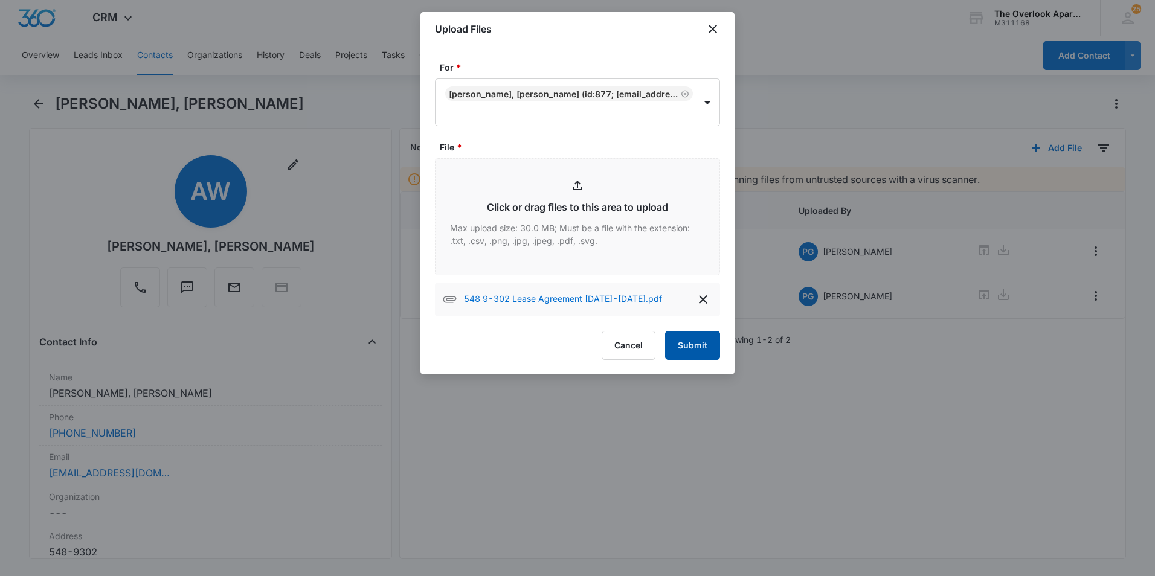
click at [670, 341] on button "Submit" at bounding box center [692, 345] width 55 height 29
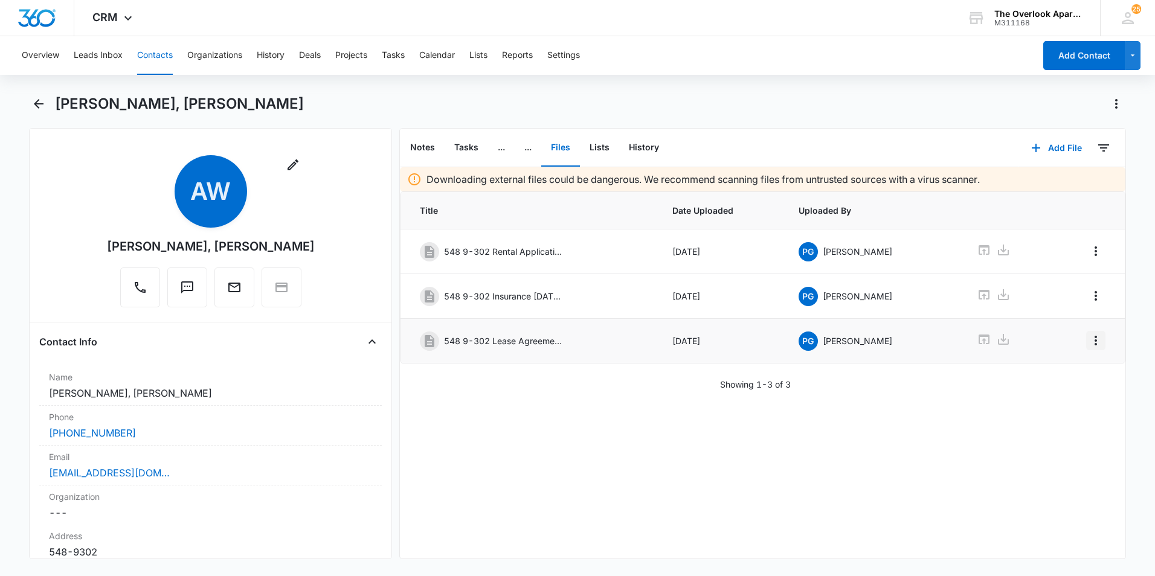
click at [1089, 334] on icon "Overflow Menu" at bounding box center [1096, 341] width 15 height 15
click at [1045, 369] on button "Edit" at bounding box center [1061, 375] width 69 height 18
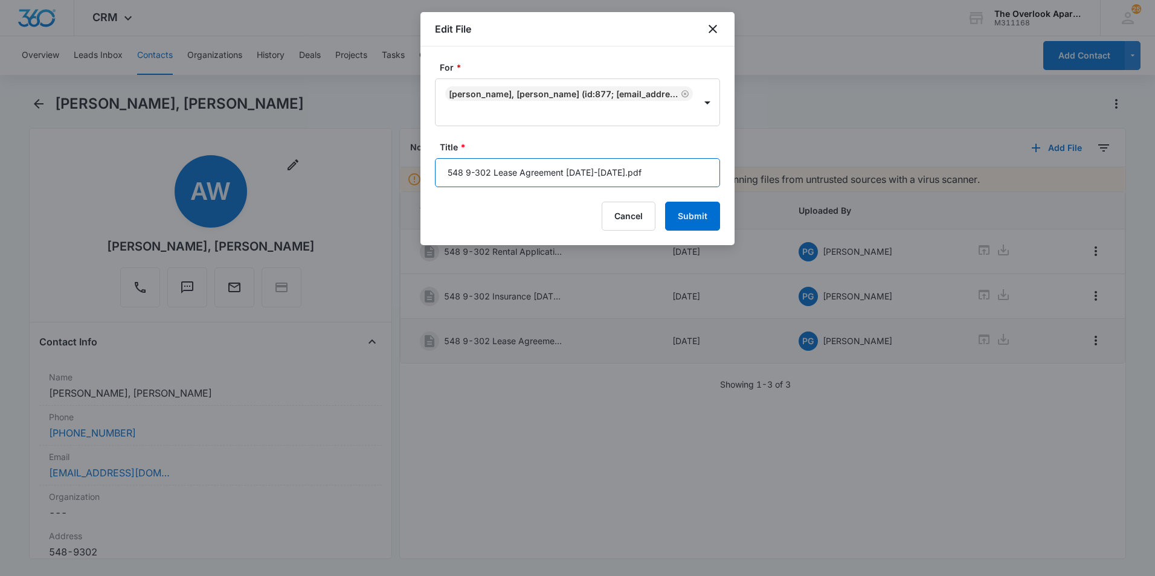
drag, startPoint x: 673, startPoint y: 172, endPoint x: 628, endPoint y: 173, distance: 44.7
click at [628, 173] on input "548 9-302 Lease Agreement 9.29.25-3.31.26.pdf" at bounding box center [577, 172] width 285 height 29
click at [571, 170] on input "548 9-302 Lease Agreement 9.29.25-3.31.26" at bounding box center [577, 172] width 285 height 29
type input "548 9-302 Lease Agreement 9/29/25-3/31/26"
click at [699, 210] on button "Submit" at bounding box center [692, 216] width 55 height 29
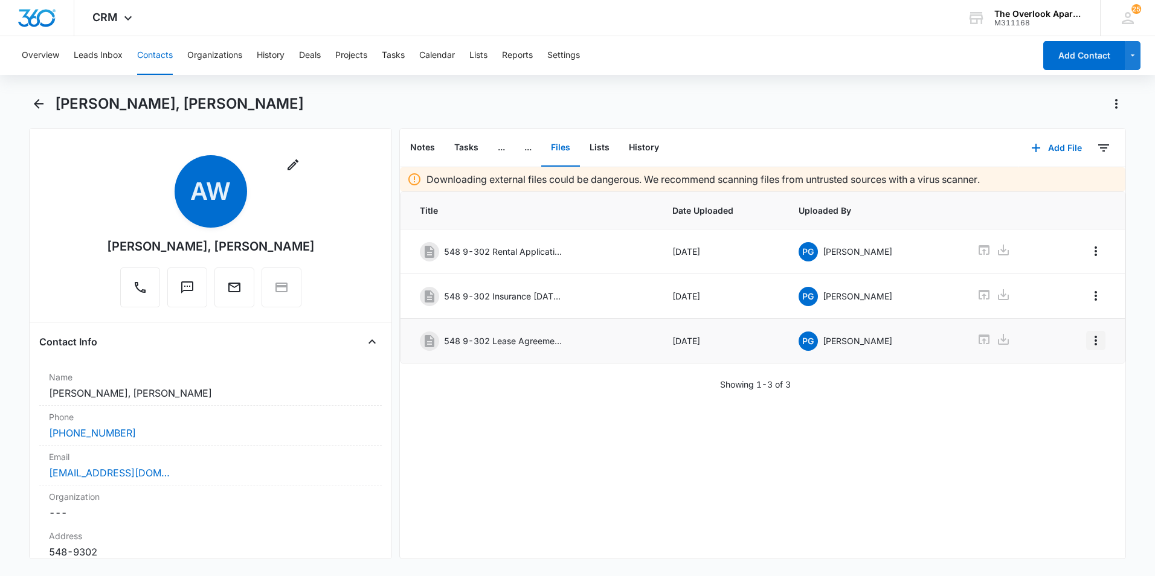
drag, startPoint x: 1087, startPoint y: 337, endPoint x: 1087, endPoint y: 348, distance: 11.5
click at [1095, 337] on icon "Overflow Menu" at bounding box center [1096, 341] width 2 height 10
click at [1054, 367] on button "Edit" at bounding box center [1061, 375] width 69 height 18
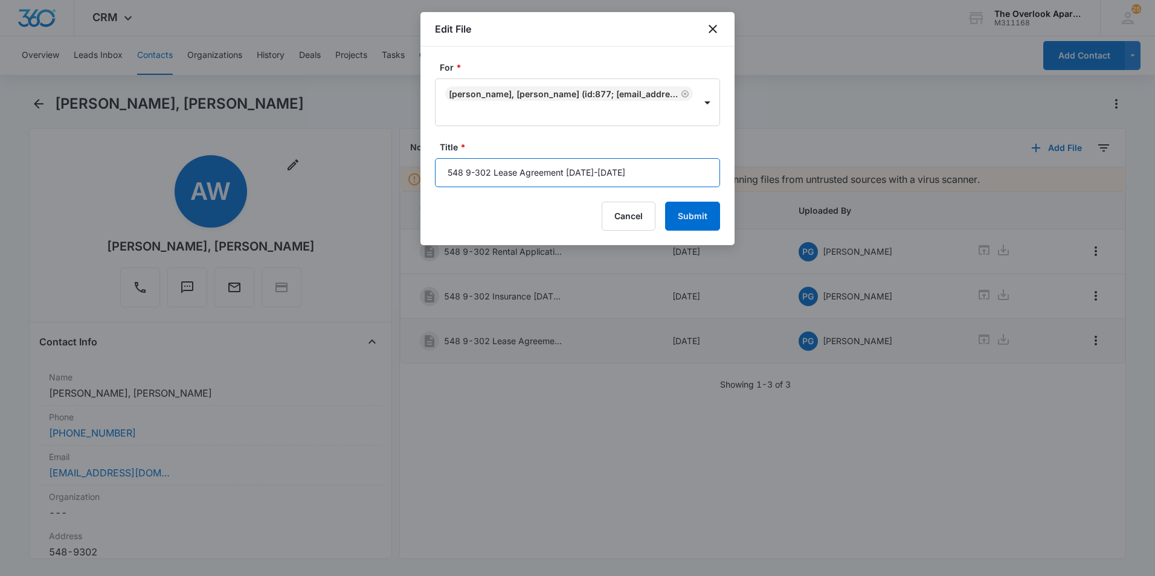
click at [662, 176] on input "548 9-302 Lease Agreement 9/29/25-3/31/26" at bounding box center [577, 172] width 285 height 29
click at [703, 219] on button "Submit" at bounding box center [692, 216] width 55 height 29
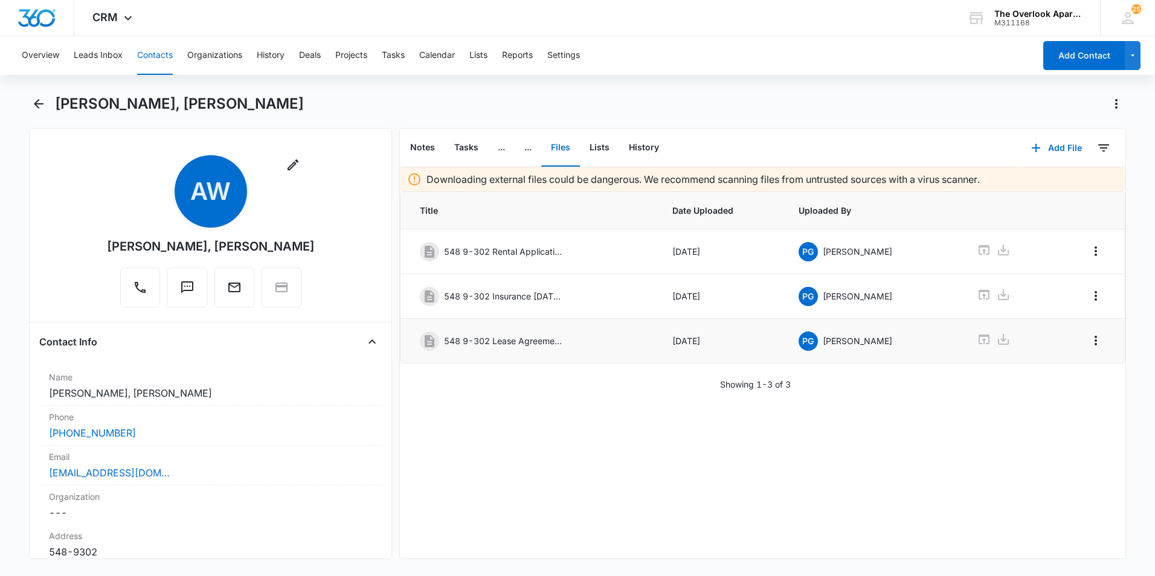
click at [143, 52] on button "Contacts" at bounding box center [155, 55] width 36 height 39
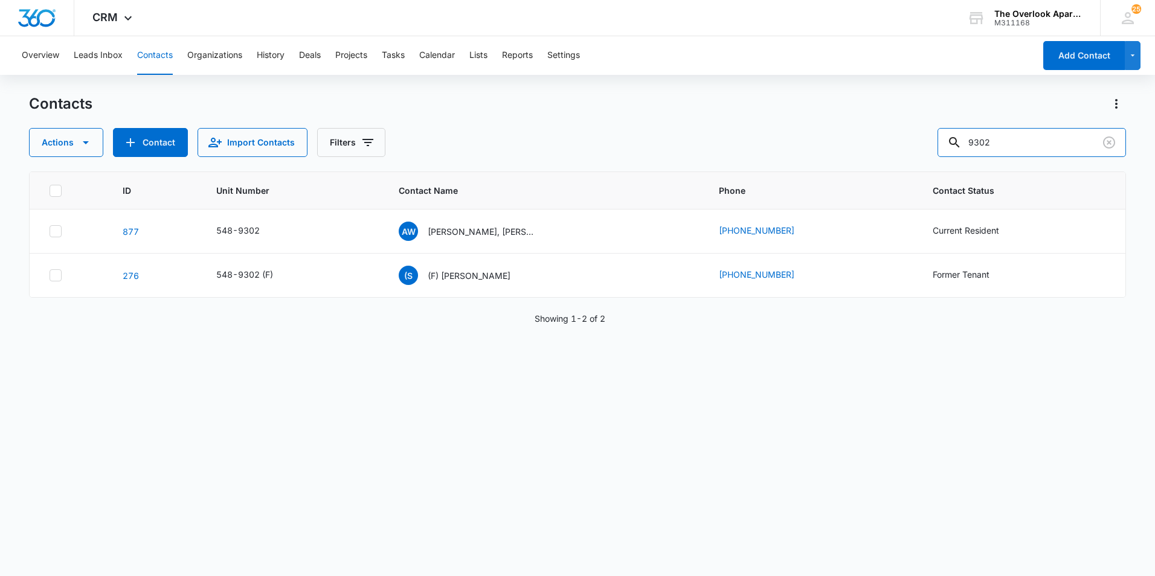
drag, startPoint x: 1008, startPoint y: 142, endPoint x: 628, endPoint y: 170, distance: 381.2
click at [641, 173] on div "Contacts Actions Contact Import Contacts Filters 9302 ID Unit Number Contact Na…" at bounding box center [577, 334] width 1097 height 481
type input "1207"
click at [484, 230] on p "BreaLynn Flores & Micah Flores & Donovyn Andersen" at bounding box center [466, 231] width 109 height 13
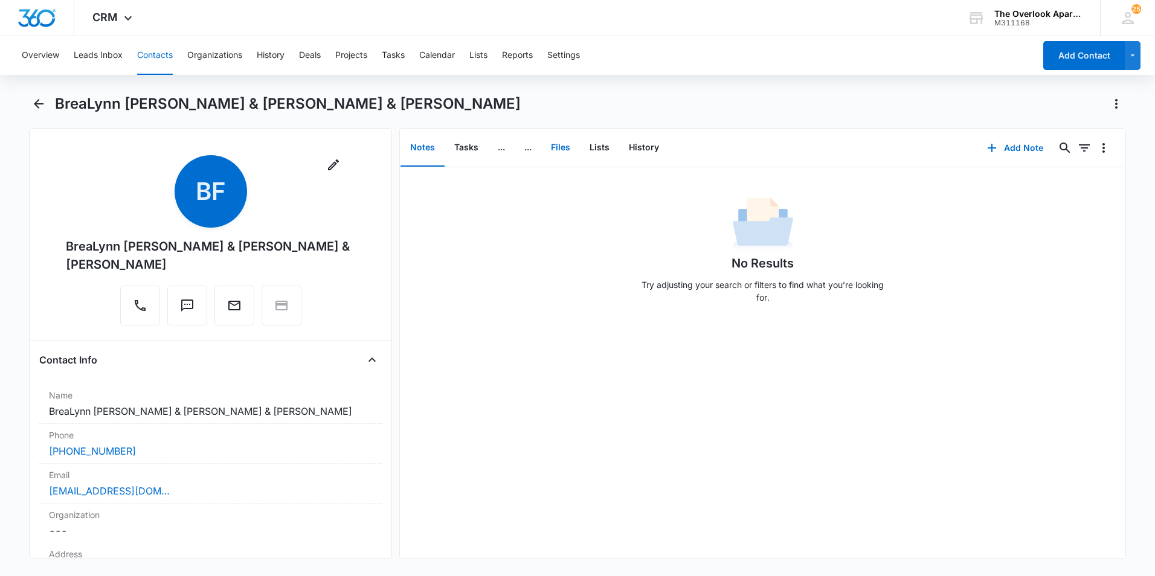
click at [544, 152] on button "Files" at bounding box center [560, 147] width 39 height 37
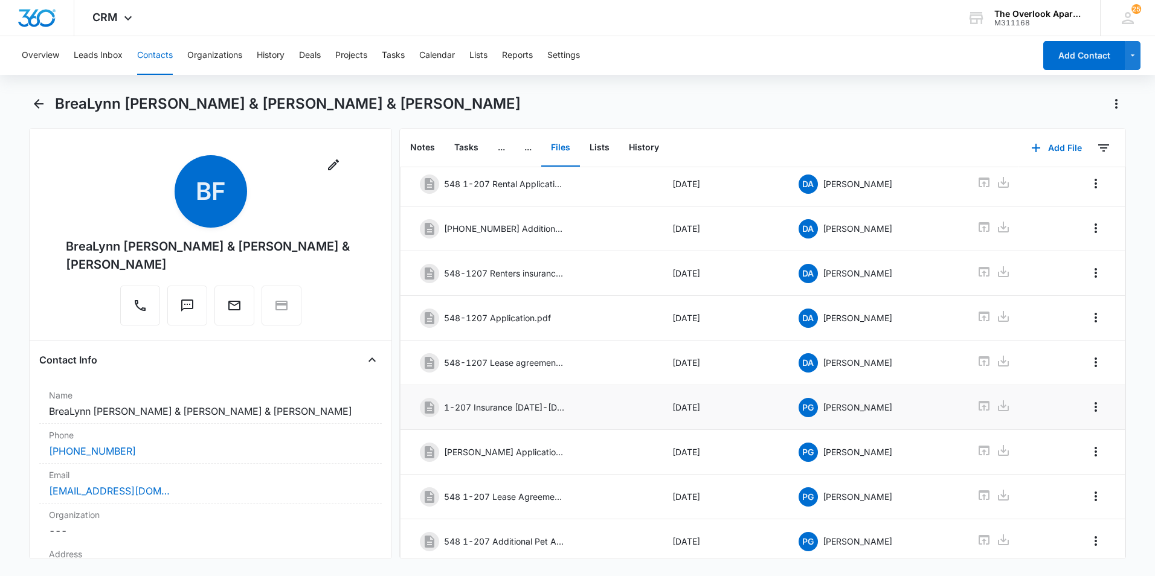
scroll to position [109, 0]
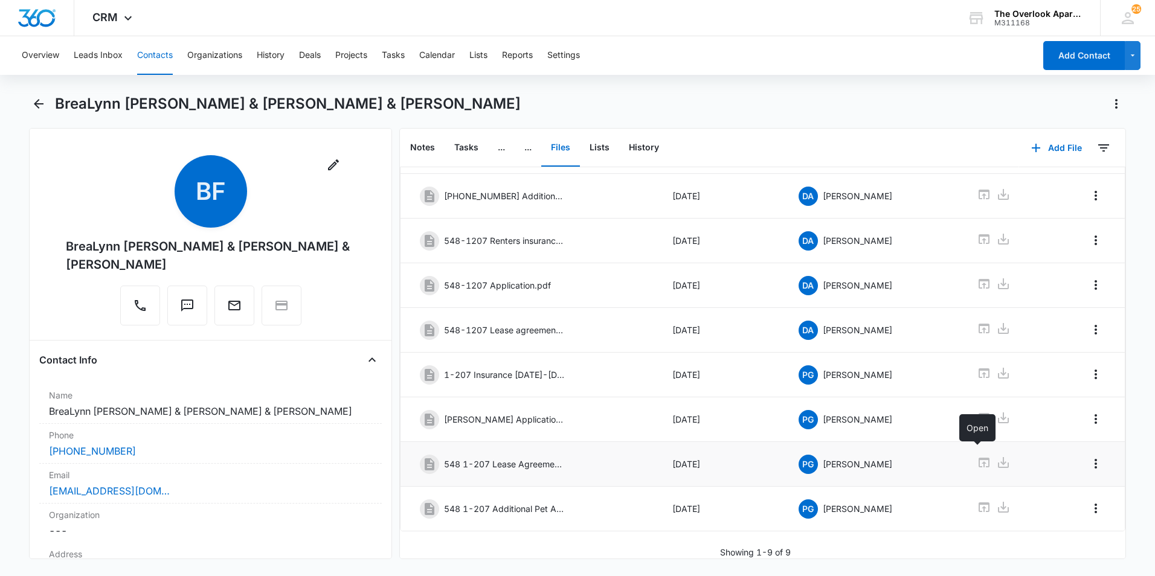
click at [979, 458] on icon at bounding box center [984, 463] width 11 height 10
click at [1034, 146] on icon "button" at bounding box center [1036, 148] width 15 height 15
click at [1019, 184] on div "Upload Files" at bounding box center [1040, 186] width 48 height 8
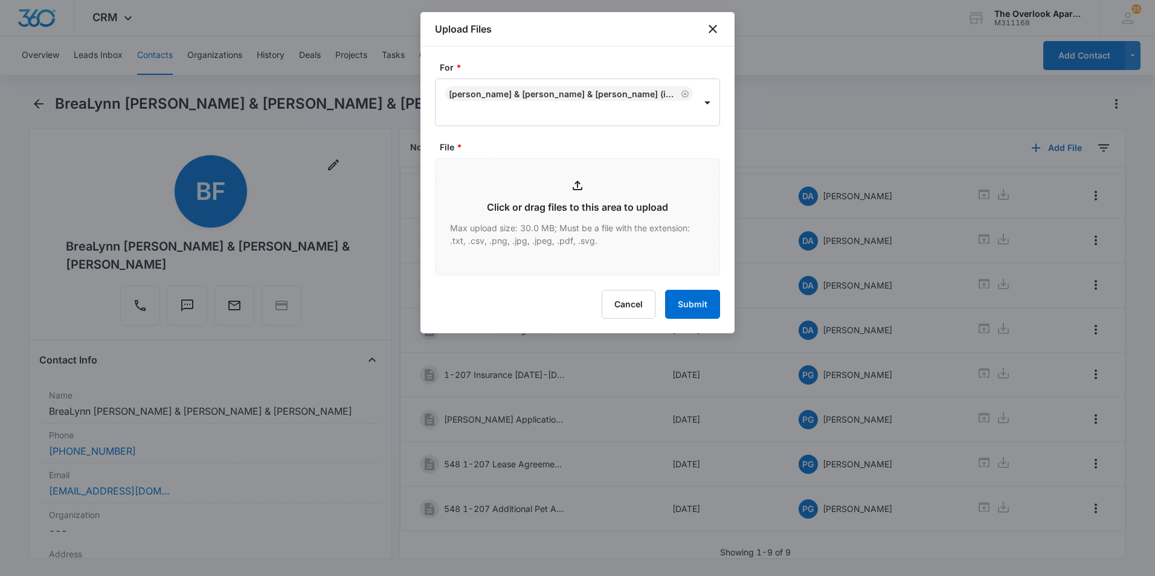
type input "C:\fakepath\548 1-207 Lease 8.11.25-4.30.26.pdf"
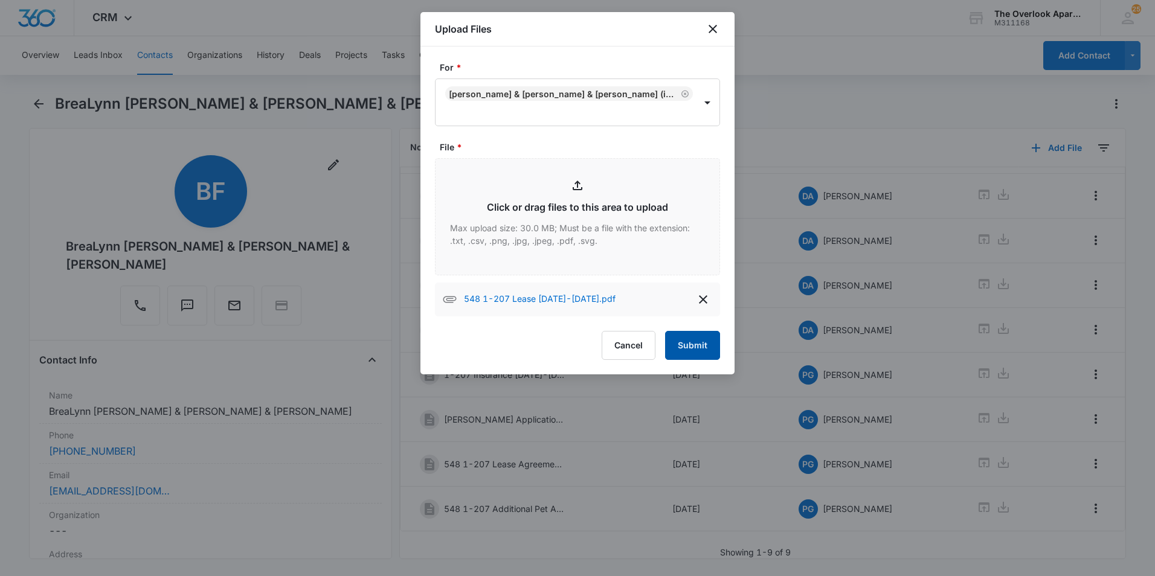
click at [689, 342] on button "Submit" at bounding box center [692, 345] width 55 height 29
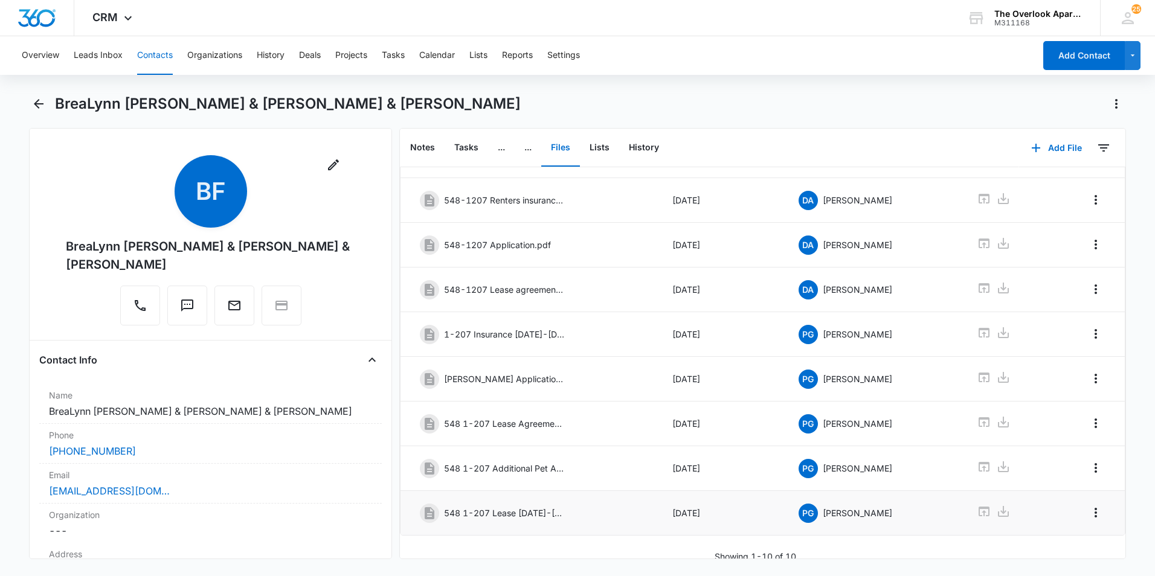
scroll to position [154, 0]
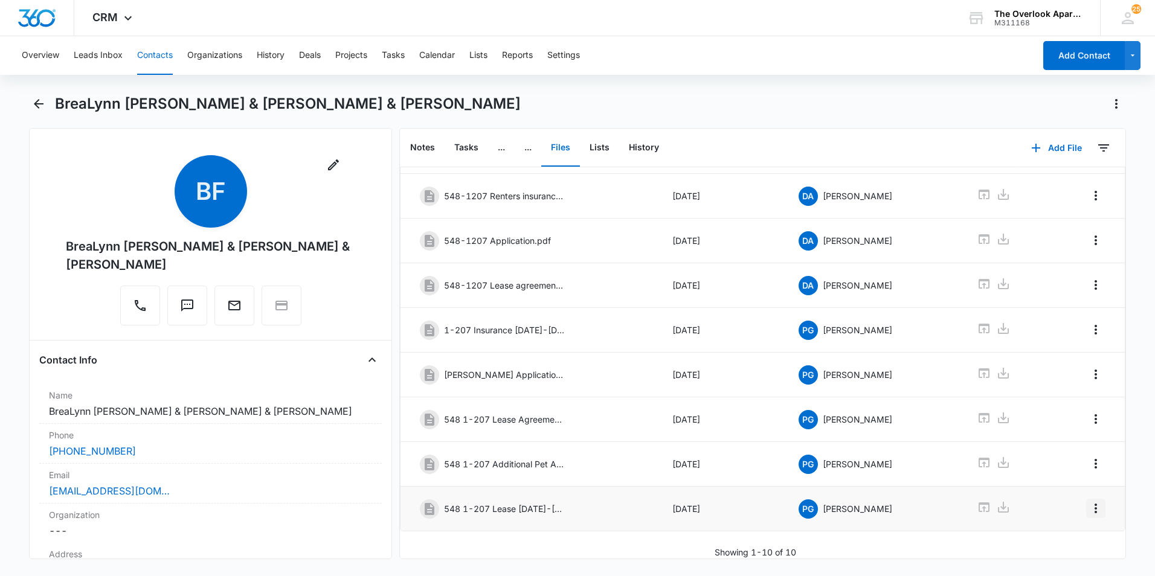
click at [1091, 502] on icon "Overflow Menu" at bounding box center [1096, 509] width 15 height 15
click at [1060, 529] on button "Edit" at bounding box center [1061, 534] width 69 height 18
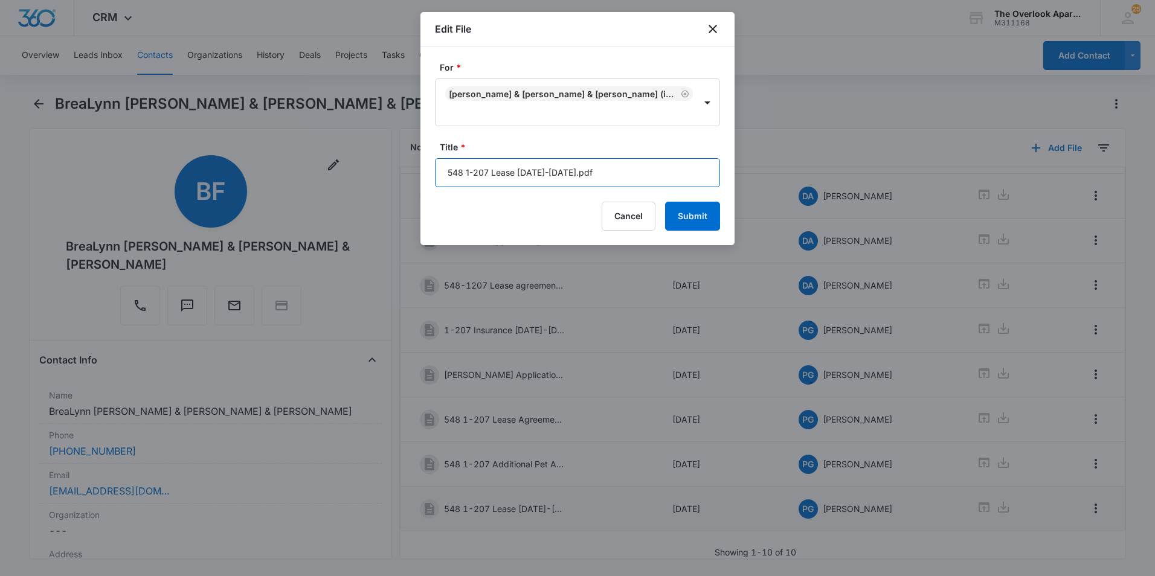
click at [534, 173] on input "548 1-207 Lease 8.11.25-4.30.26.pdf" at bounding box center [577, 172] width 285 height 29
click at [651, 176] on input "548 1-207 Lease 8/11/25-4/30/26.pdf" at bounding box center [577, 172] width 285 height 29
type input "548 1-207 Lease 8/11/25-4/30/26 - OLD"
click at [683, 208] on button "Submit" at bounding box center [692, 216] width 55 height 29
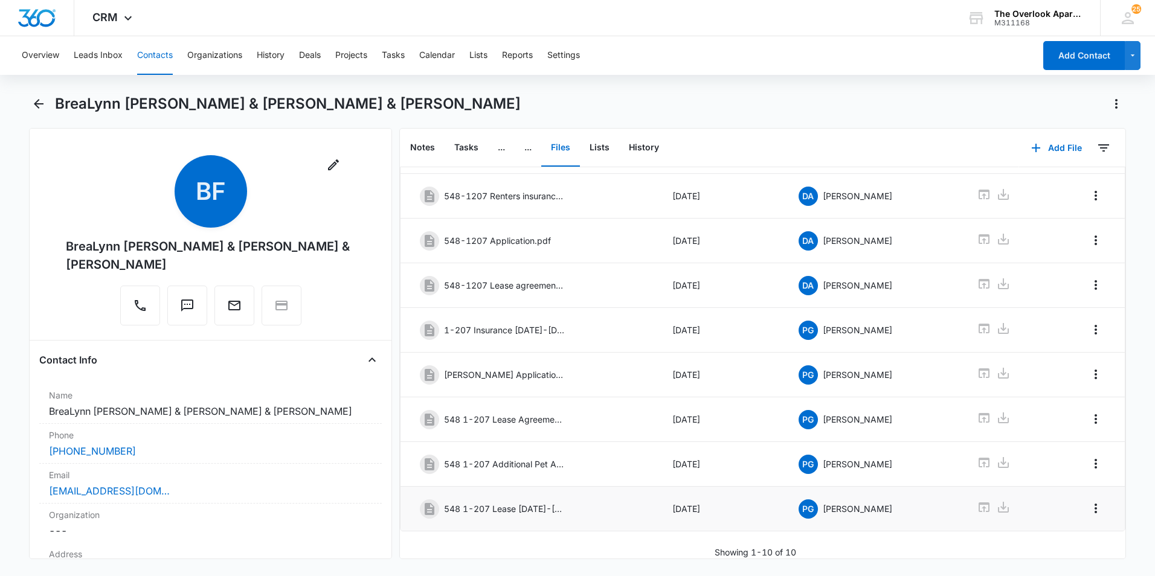
click at [142, 57] on button "Contacts" at bounding box center [155, 55] width 36 height 39
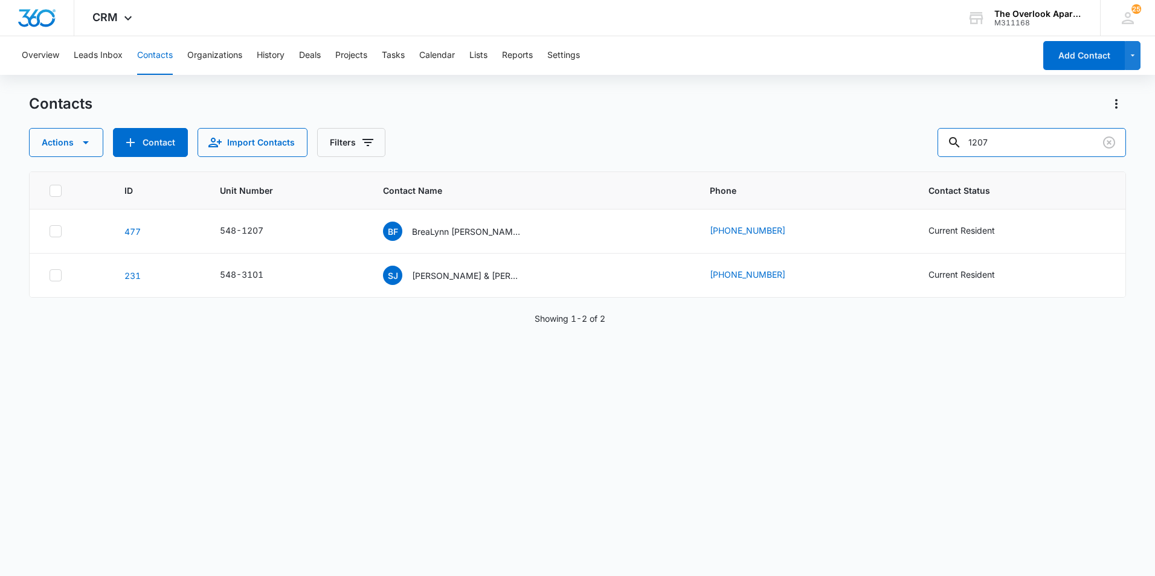
drag, startPoint x: 1023, startPoint y: 156, endPoint x: 789, endPoint y: 158, distance: 233.9
click at [796, 159] on div "Contacts Actions Contact Import Contacts Filters 1207 ID Unit Number Contact Na…" at bounding box center [577, 334] width 1097 height 481
type input "3207"
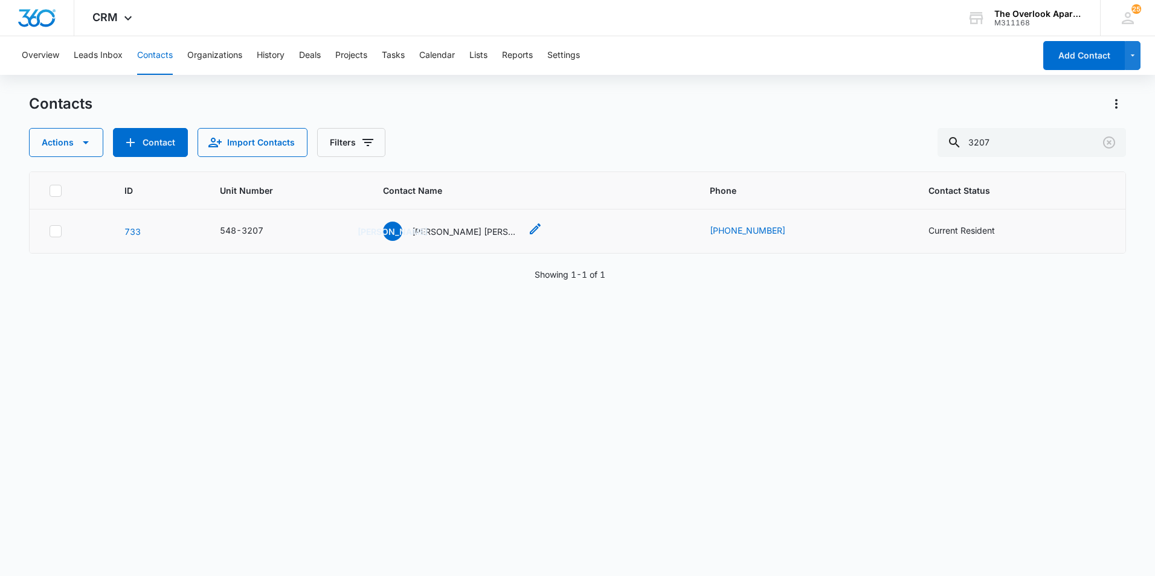
click at [402, 237] on span "JA" at bounding box center [392, 231] width 19 height 19
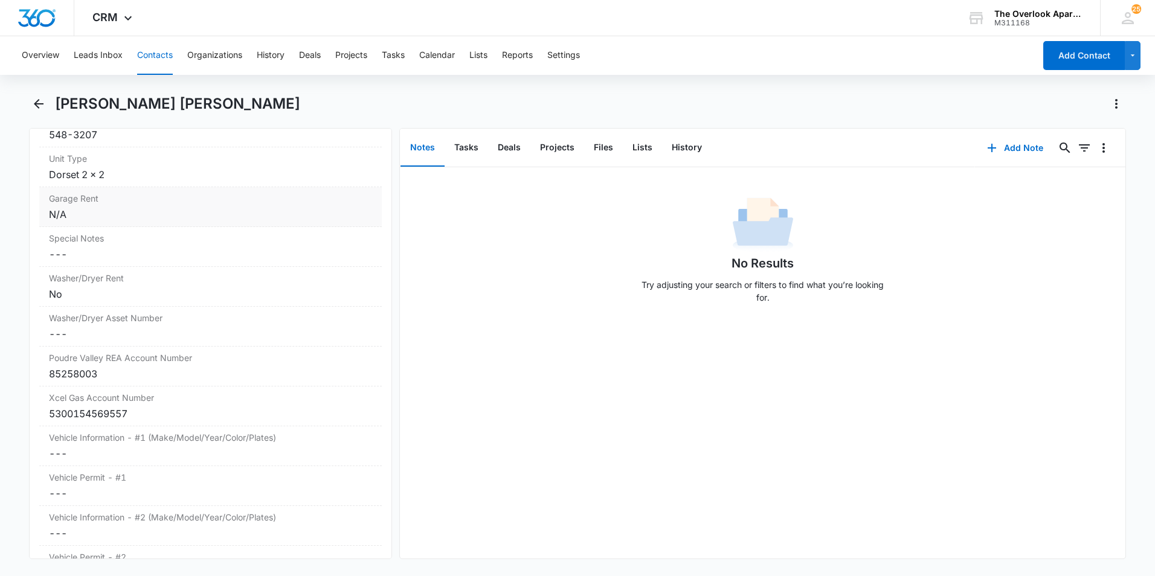
scroll to position [1148, 0]
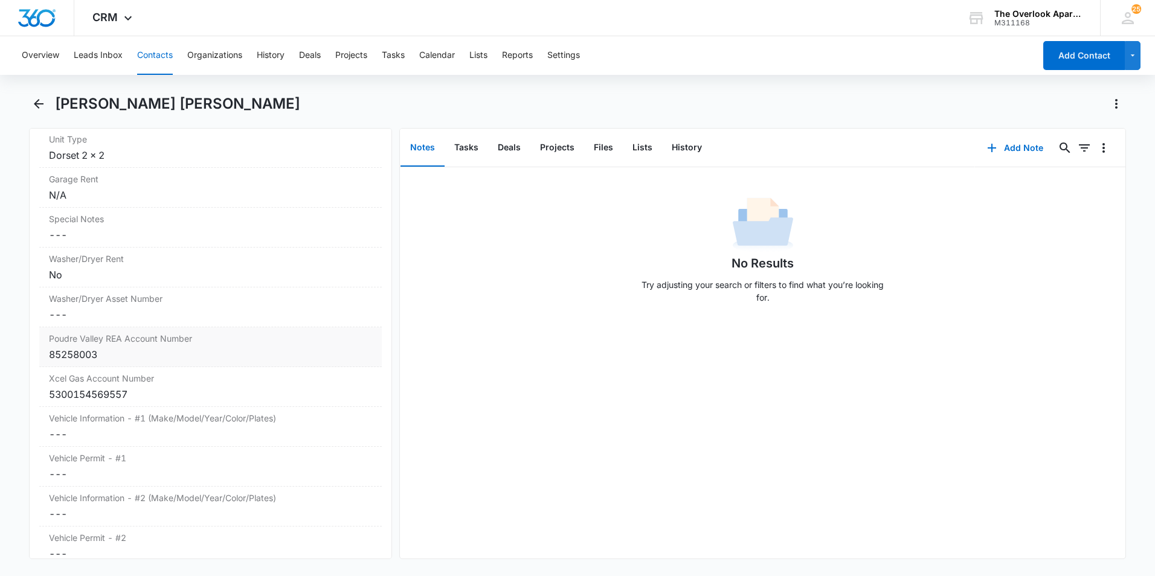
click at [111, 359] on div "85258003" at bounding box center [210, 354] width 323 height 15
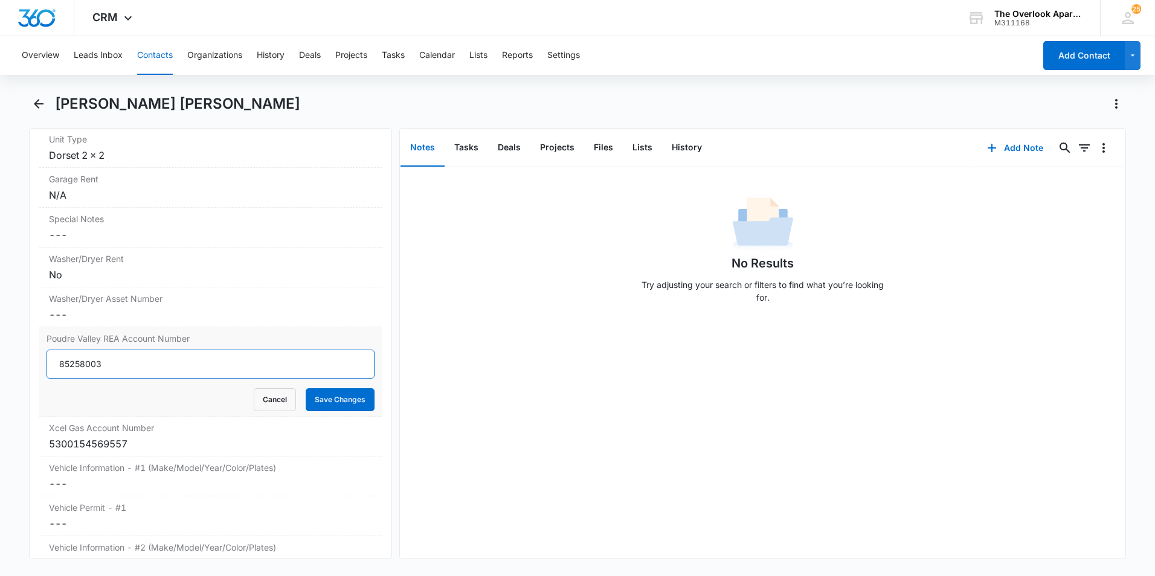
click at [111, 363] on input "85258003" at bounding box center [211, 364] width 328 height 29
type input "85258005"
click at [306, 389] on button "Save Changes" at bounding box center [340, 400] width 69 height 23
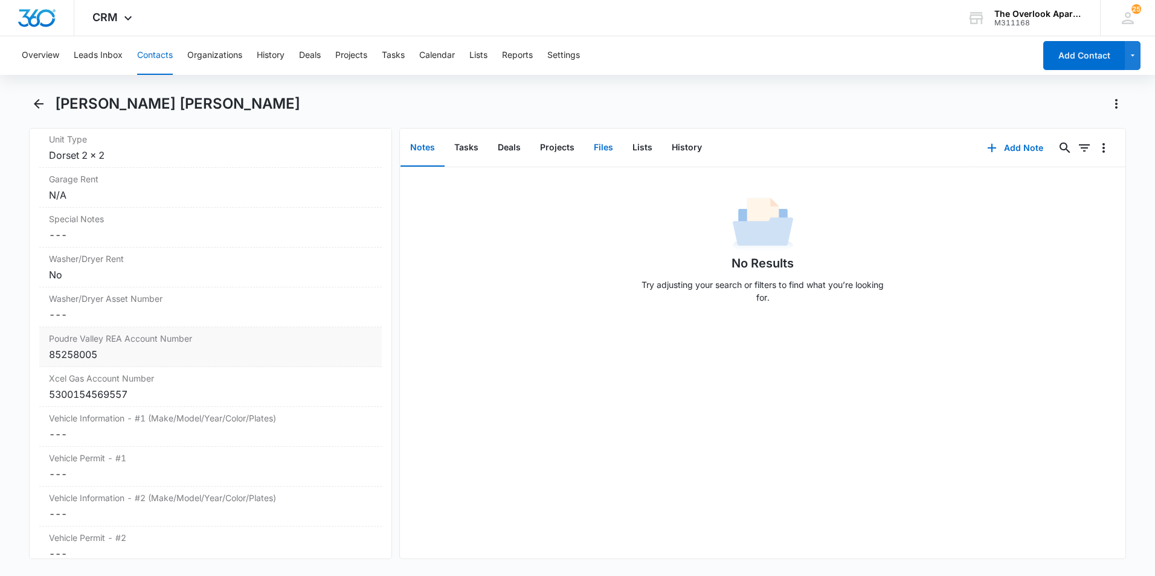
click at [612, 148] on button "Files" at bounding box center [603, 147] width 39 height 37
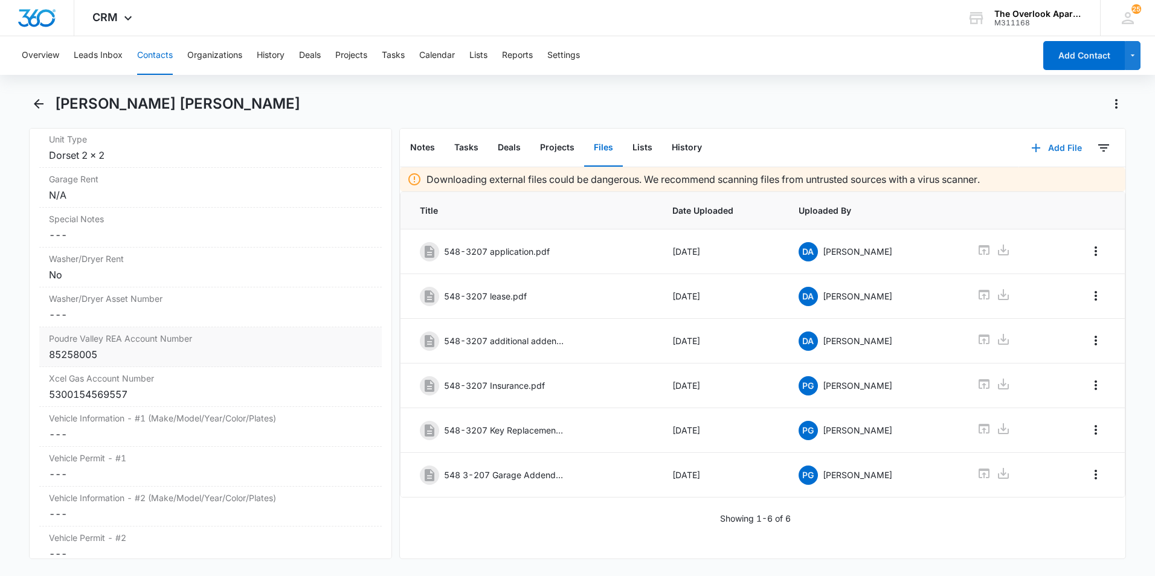
click at [1029, 146] on icon "button" at bounding box center [1036, 148] width 15 height 15
click at [1030, 184] on div "Upload Files" at bounding box center [1040, 186] width 48 height 8
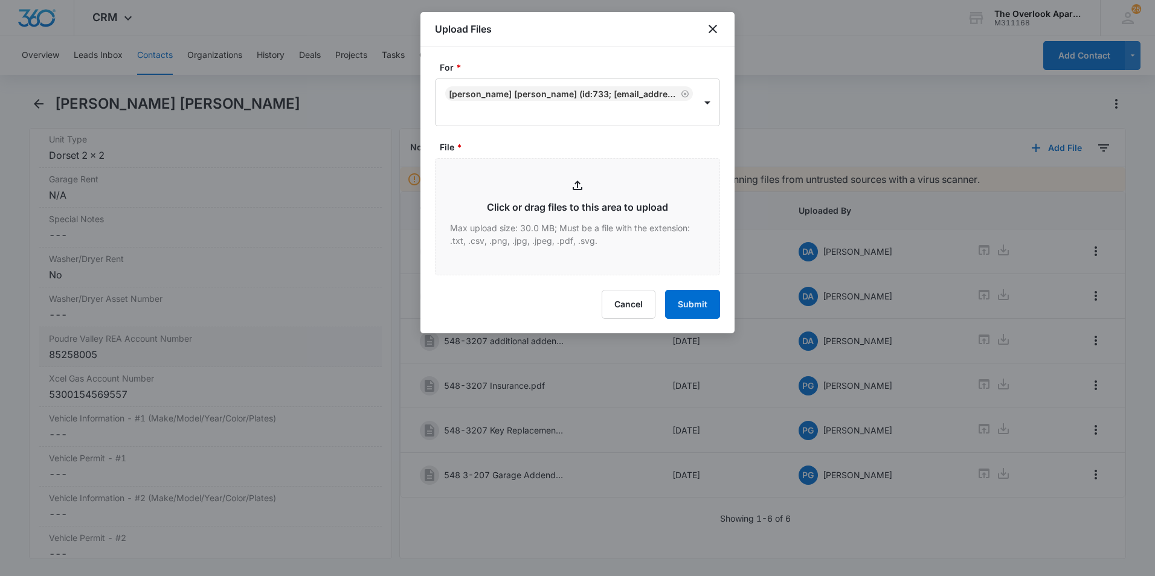
type input "C:\fakepath\548 3-207 PVREA Number.pdf"
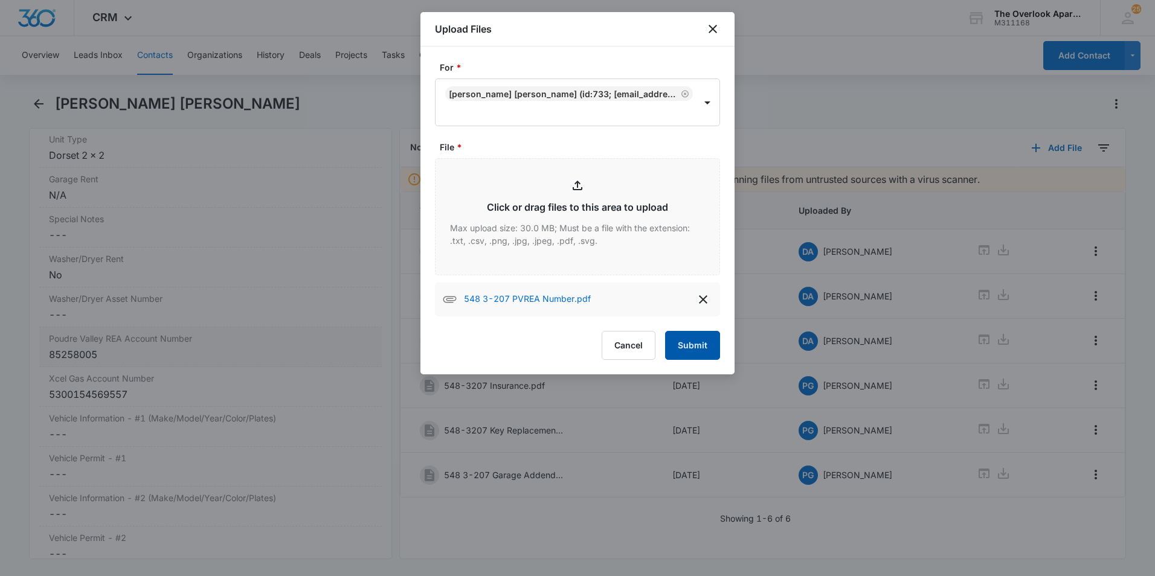
click at [686, 354] on button "Submit" at bounding box center [692, 345] width 55 height 29
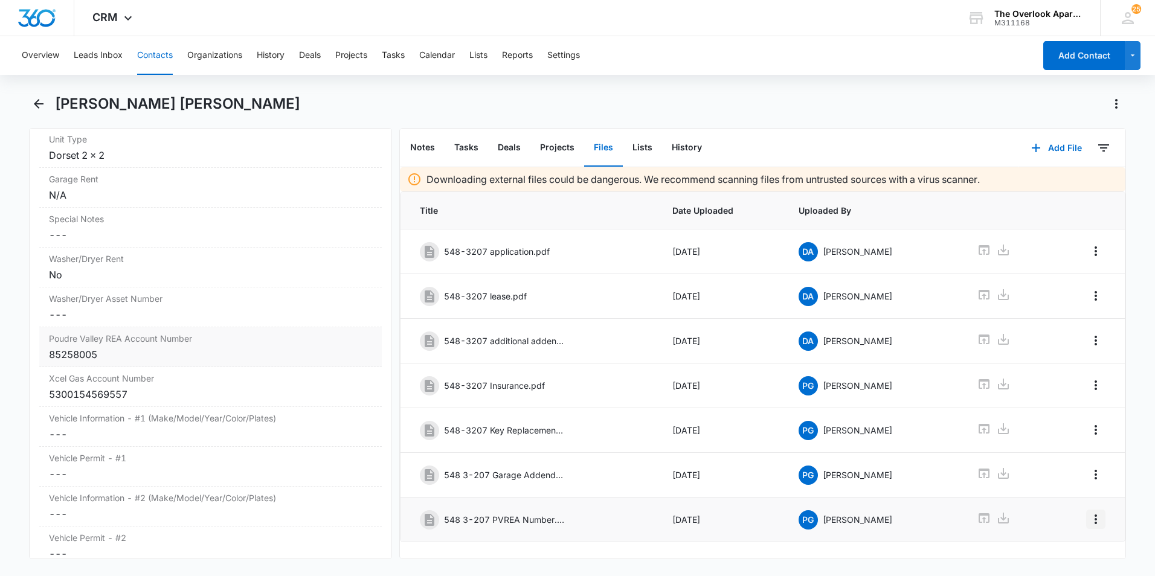
click at [1089, 515] on icon "Overflow Menu" at bounding box center [1096, 519] width 15 height 15
click at [1054, 466] on div "Edit" at bounding box center [1054, 467] width 25 height 8
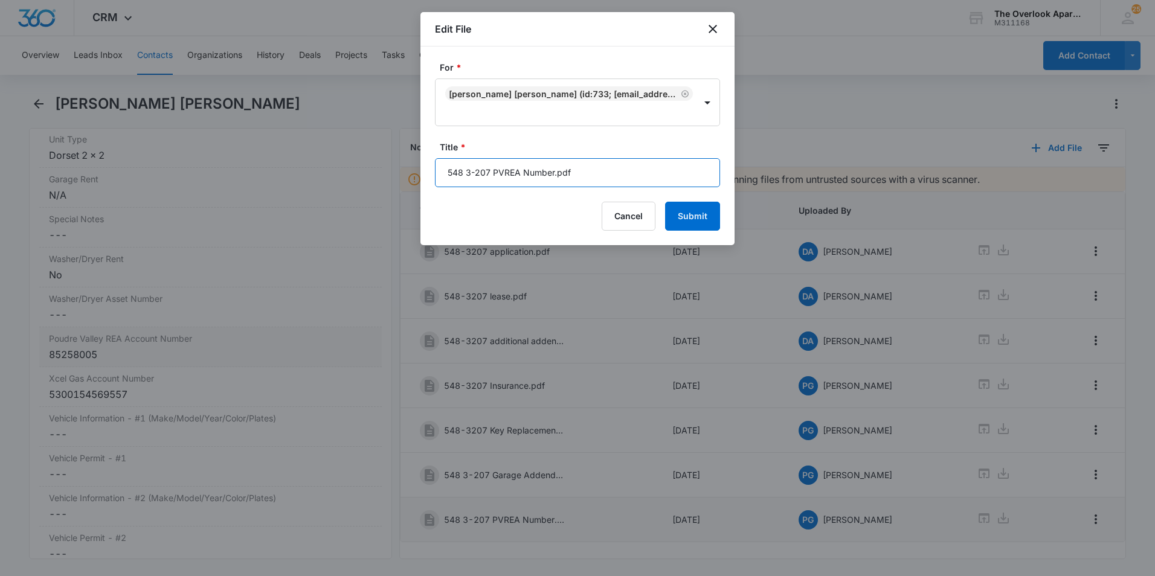
click at [575, 178] on input "548 3-207 PVREA Number.pdf" at bounding box center [577, 172] width 285 height 29
type input "548 3-207 PVREA Number"
click at [665, 202] on button "Submit" at bounding box center [692, 216] width 55 height 29
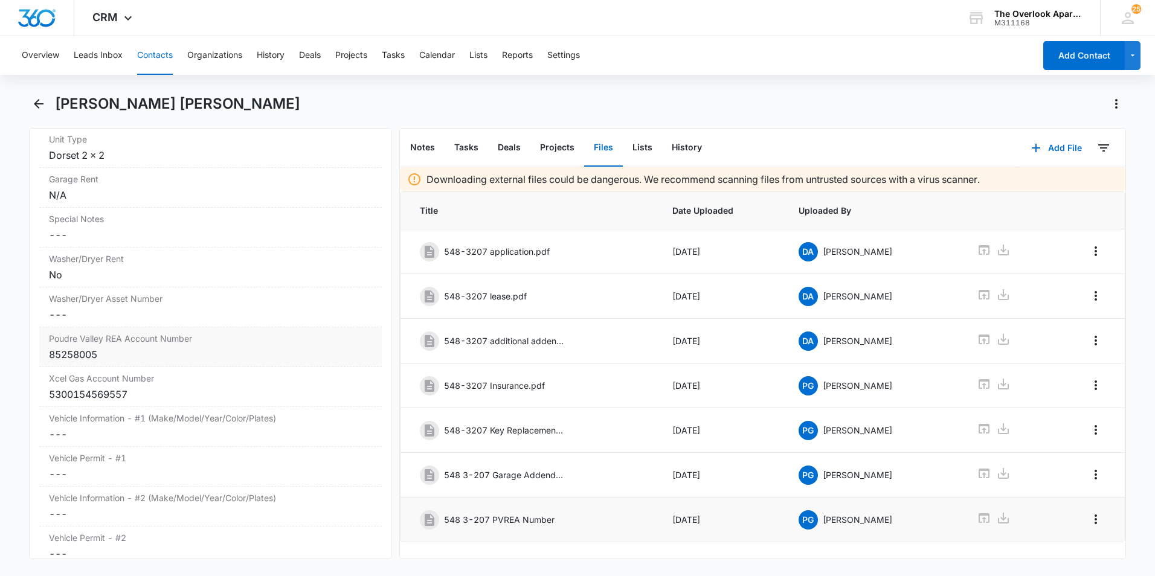
click at [150, 52] on button "Contacts" at bounding box center [155, 55] width 36 height 39
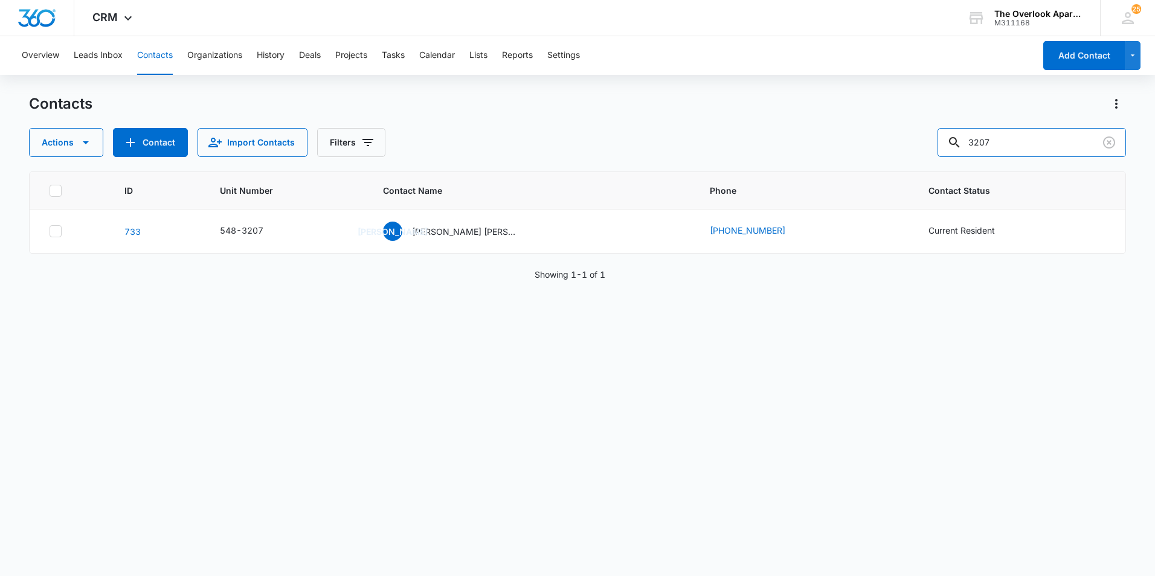
drag, startPoint x: 1051, startPoint y: 146, endPoint x: 862, endPoint y: 156, distance: 188.8
click at [879, 153] on div "Actions Contact Import Contacts Filters 3207" at bounding box center [577, 142] width 1097 height 29
type input "6"
type input "5305"
click at [479, 229] on p "Carlin Fay Knutson" at bounding box center [466, 231] width 109 height 13
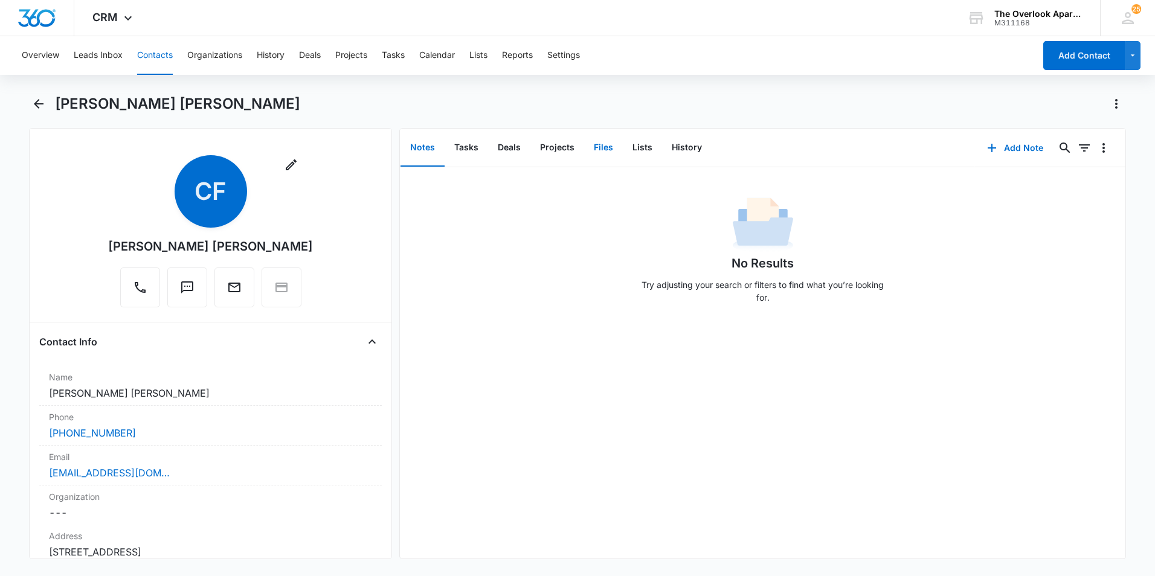
click at [613, 148] on button "Files" at bounding box center [603, 147] width 39 height 37
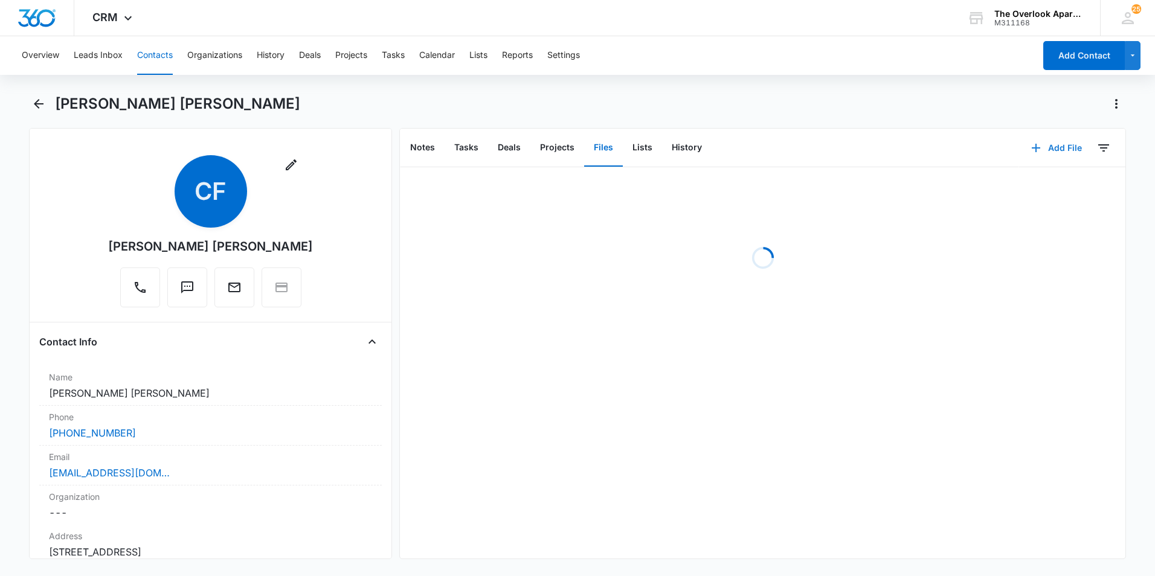
click at [1029, 146] on icon "button" at bounding box center [1036, 148] width 15 height 15
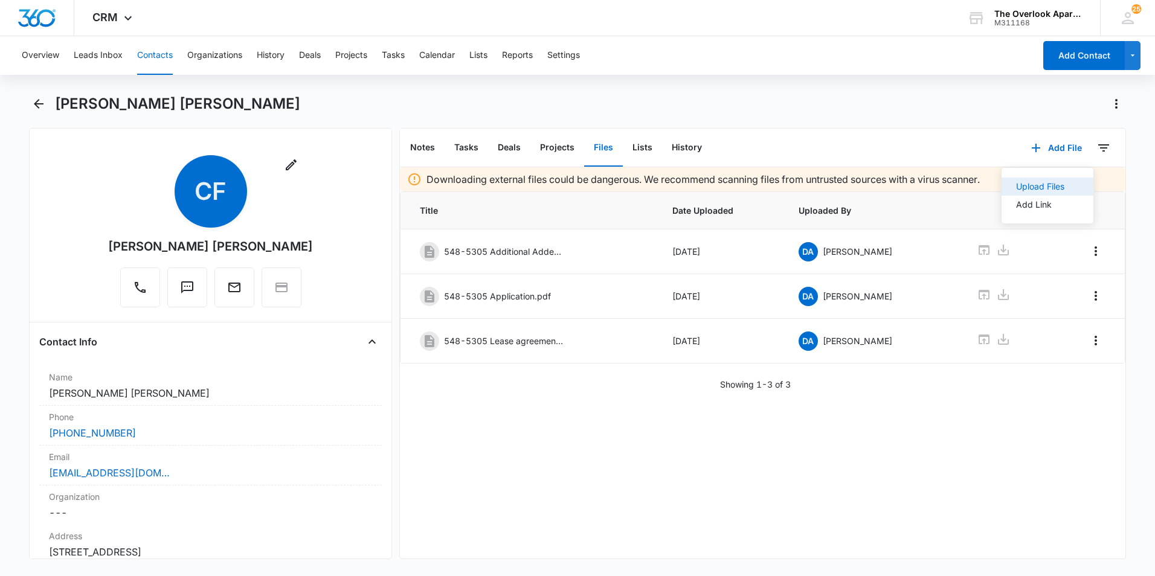
click at [1017, 187] on div "Upload Files" at bounding box center [1040, 186] width 48 height 8
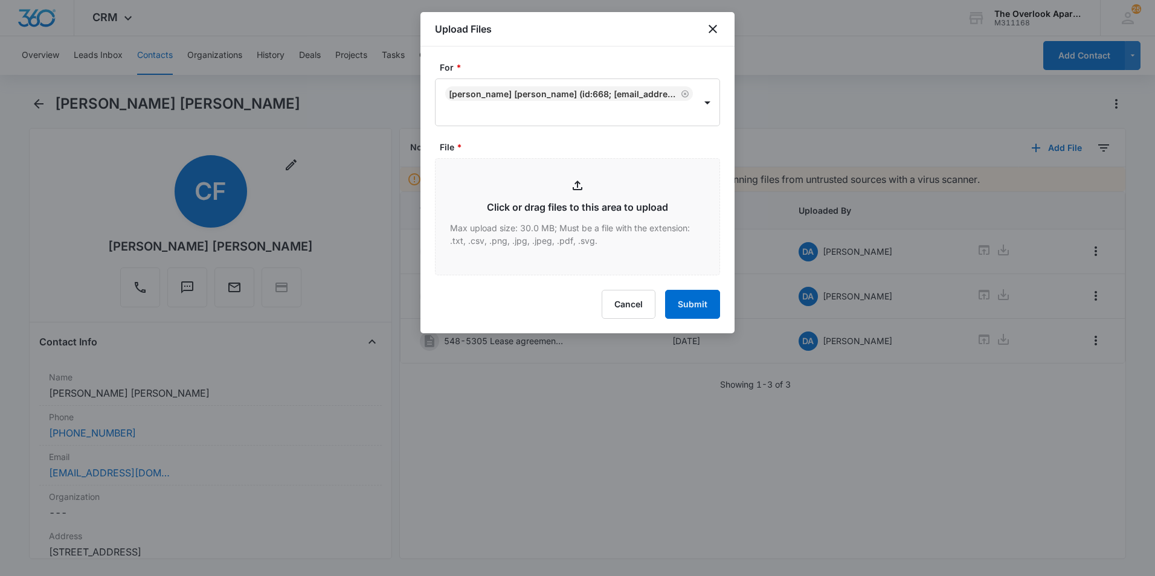
type input "C:\fakepath\548 5-305 Renters Insurance.pdf"
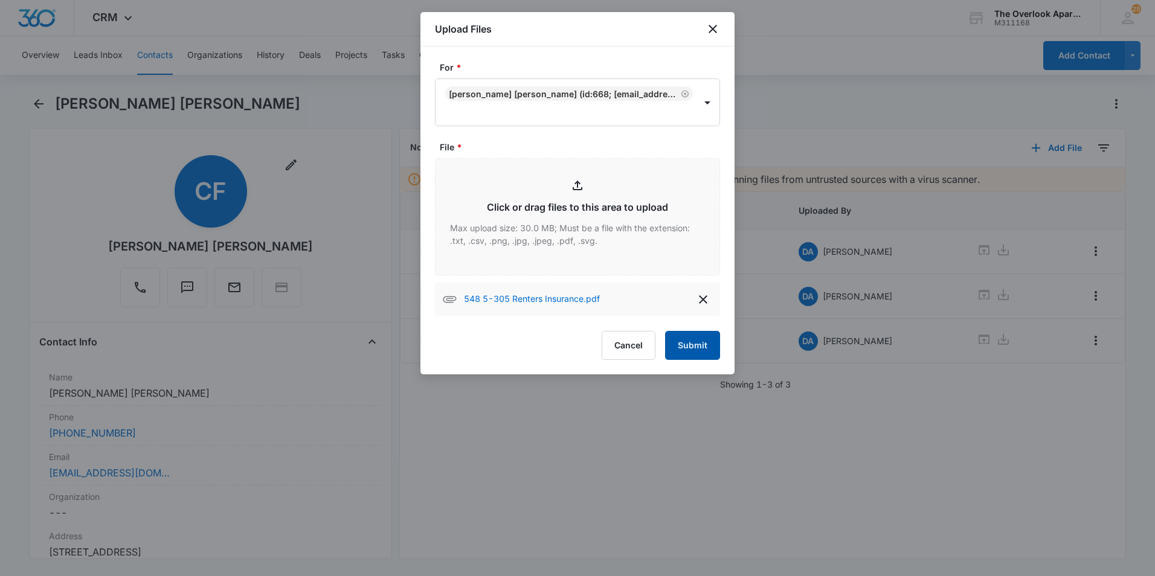
click at [681, 347] on button "Submit" at bounding box center [692, 345] width 55 height 29
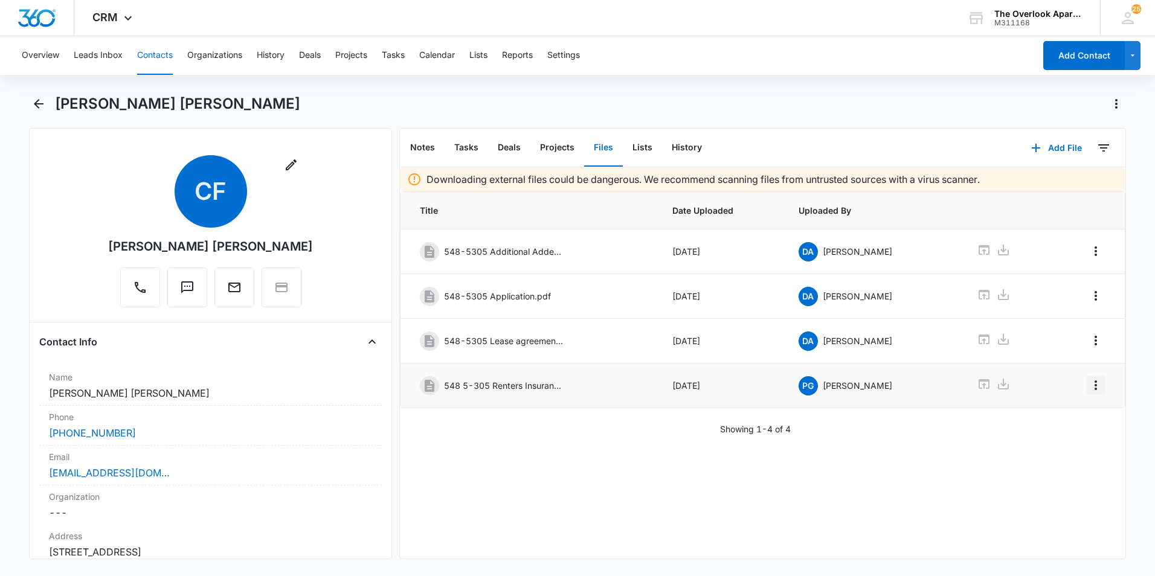
click at [1089, 388] on icon "Overflow Menu" at bounding box center [1096, 385] width 15 height 15
click at [1057, 418] on div "Edit" at bounding box center [1054, 419] width 25 height 8
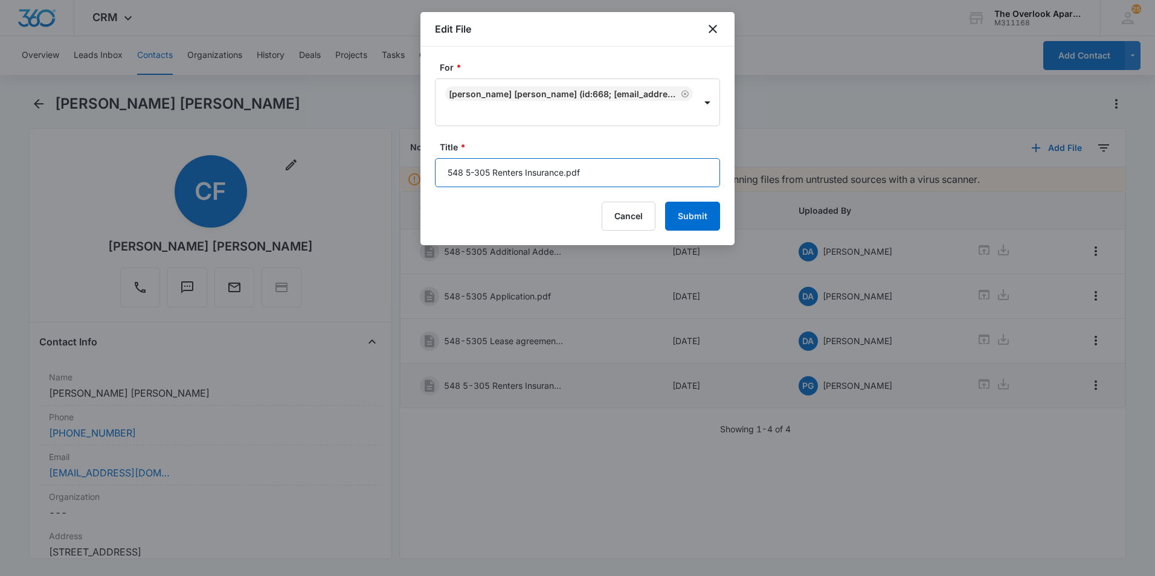
click at [599, 171] on input "548 5-305 Renters Insurance.pdf" at bounding box center [577, 172] width 285 height 29
click at [592, 168] on input "548 5-305 Renters Insurance" at bounding box center [577, 172] width 285 height 29
type input "548 5-305 Renters Insurance 7/5/25-7/5/26"
click at [665, 202] on button "Submit" at bounding box center [692, 216] width 55 height 29
